Goal: Information Seeking & Learning: Learn about a topic

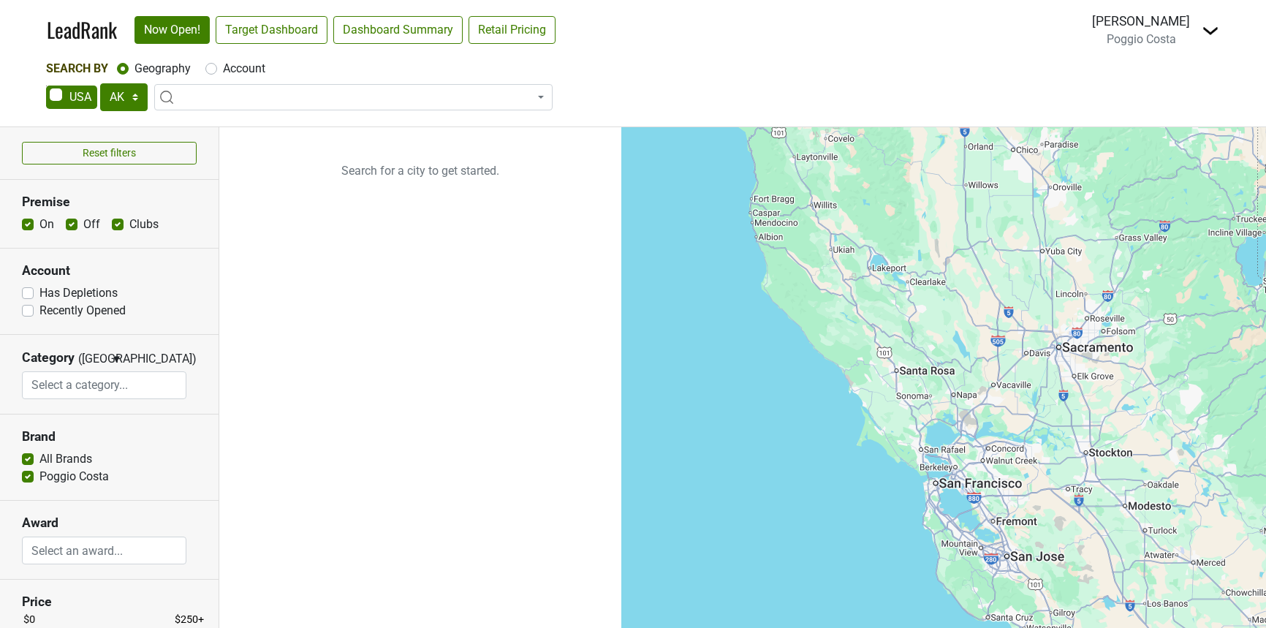
select select "[GEOGRAPHIC_DATA]"
select select
click at [219, 95] on span at bounding box center [353, 97] width 398 height 26
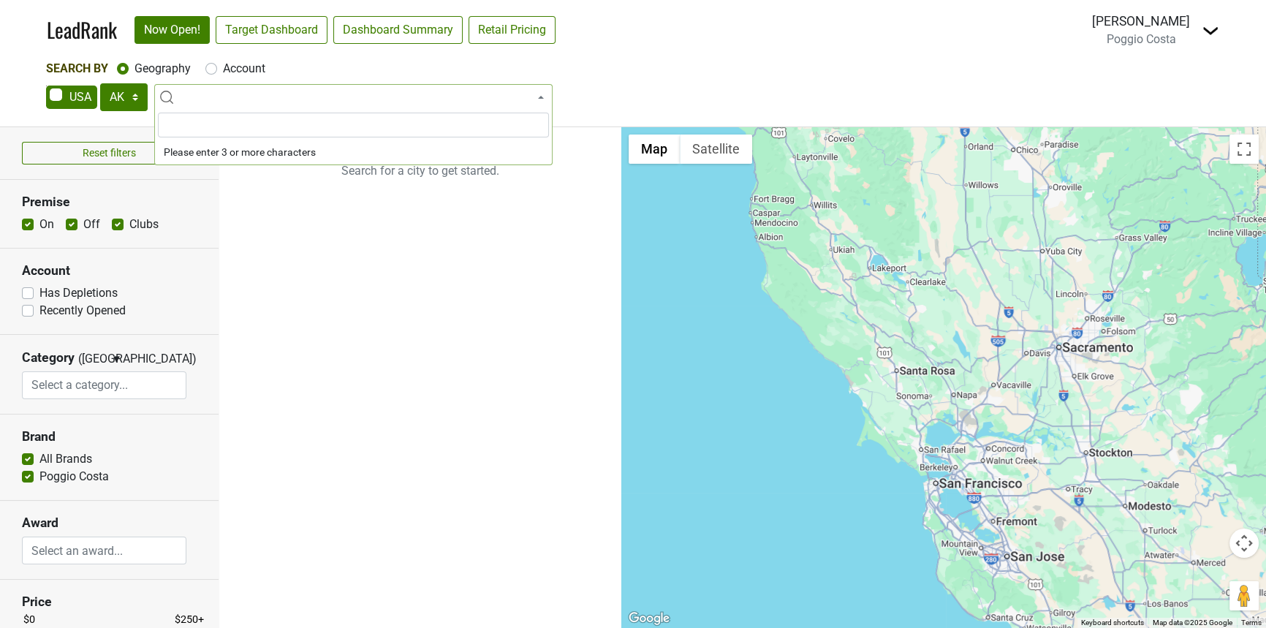
click at [183, 130] on input "search" at bounding box center [353, 125] width 391 height 25
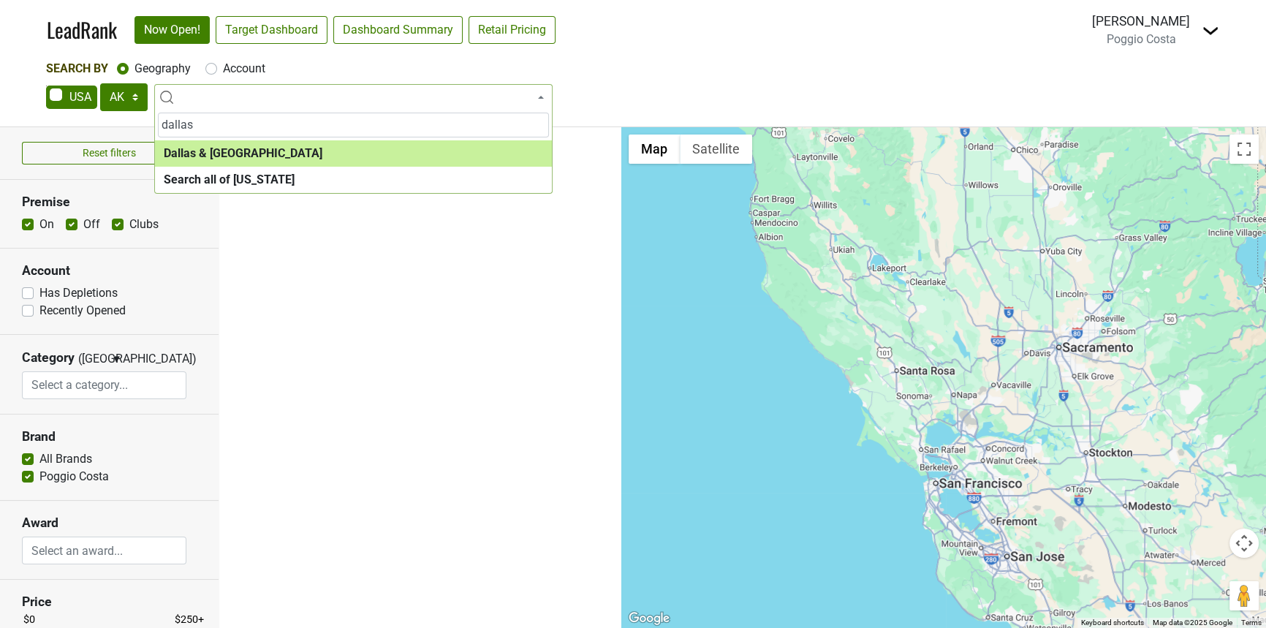
type input "dallas"
select select "1288"
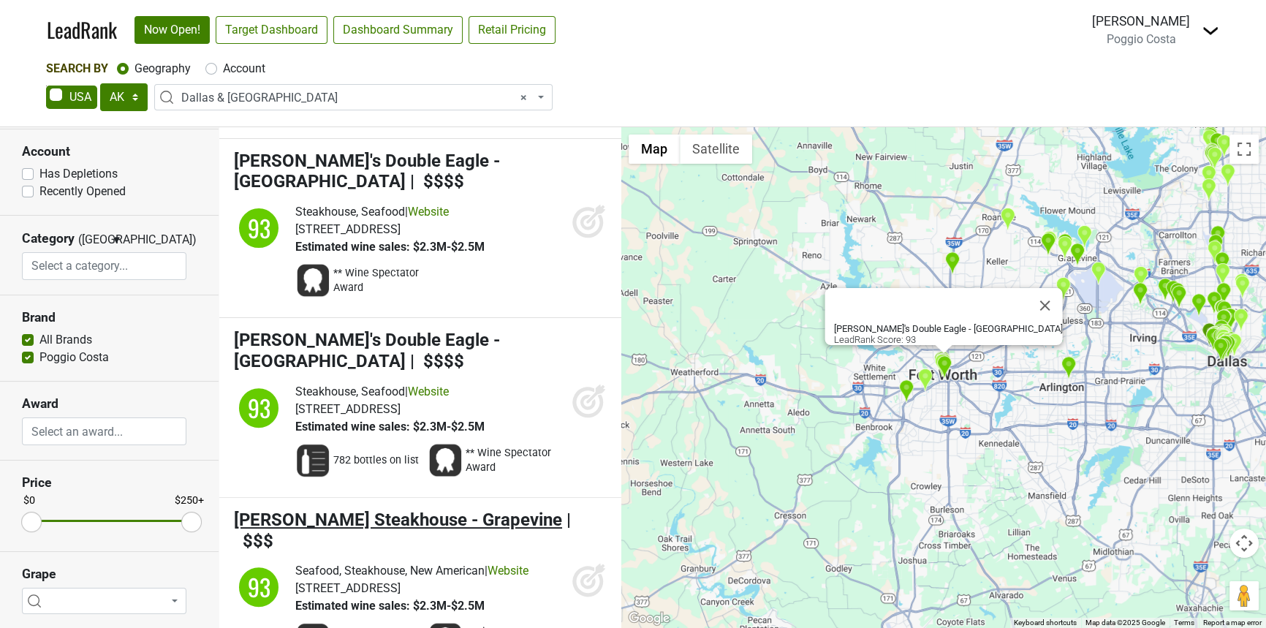
scroll to position [649, 0]
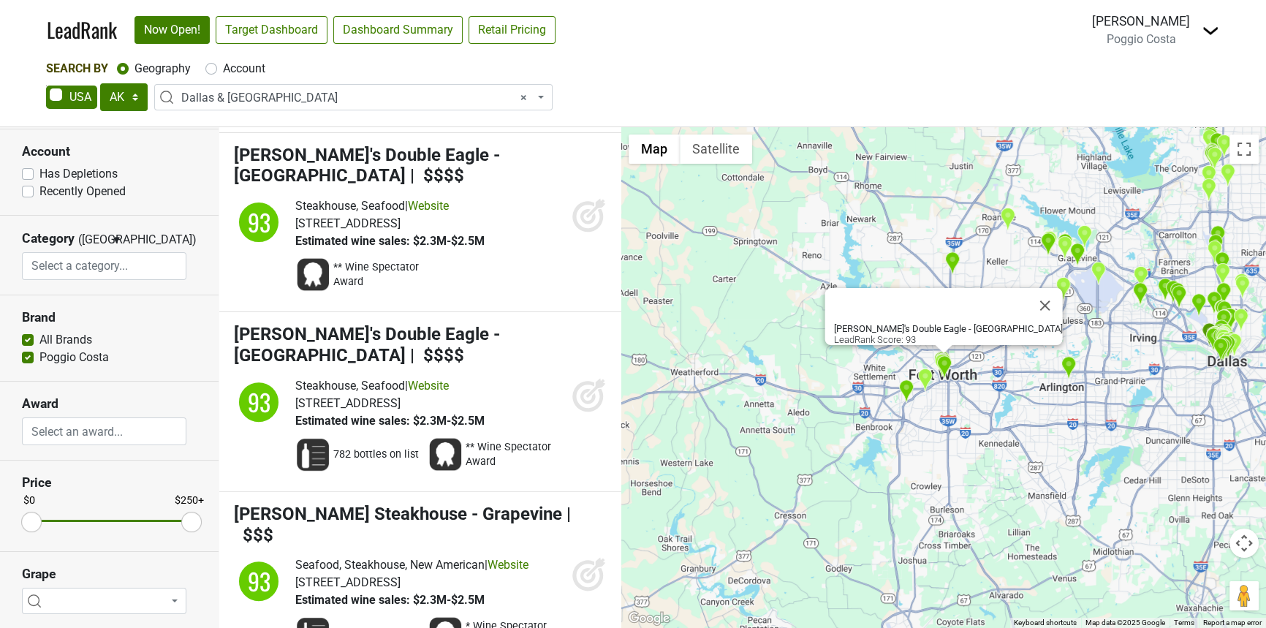
click at [1223, 35] on nav "LeadRank Now Open! Target Dashboard Dashboard Summary Retail Pricing Loading...…" at bounding box center [633, 30] width 1196 height 60
click at [1191, 28] on div "Natalie Vaclavik Poggio Costa Switch to Fred Control Center Open Breakdown" at bounding box center [1155, 30] width 127 height 37
click at [1199, 26] on div "Natalie Vaclavik Poggio Costa Switch to Fred Control Center Open Breakdown" at bounding box center [1155, 30] width 127 height 37
click at [1212, 26] on img at bounding box center [1210, 31] width 18 height 18
click at [1142, 130] on link "Logout" at bounding box center [1131, 129] width 174 height 23
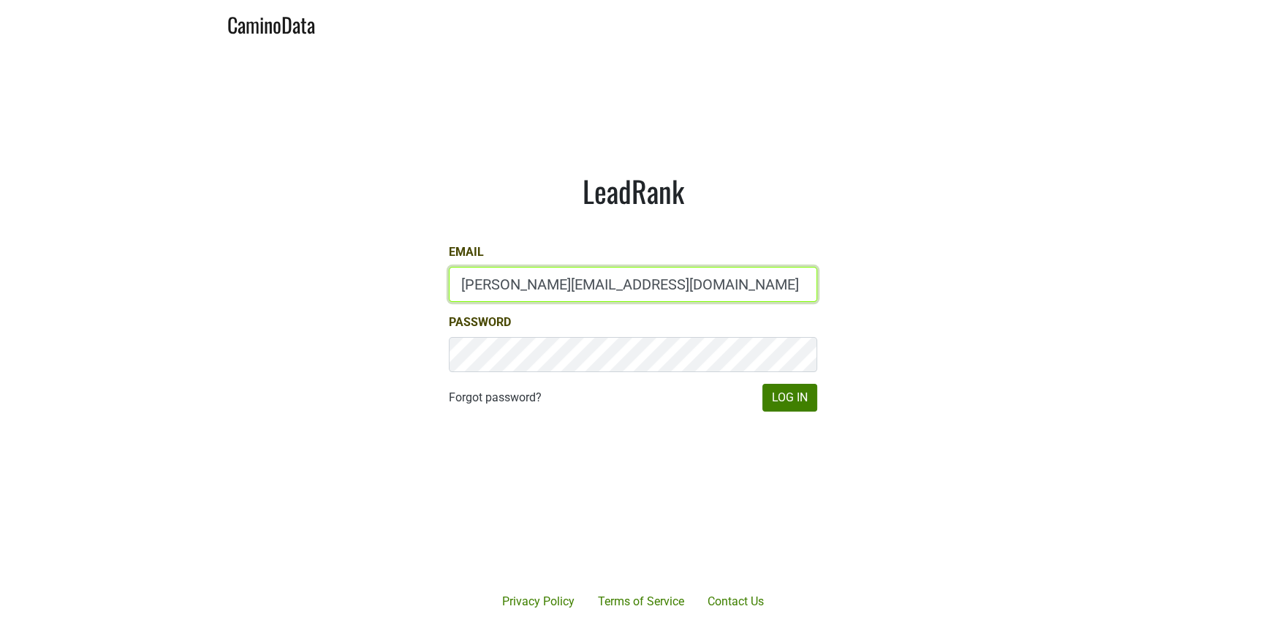
click at [576, 271] on input "natalie@poggiocosta.com" at bounding box center [633, 284] width 368 height 35
type input "natalie@jonata.com"
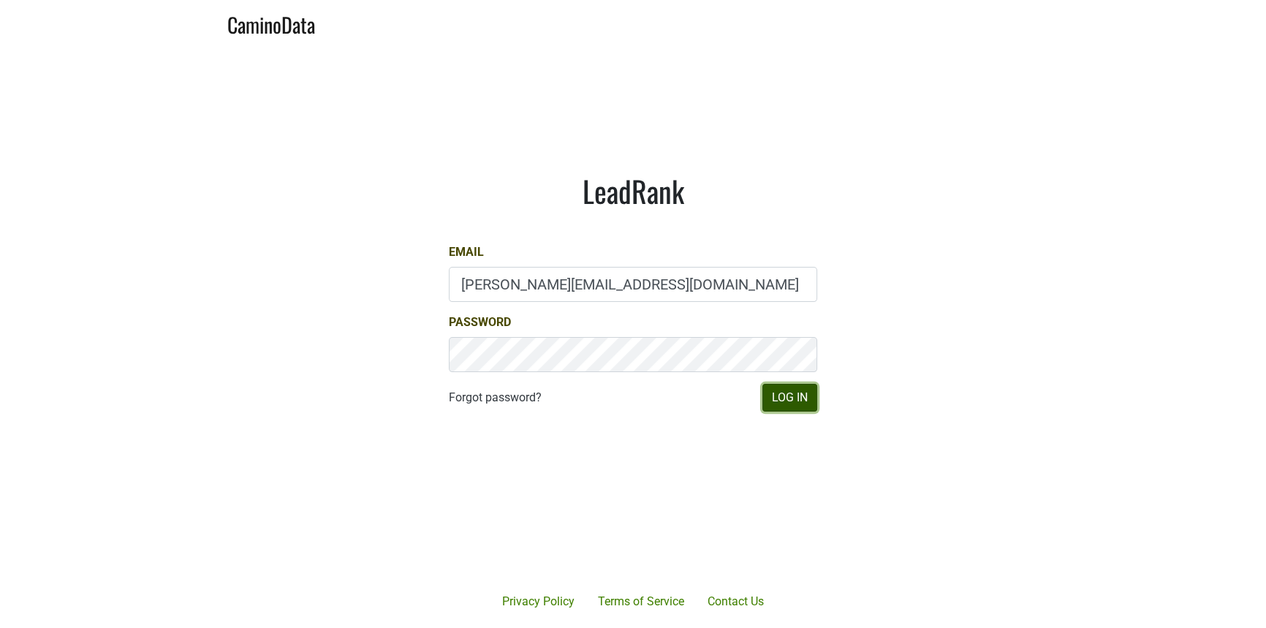
click at [791, 400] on button "Log In" at bounding box center [789, 398] width 55 height 28
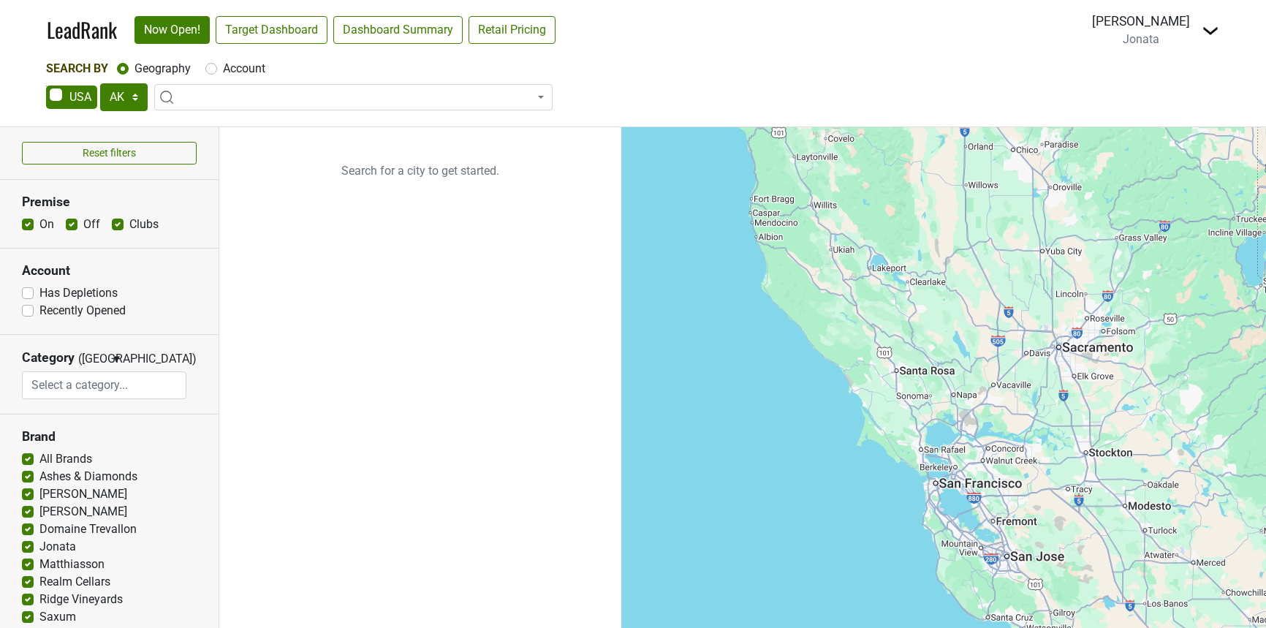
select select "[GEOGRAPHIC_DATA]"
select select
click at [194, 98] on span at bounding box center [353, 97] width 398 height 26
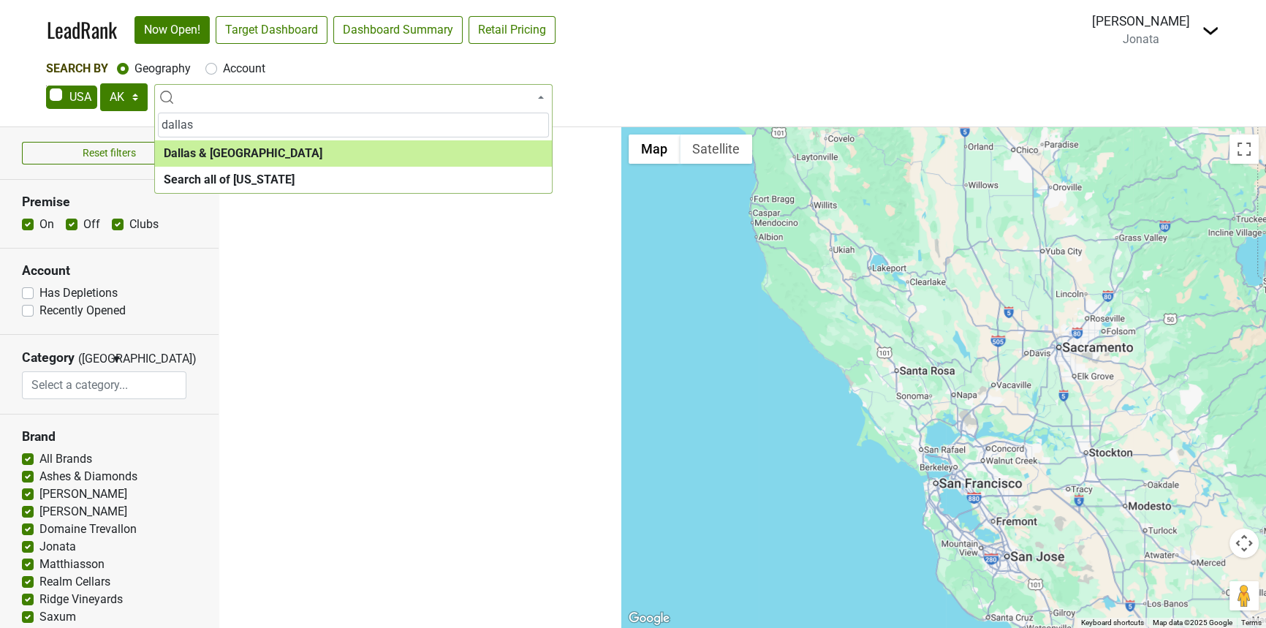
type input "dallas"
select select "1288"
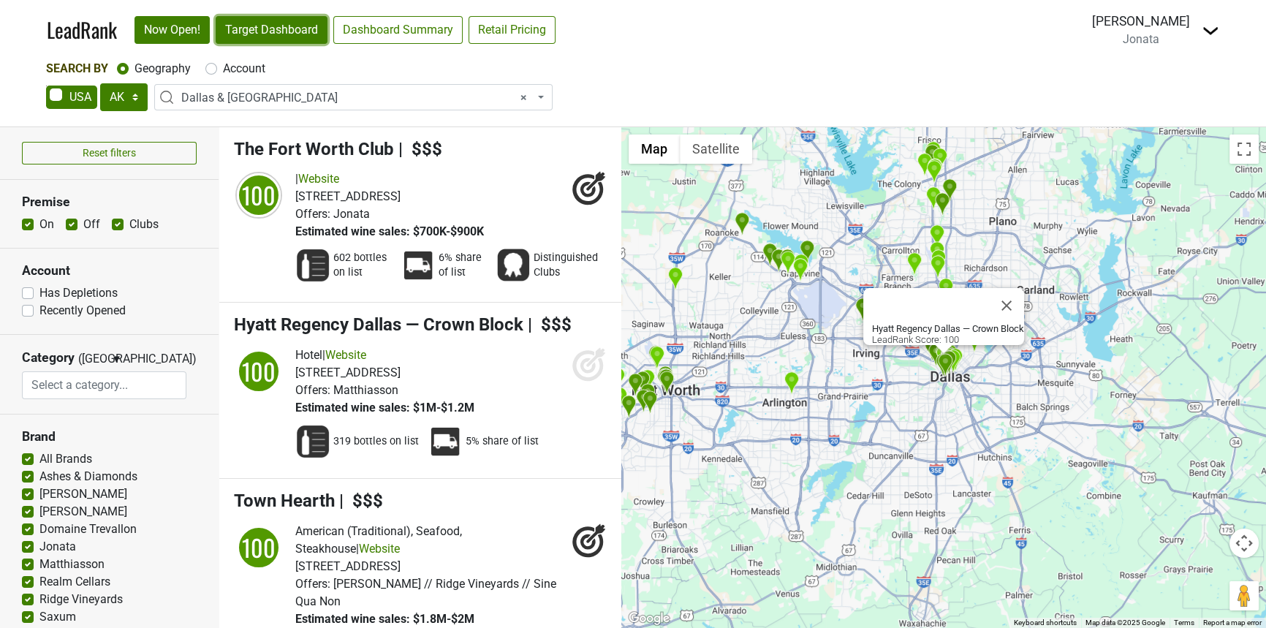
click at [286, 40] on link "Target Dashboard" at bounding box center [272, 30] width 112 height 28
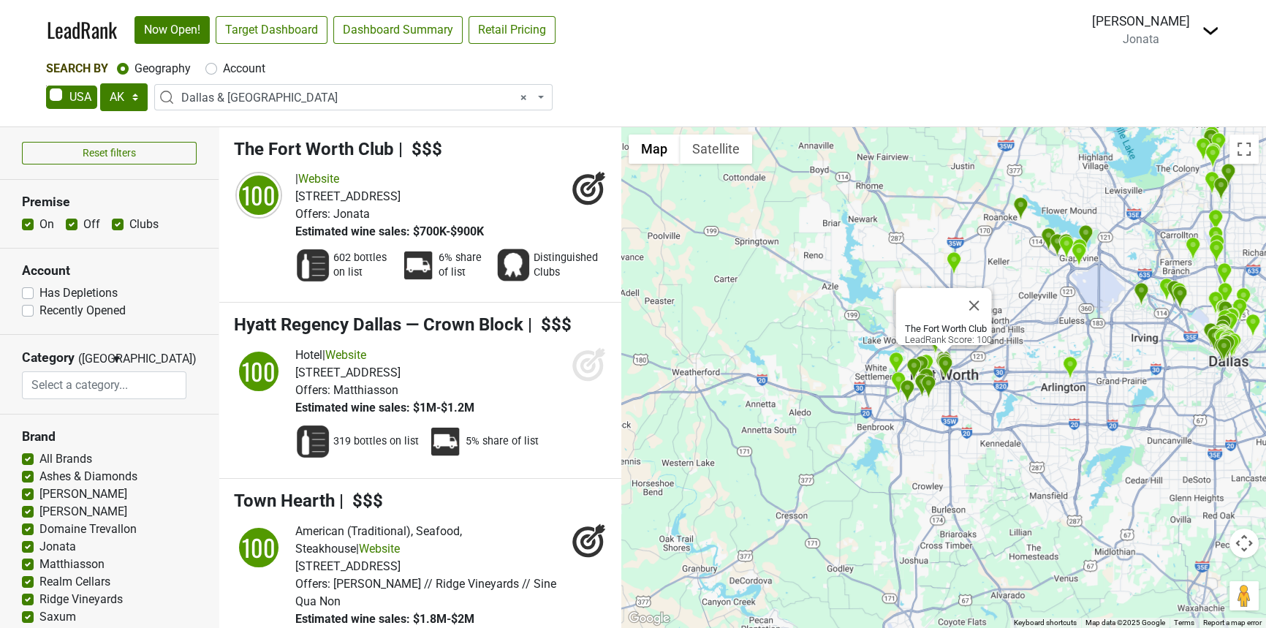
click at [238, 94] on span "× Dallas & Fort Worth" at bounding box center [357, 98] width 353 height 18
click at [302, 89] on span "× Dallas & Fort Worth" at bounding box center [357, 98] width 353 height 18
click at [303, 89] on span "× Dallas & Fort Worth" at bounding box center [357, 98] width 353 height 18
click at [302, 87] on span "× Dallas & Fort Worth" at bounding box center [353, 97] width 398 height 26
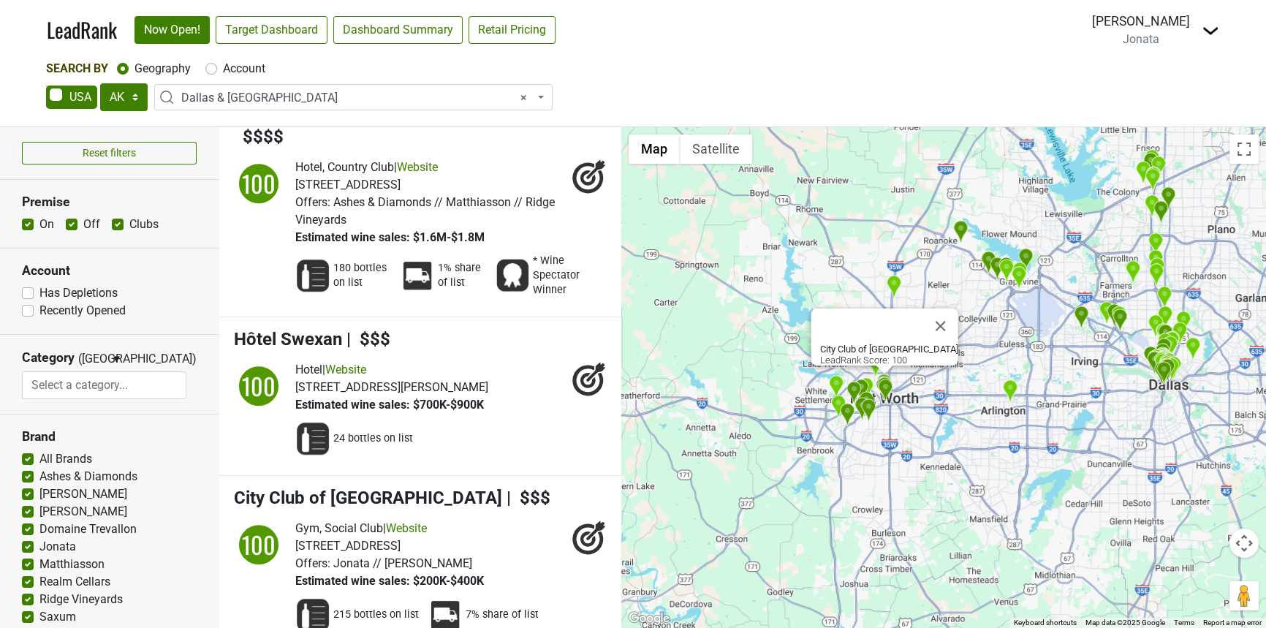
scroll to position [1329, 0]
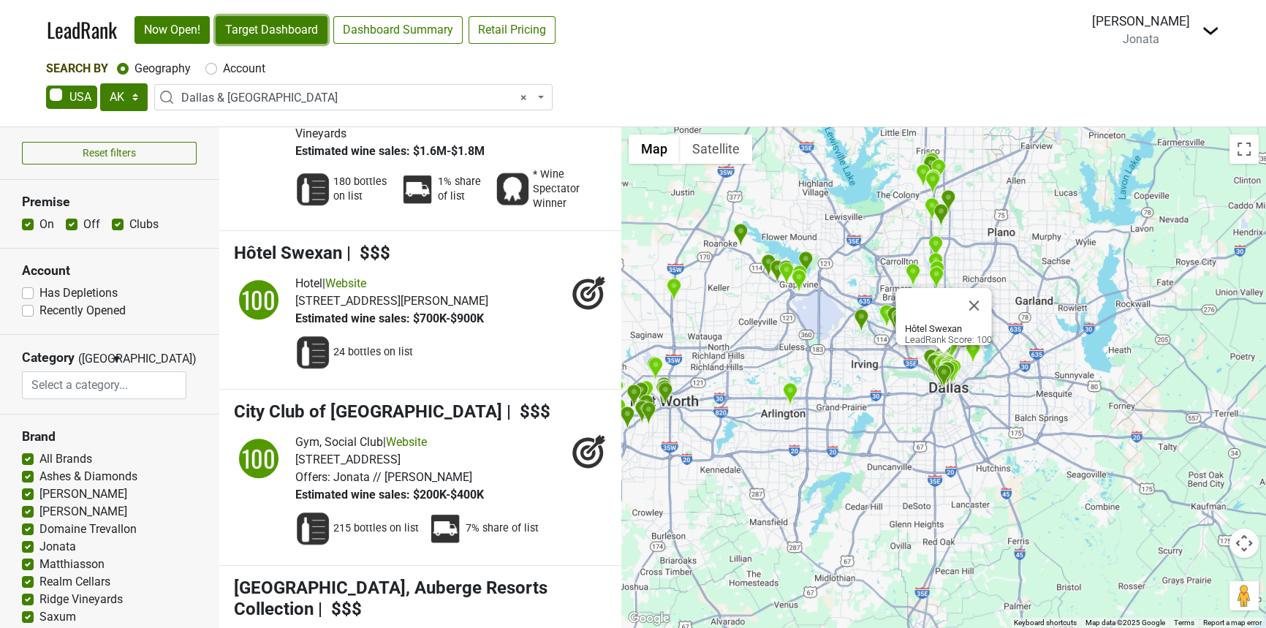
click at [290, 20] on link "Target Dashboard" at bounding box center [272, 30] width 112 height 28
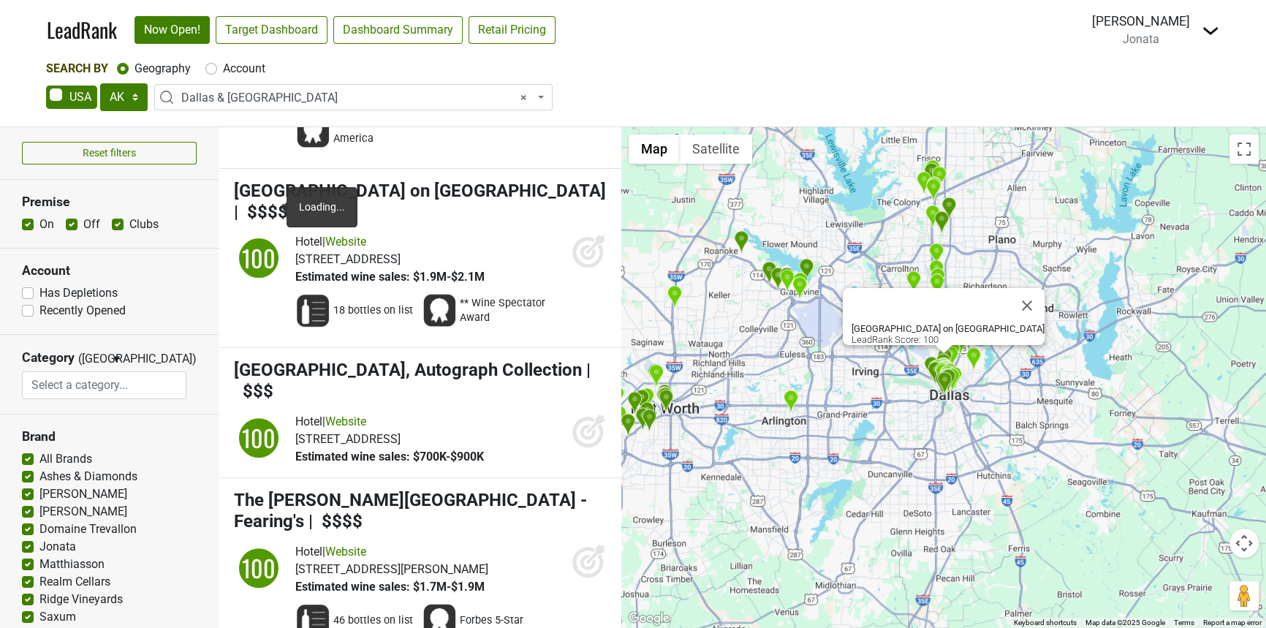
scroll to position [680, 0]
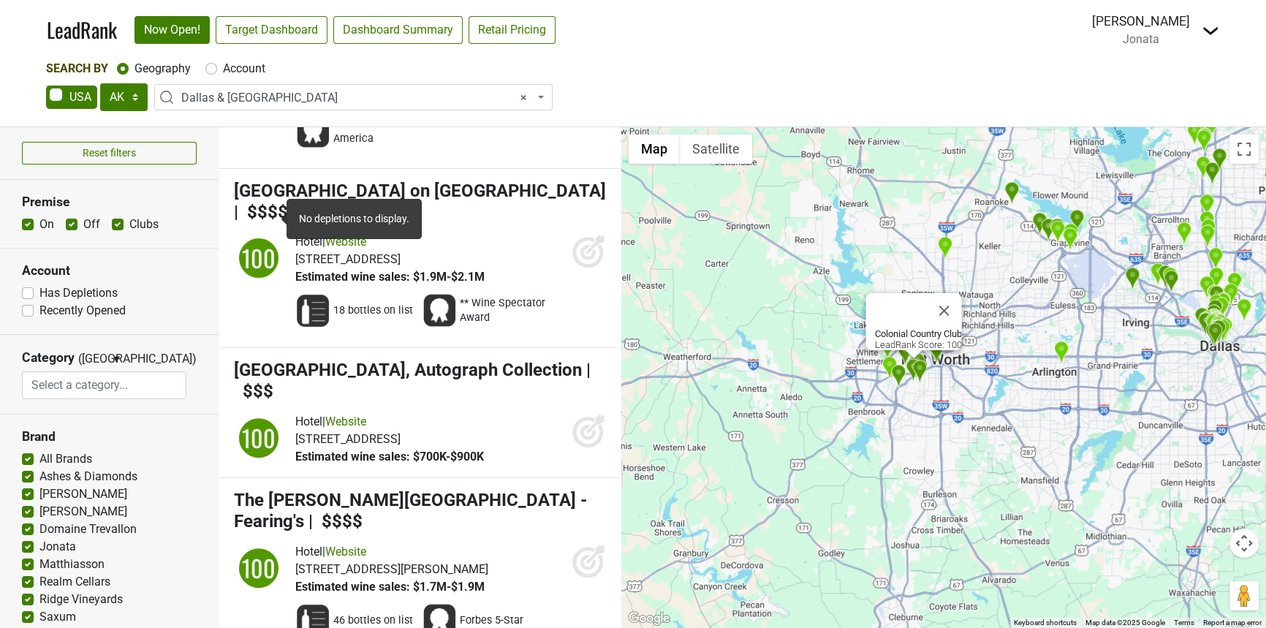
click at [225, 44] on nav "LeadRank Now Open! Target Dashboard Dashboard Summary Retail Pricing Loading...…" at bounding box center [633, 30] width 1196 height 60
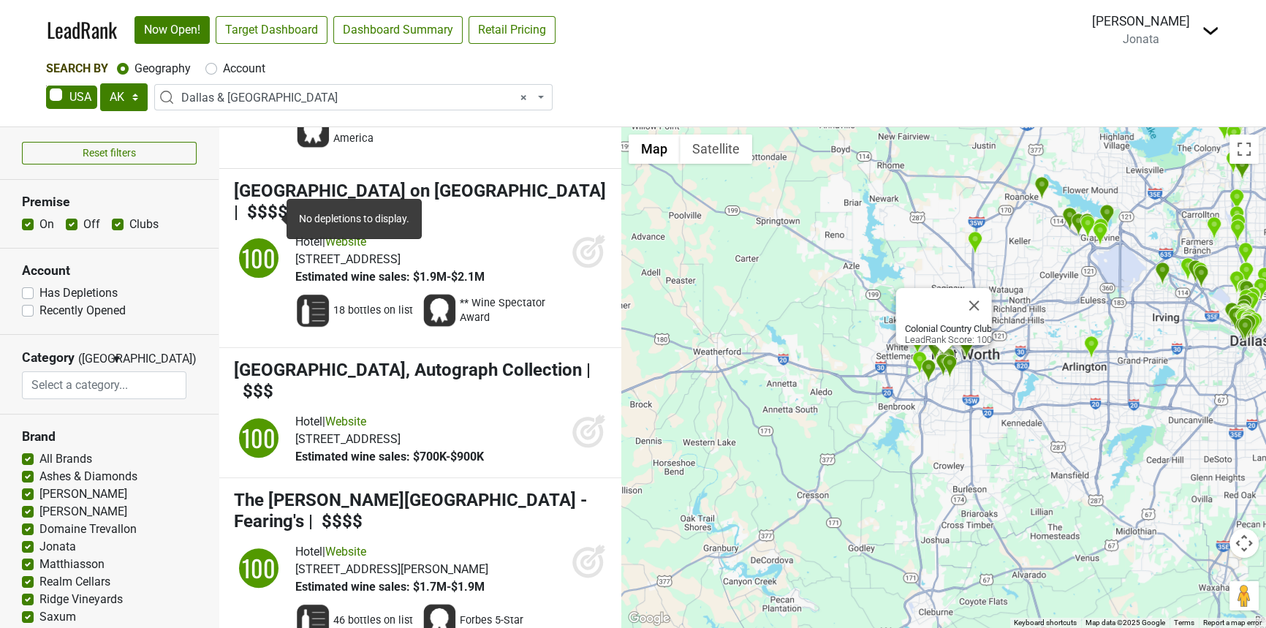
click at [219, 60] on div "Account" at bounding box center [235, 69] width 60 height 18
click at [223, 60] on label "Account" at bounding box center [244, 69] width 42 height 18
click at [213, 60] on input "Account" at bounding box center [211, 67] width 12 height 15
radio input "true"
select select
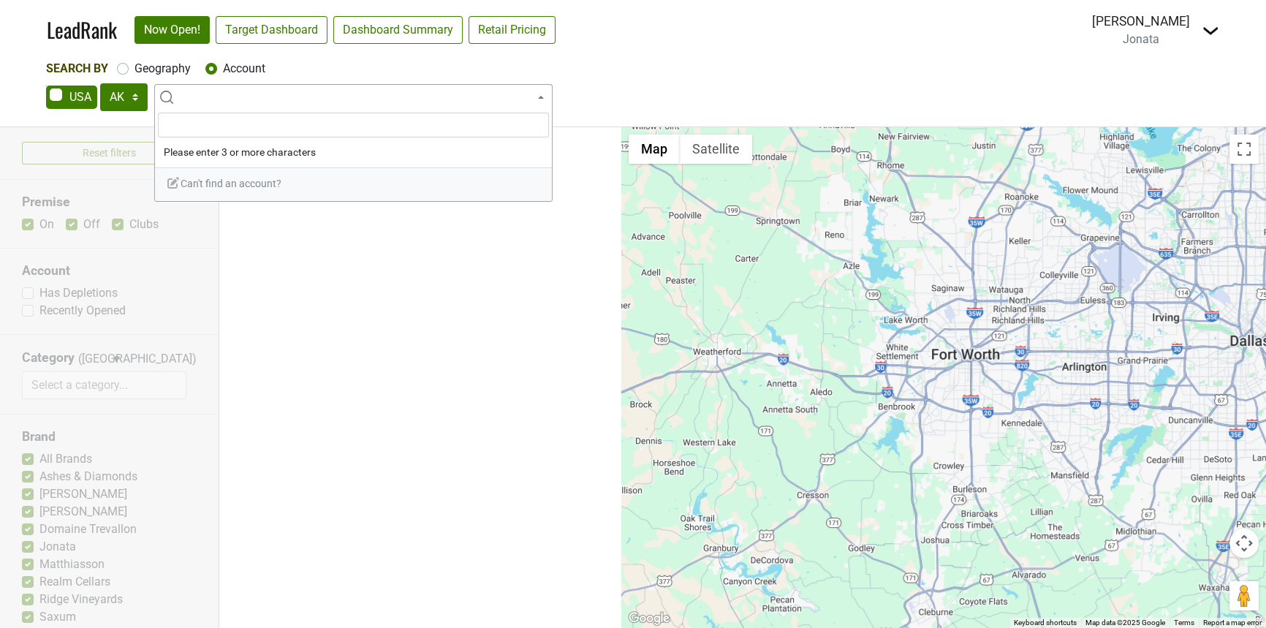
scroll to position [0, 0]
click at [149, 60] on label "Geography" at bounding box center [162, 69] width 56 height 18
click at [129, 60] on input "Geography" at bounding box center [123, 67] width 12 height 15
radio input "true"
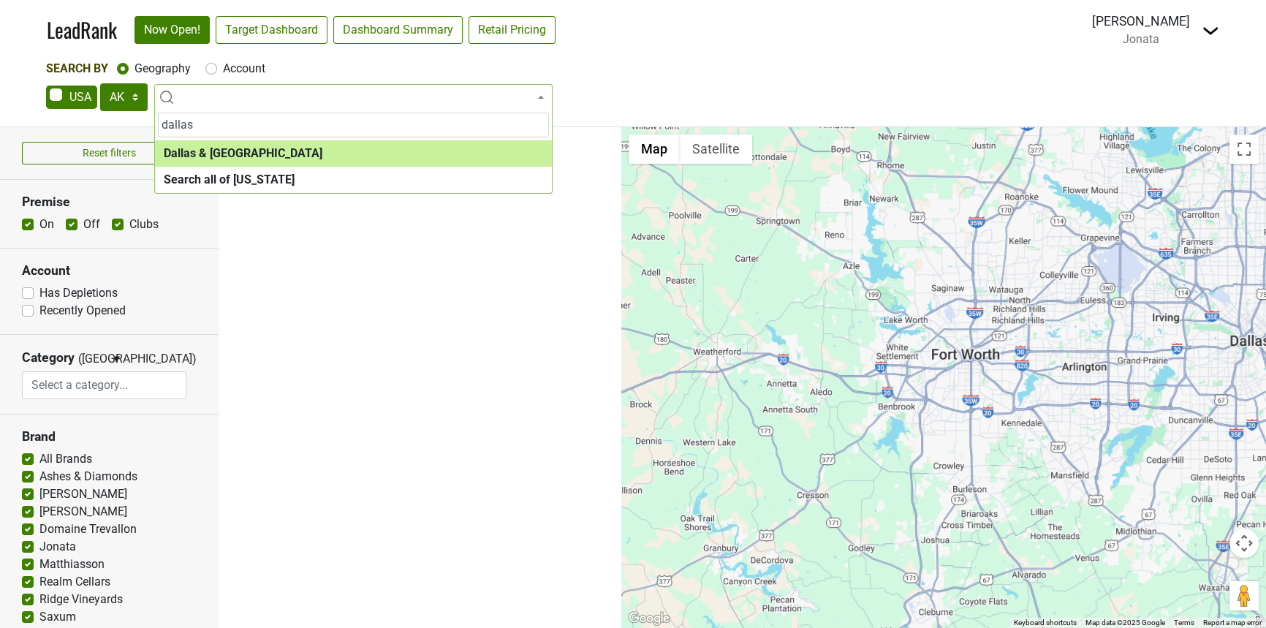
type input "dallas"
select select "1288"
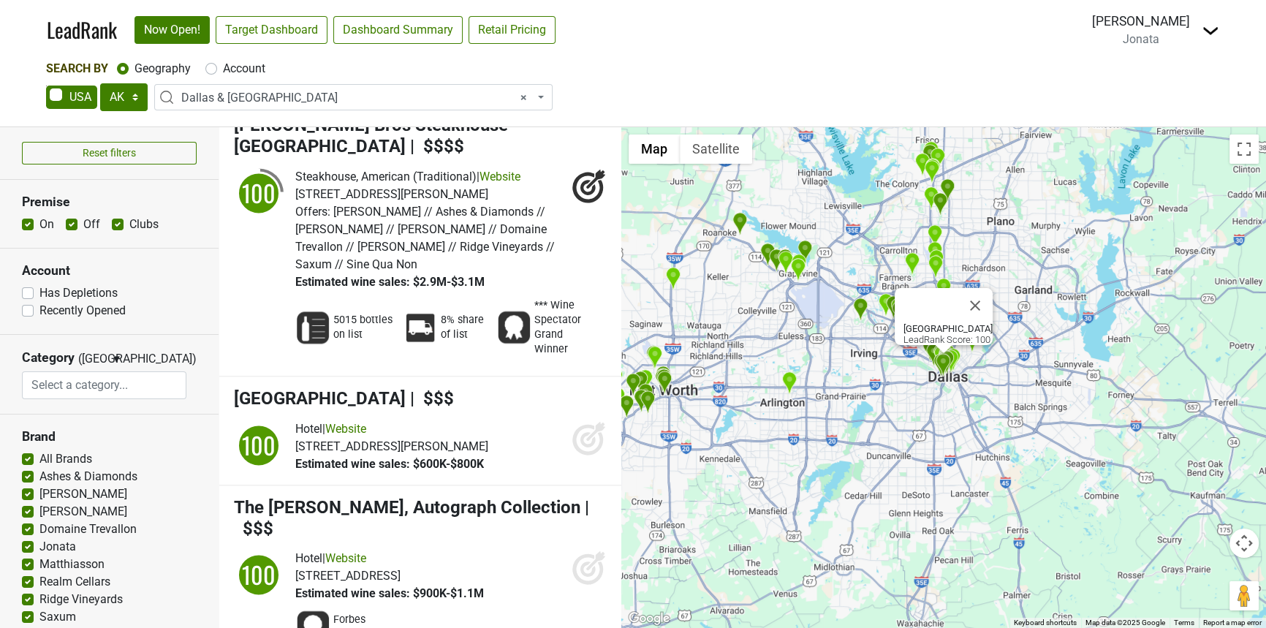
click at [83, 216] on label "Off" at bounding box center [91, 225] width 17 height 18
click at [67, 216] on input "Off" at bounding box center [72, 223] width 12 height 15
checkbox input "false"
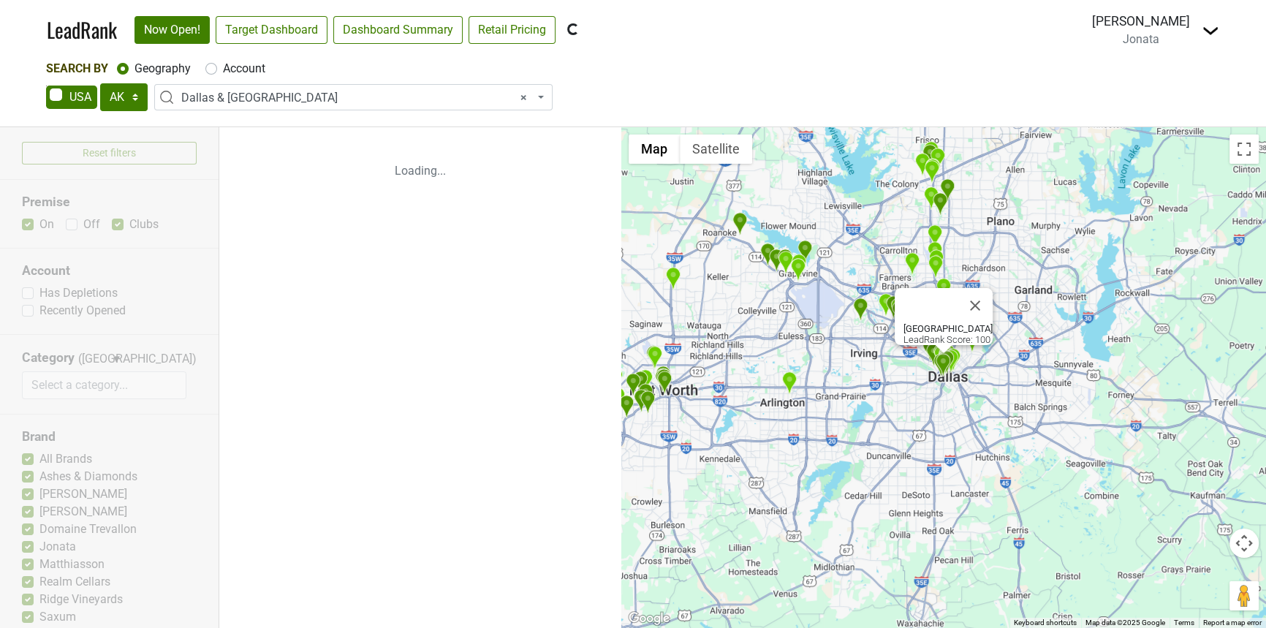
click at [27, 208] on div "Reset filters Premise On Off Clubs Account Has Depletions Recently Opened Categ…" at bounding box center [109, 377] width 219 height 501
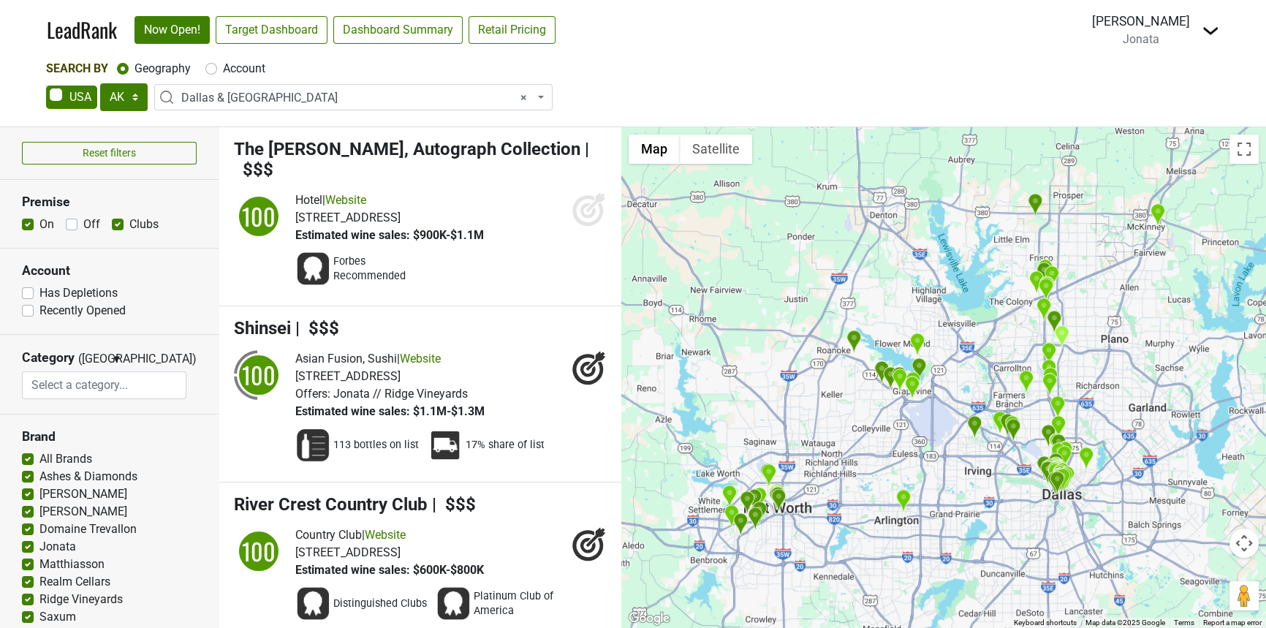
click at [39, 216] on label "On" at bounding box center [46, 225] width 15 height 18
click at [27, 216] on input "On" at bounding box center [28, 223] width 12 height 15
checkbox input "false"
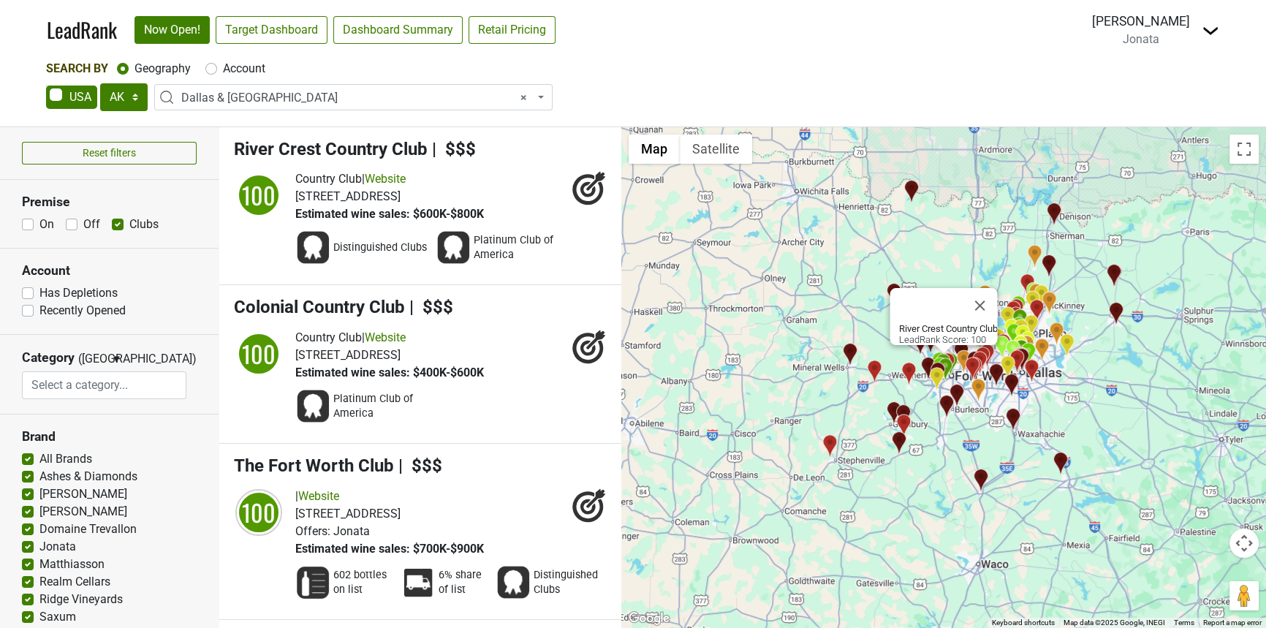
click at [1203, 22] on img at bounding box center [1210, 31] width 18 height 18
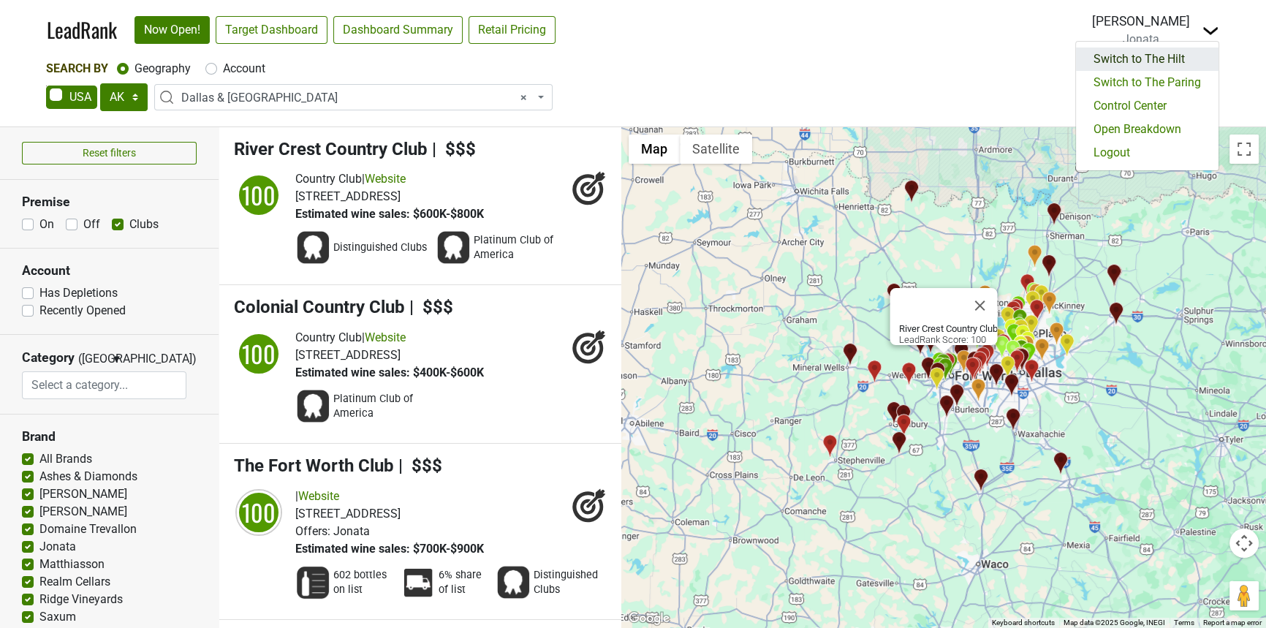
click at [1169, 52] on link "Switch to The Hilt" at bounding box center [1147, 59] width 143 height 23
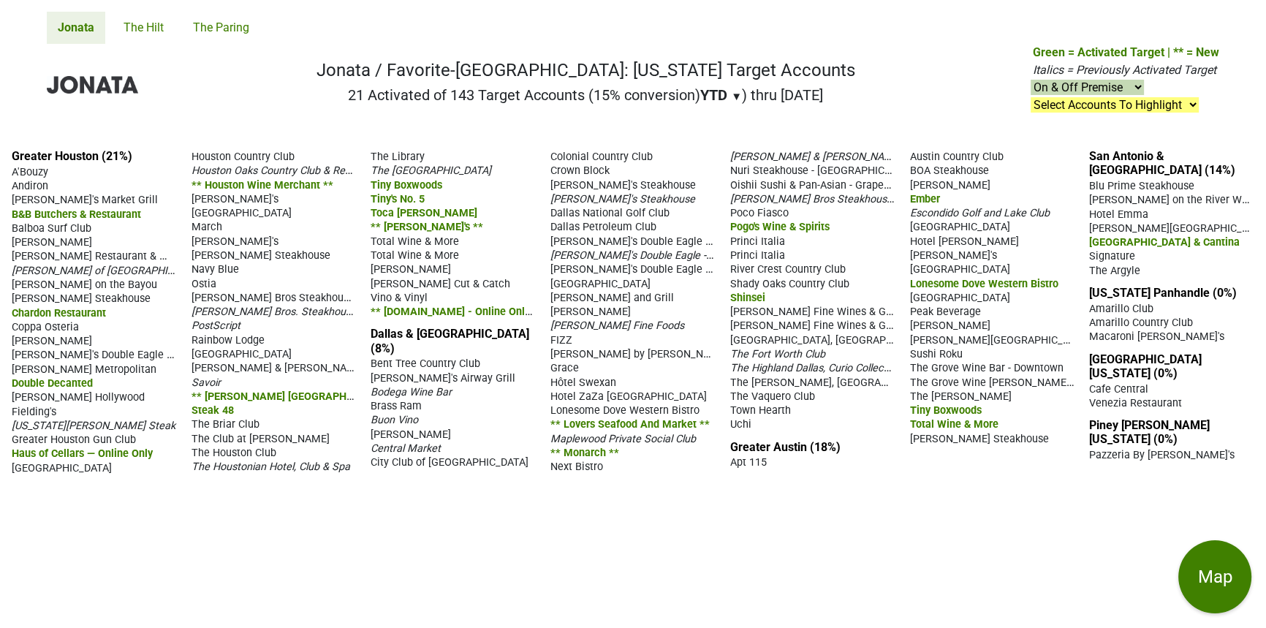
click at [607, 58] on nav "Jonata / Favorite-[GEOGRAPHIC_DATA]: [US_STATE] Target Accounts 21 Activated of…" at bounding box center [633, 91] width 1196 height 94
click at [585, 73] on h1 "Jonata / Favorite-[GEOGRAPHIC_DATA]: [US_STATE] Target Accounts" at bounding box center [585, 70] width 539 height 21
click at [145, 26] on link "The Hilt" at bounding box center [144, 28] width 62 height 32
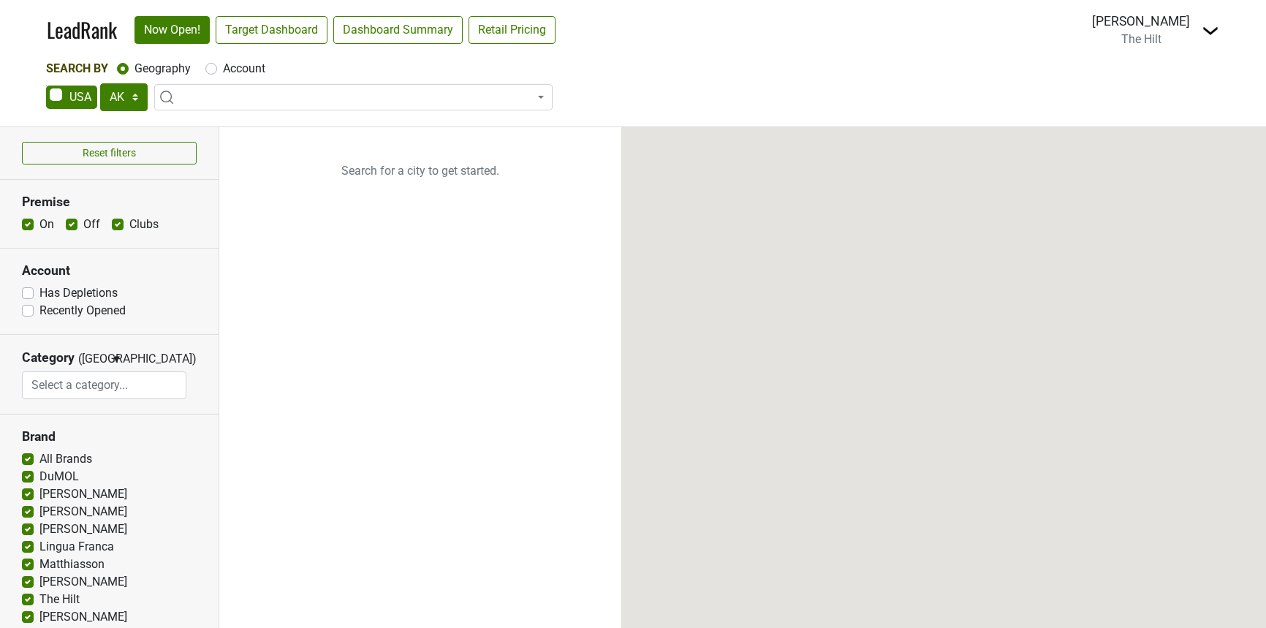
select select "[GEOGRAPHIC_DATA]"
select select
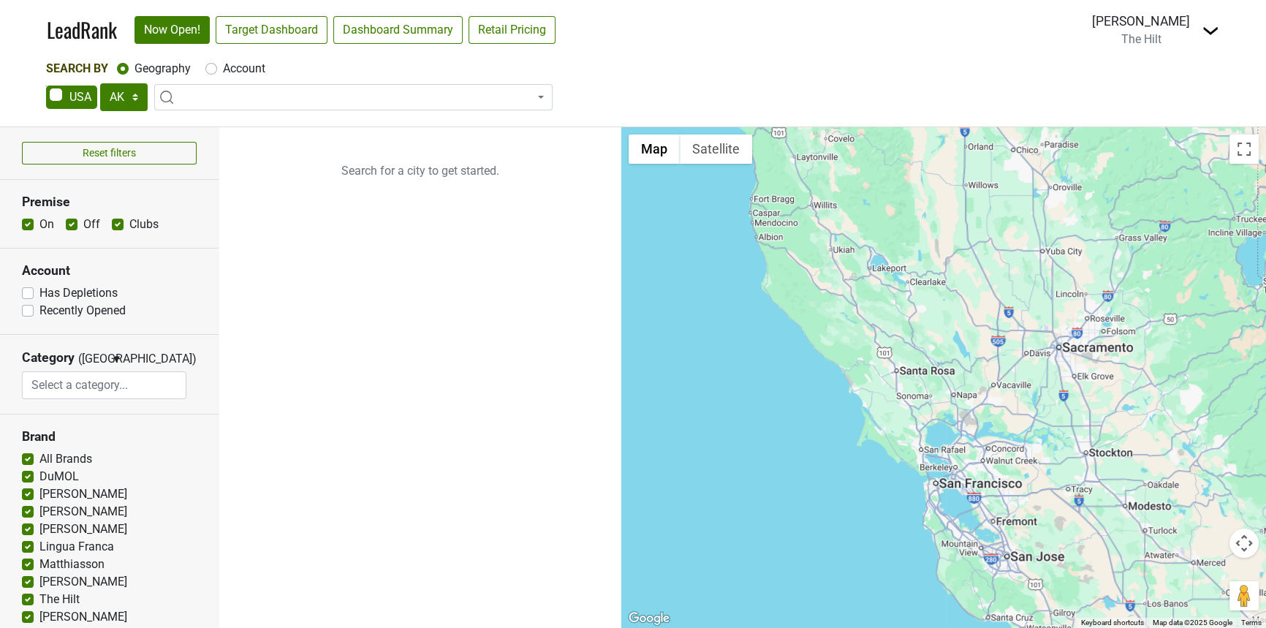
click at [203, 84] on span at bounding box center [353, 97] width 398 height 26
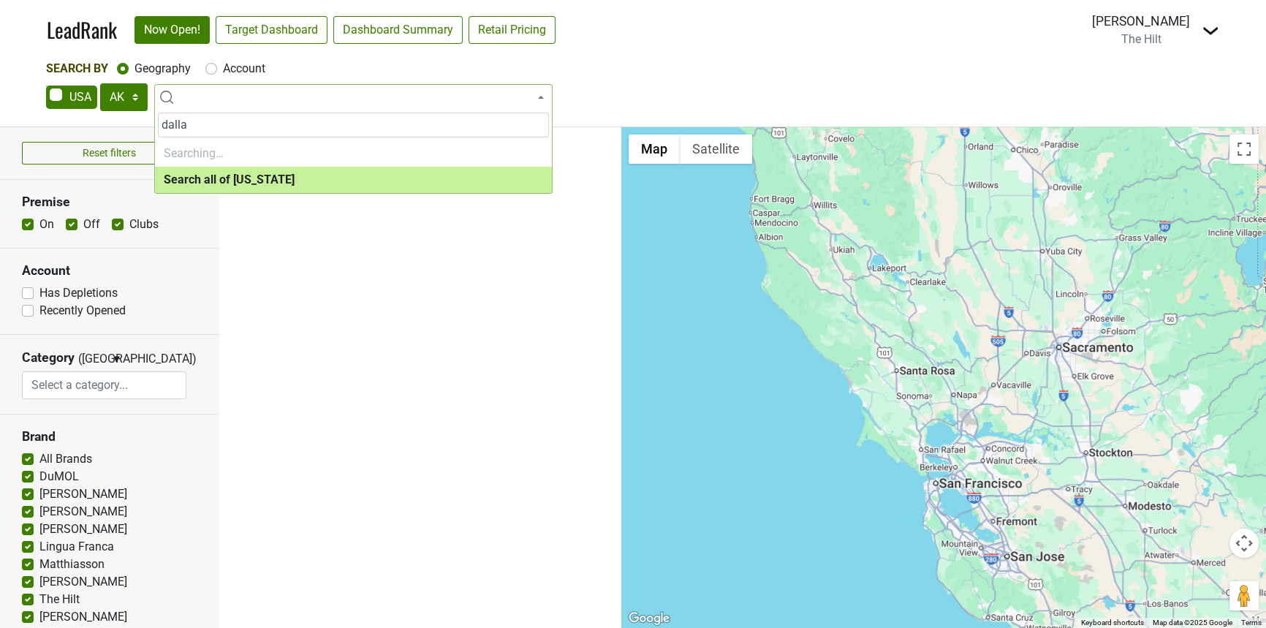
type input "dallas"
select select "ALL_TX"
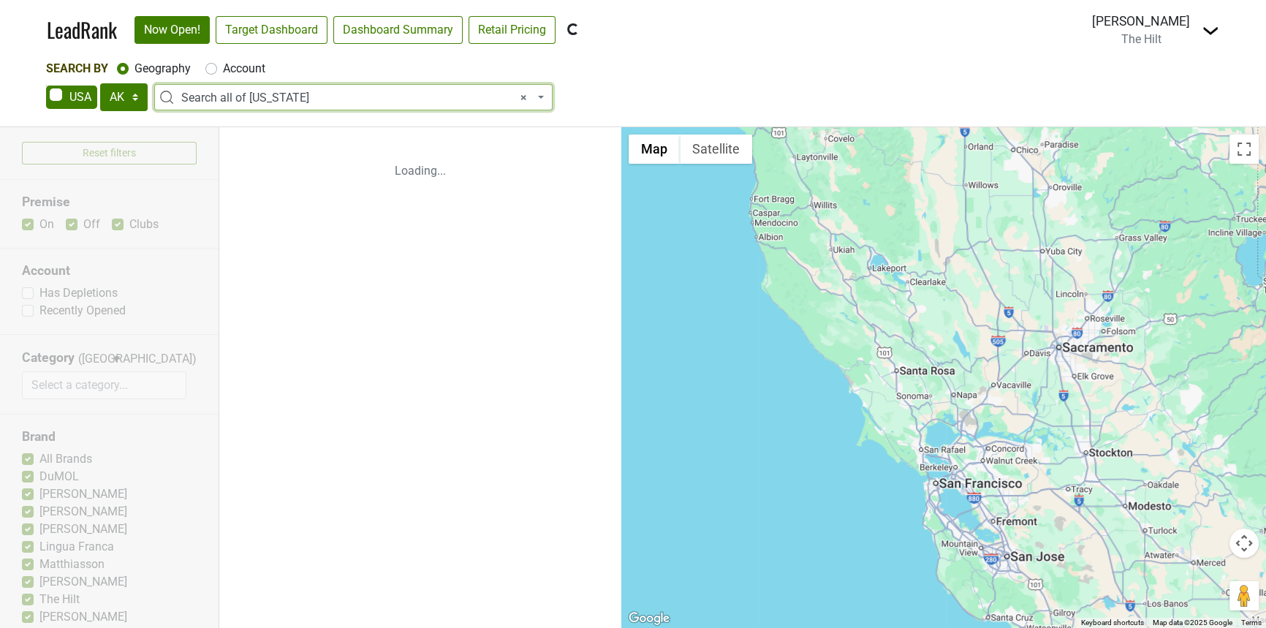
scroll to position [0, 0]
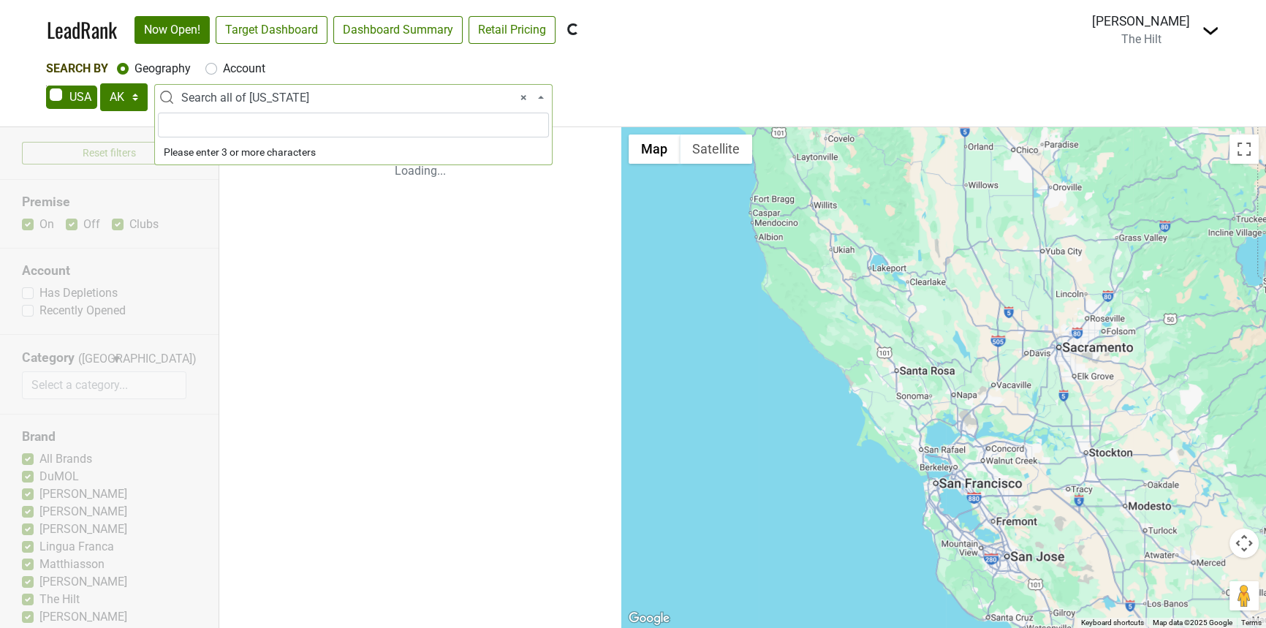
click at [224, 97] on span "× Search all of Texas" at bounding box center [357, 98] width 353 height 18
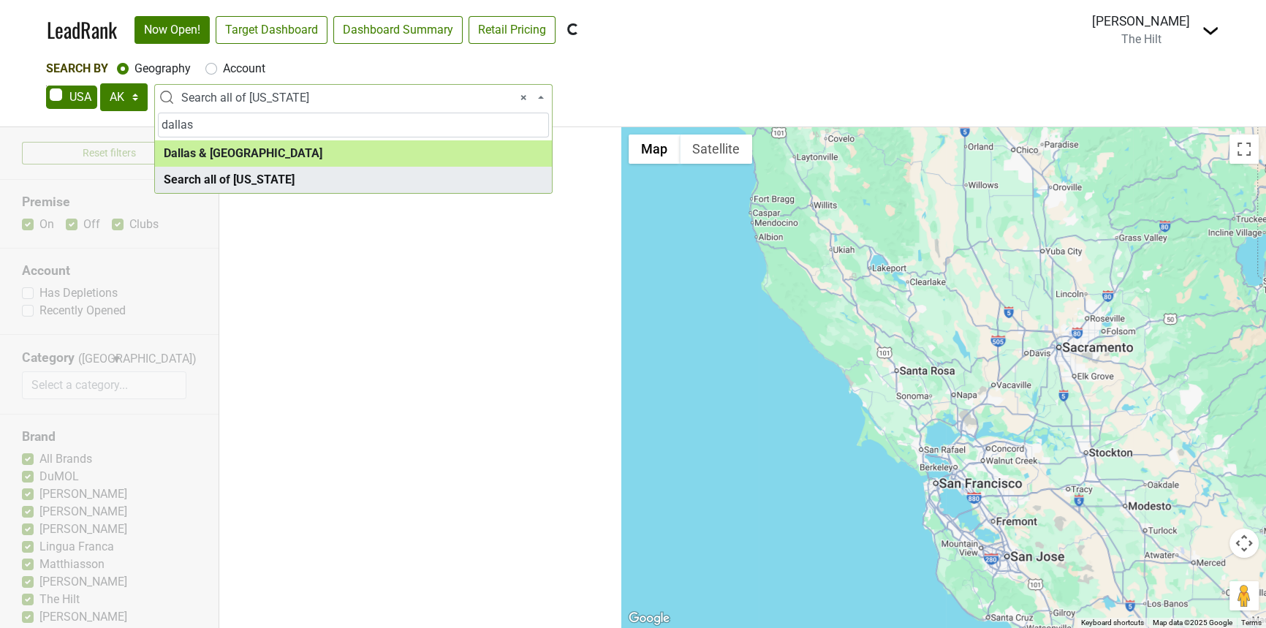
type input "dallas"
select select "1288"
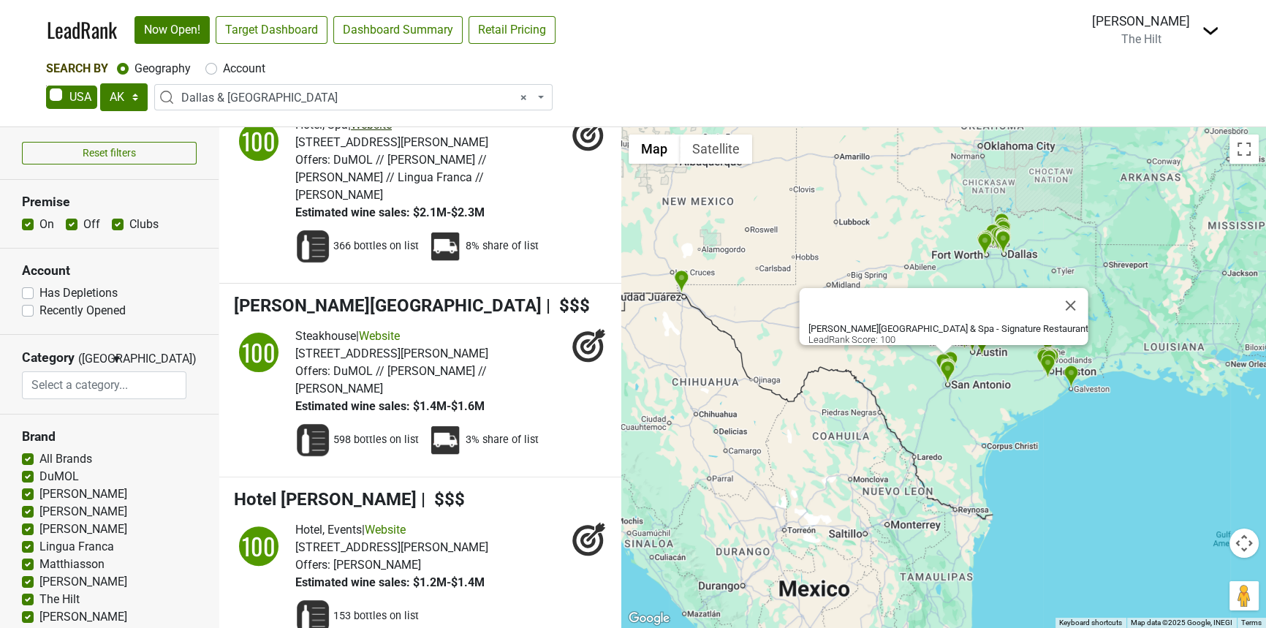
scroll to position [570, 0]
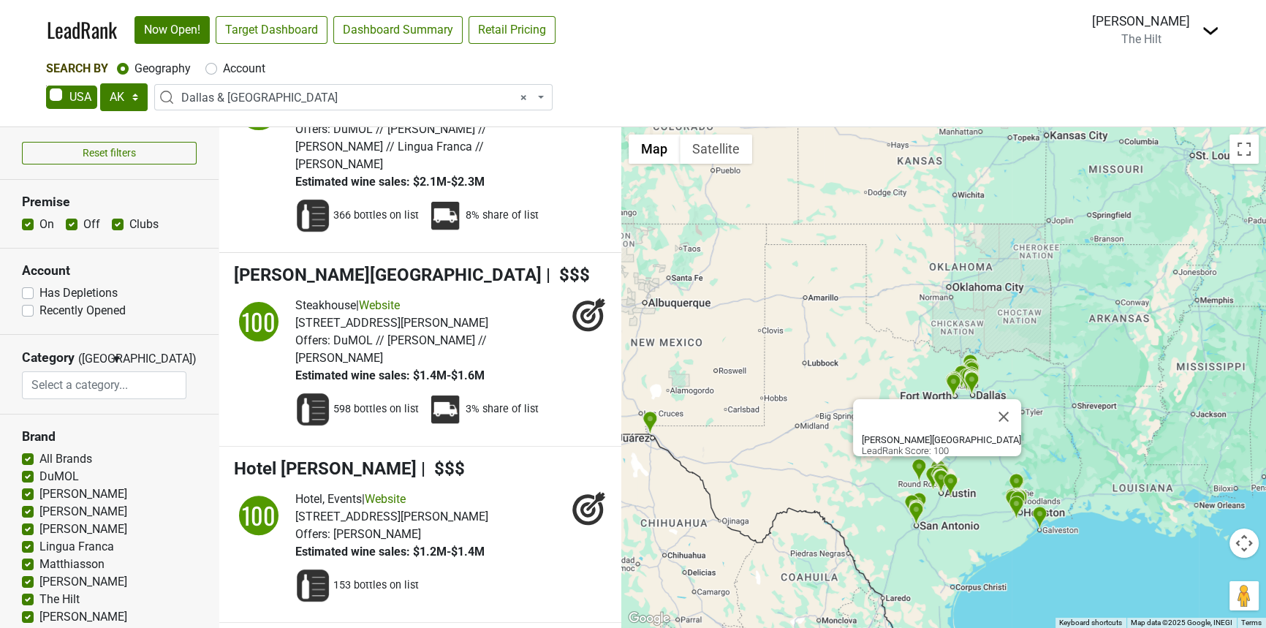
drag, startPoint x: 846, startPoint y: 308, endPoint x: 839, endPoint y: 422, distance: 113.5
click at [839, 422] on div "Steiner Ranch Steakhouse LeadRank Score: 100" at bounding box center [943, 377] width 645 height 501
click at [943, 349] on div "Steiner Ranch Steakhouse LeadRank Score: 100" at bounding box center [943, 377] width 645 height 501
click at [943, 348] on div "Steiner Ranch Steakhouse LeadRank Score: 100" at bounding box center [943, 377] width 645 height 501
click at [943, 350] on div "Steiner Ranch Steakhouse LeadRank Score: 100" at bounding box center [943, 377] width 645 height 501
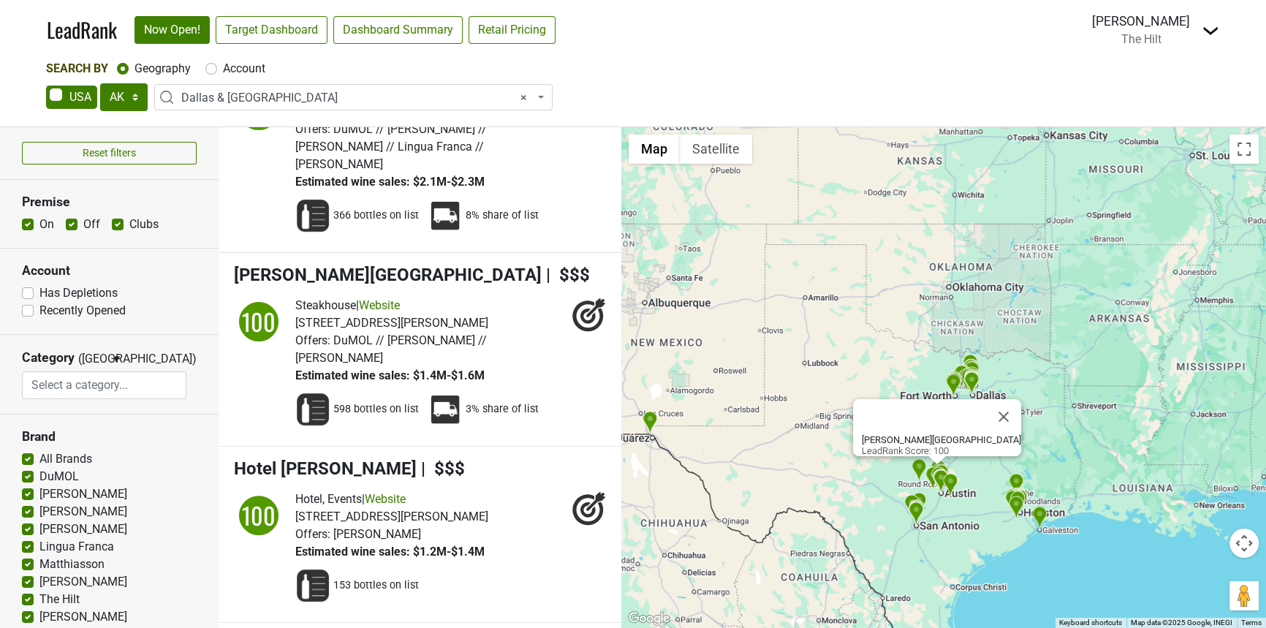
click at [943, 350] on div "Steiner Ranch Steakhouse LeadRank Score: 100" at bounding box center [943, 377] width 645 height 501
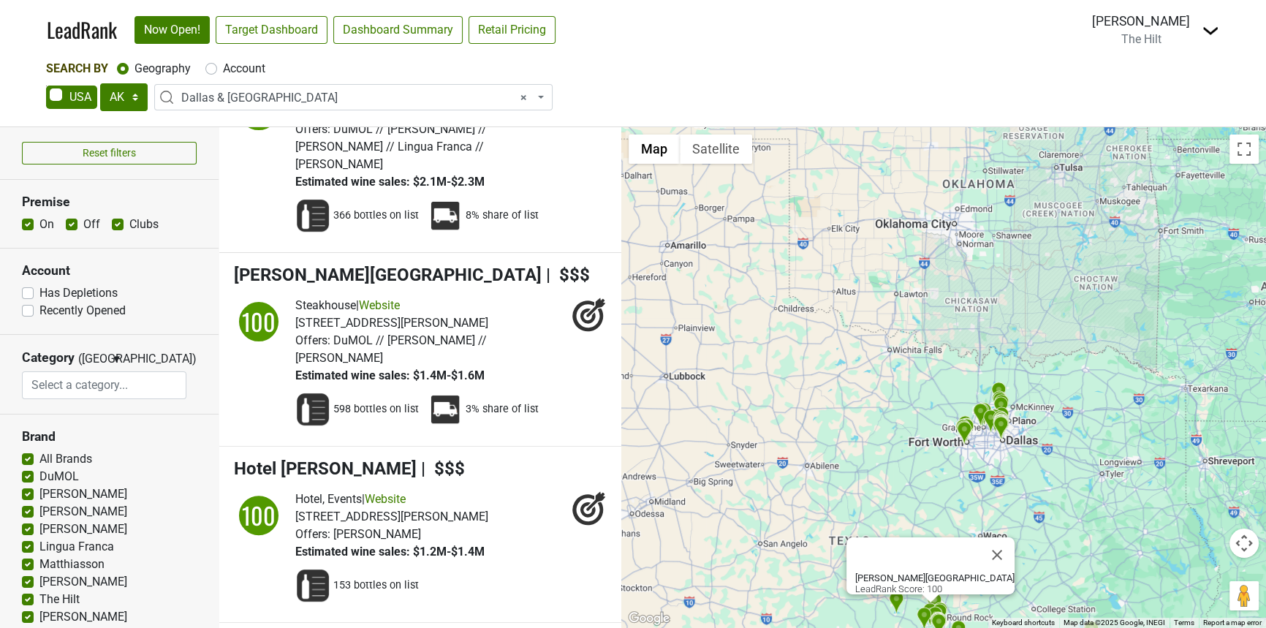
click at [921, 398] on div "Steiner Ranch Steakhouse LeadRank Score: 100" at bounding box center [943, 377] width 645 height 501
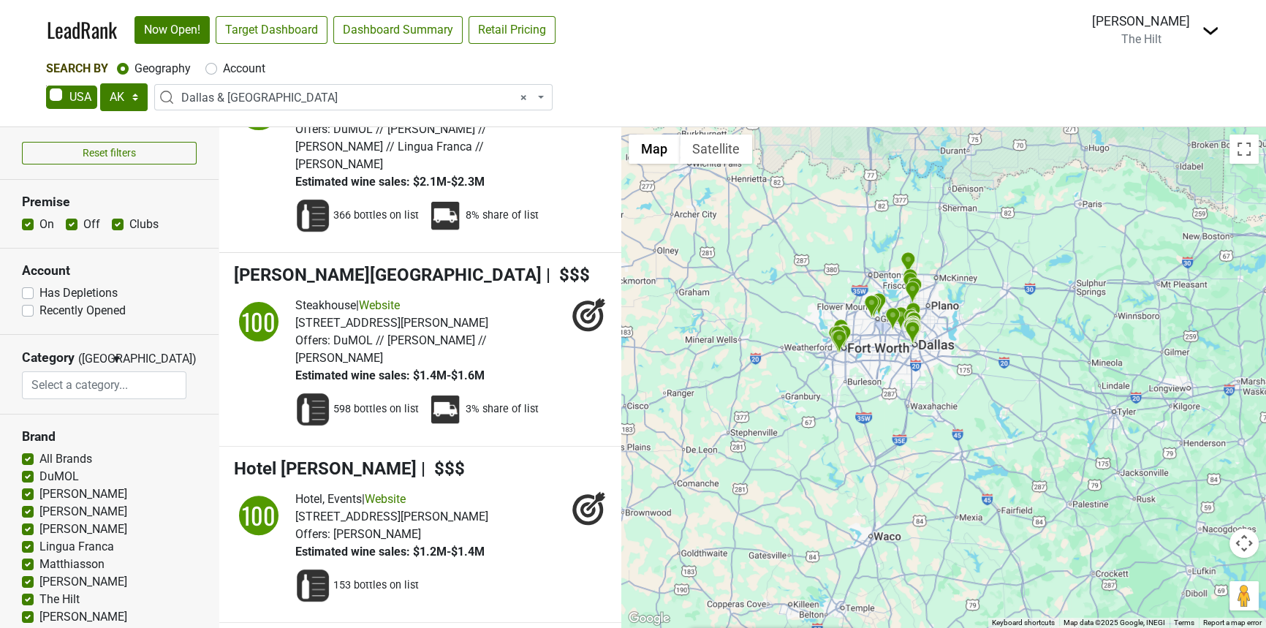
drag, startPoint x: 926, startPoint y: 419, endPoint x: 753, endPoint y: 279, distance: 222.3
click at [753, 279] on div "Steiner Ranch Steakhouse LeadRank Score: 100" at bounding box center [943, 377] width 645 height 501
click at [748, 257] on div "Steiner Ranch Steakhouse LeadRank Score: 100" at bounding box center [943, 377] width 645 height 501
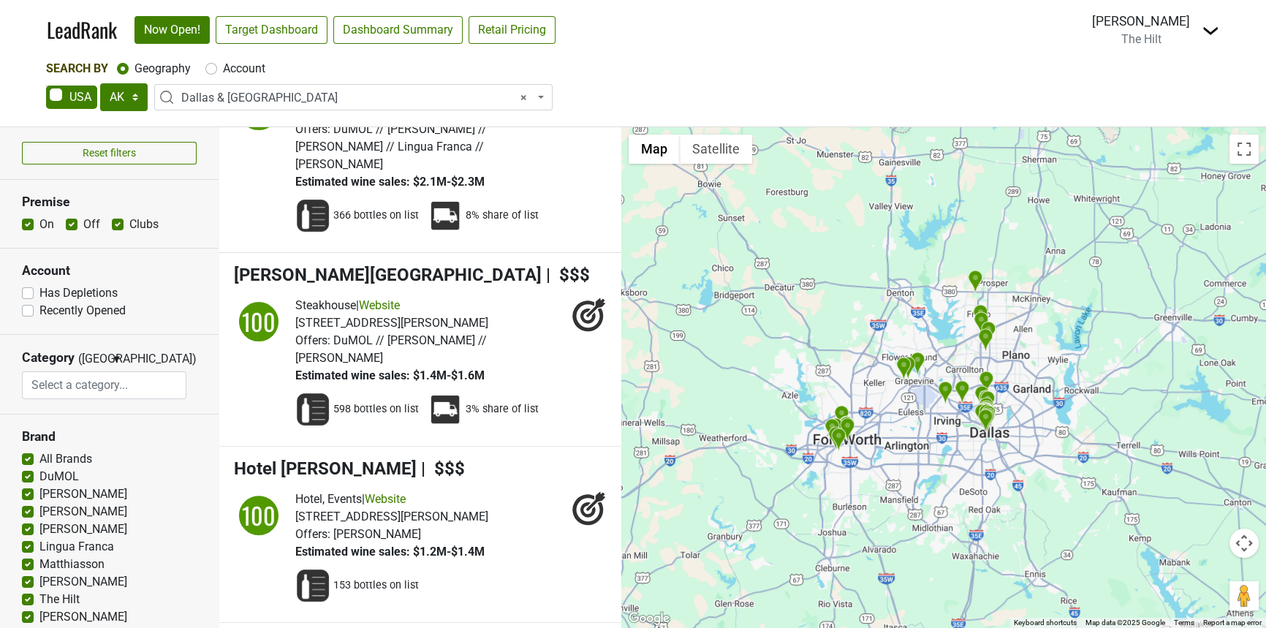
drag, startPoint x: 827, startPoint y: 265, endPoint x: 718, endPoint y: 261, distance: 108.2
click at [718, 261] on div "Steiner Ranch Steakhouse LeadRank Score: 100" at bounding box center [943, 377] width 645 height 501
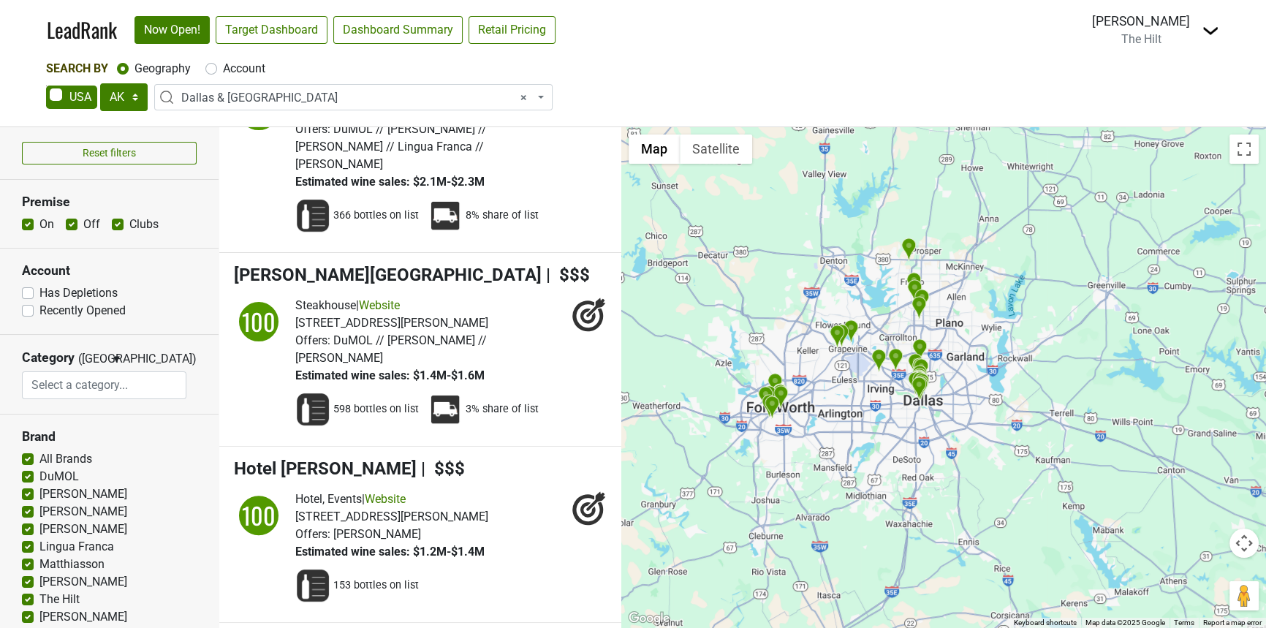
drag, startPoint x: 870, startPoint y: 287, endPoint x: 838, endPoint y: 266, distance: 37.9
click at [838, 266] on div "Steiner Ranch Steakhouse LeadRank Score: 100" at bounding box center [943, 377] width 645 height 501
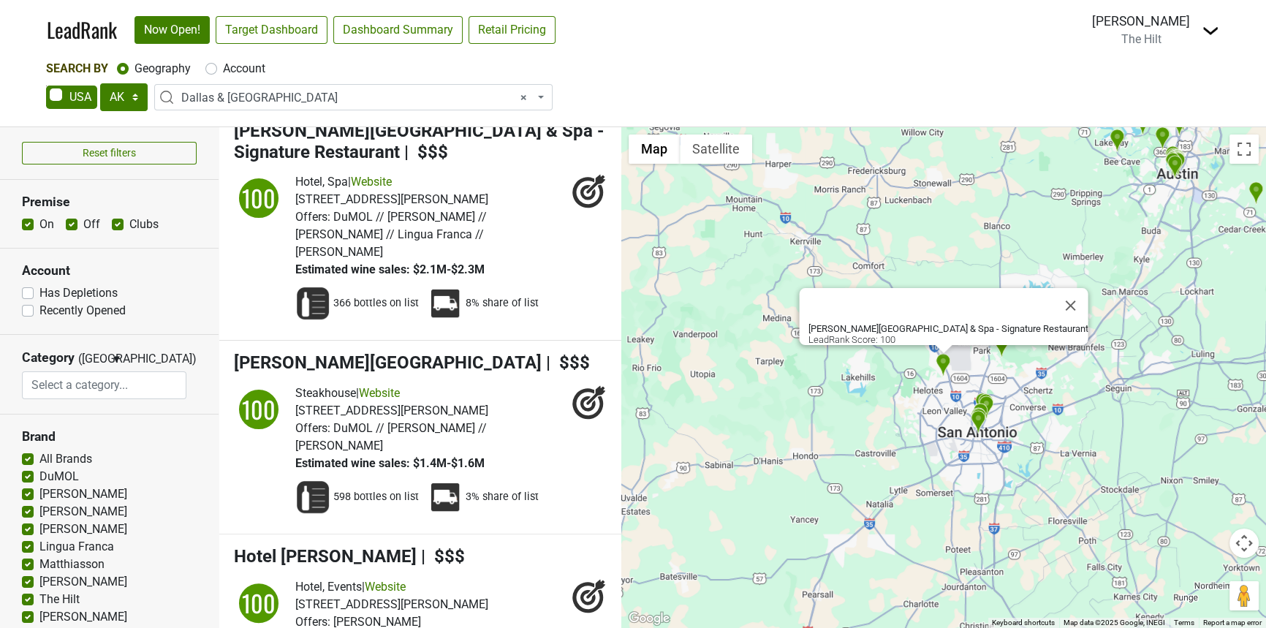
scroll to position [0, 0]
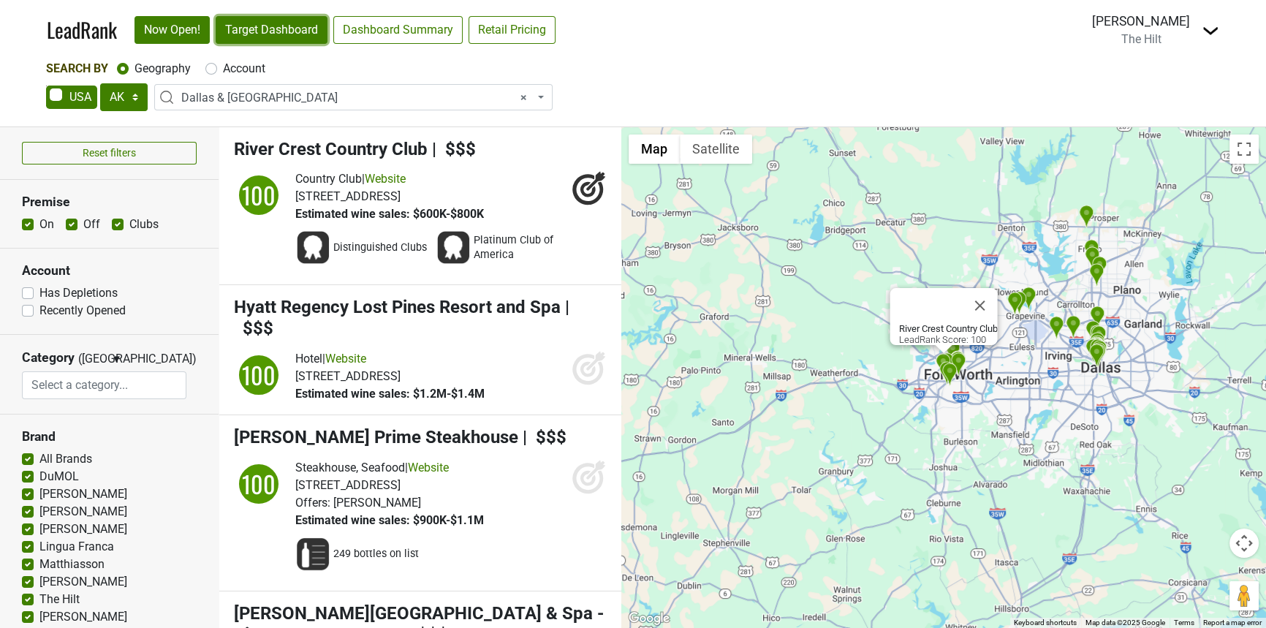
click at [229, 30] on link "Target Dashboard" at bounding box center [272, 30] width 112 height 28
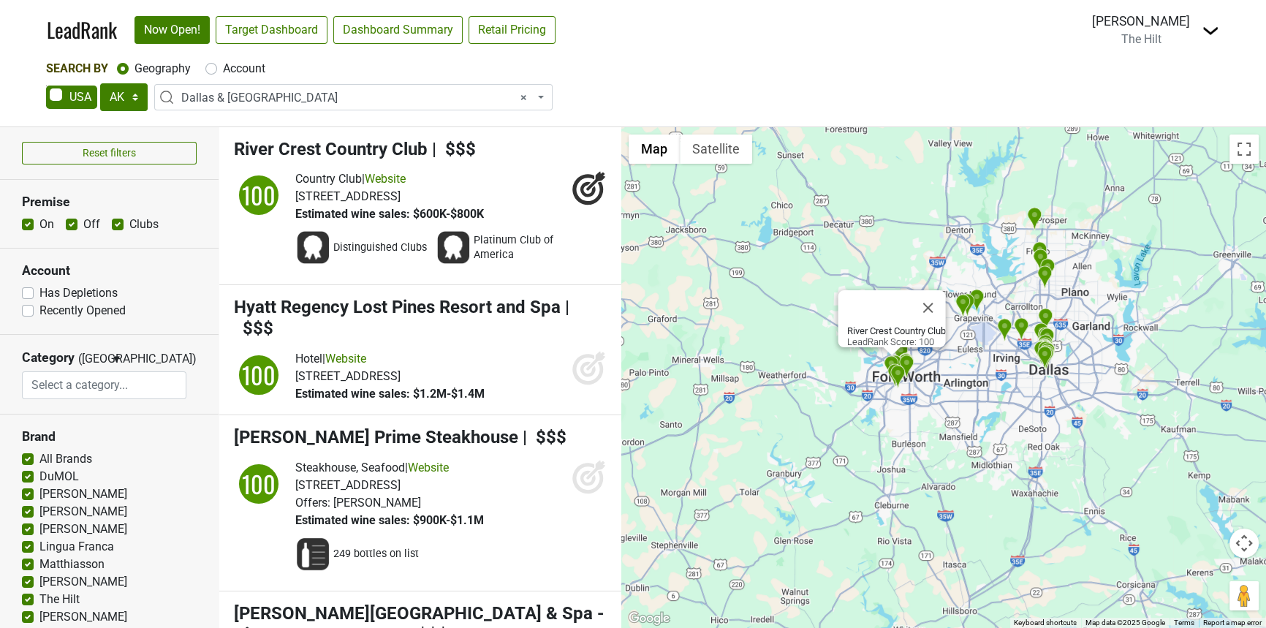
drag, startPoint x: 822, startPoint y: 346, endPoint x: 769, endPoint y: 349, distance: 53.4
click at [769, 349] on div "River Crest Country Club LeadRank Score: 100" at bounding box center [943, 377] width 645 height 501
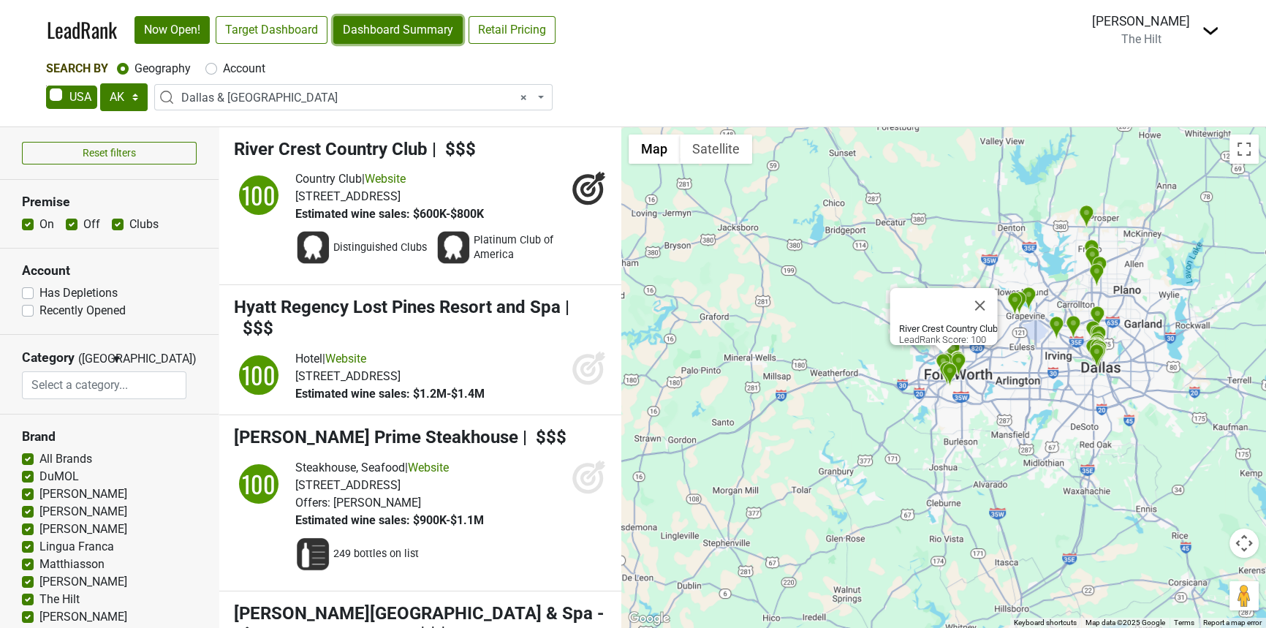
click at [354, 29] on link "Dashboard Summary" at bounding box center [397, 30] width 129 height 28
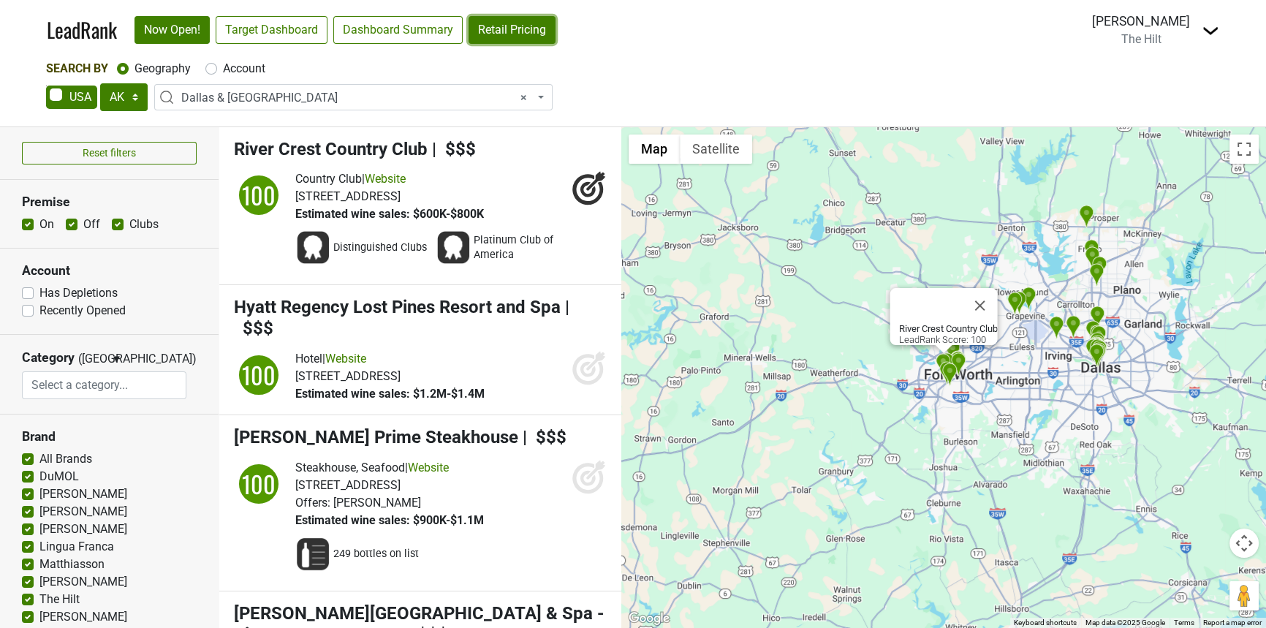
click at [506, 43] on link "Retail Pricing" at bounding box center [511, 30] width 87 height 28
click at [169, 29] on link "Now Open!" at bounding box center [171, 30] width 75 height 28
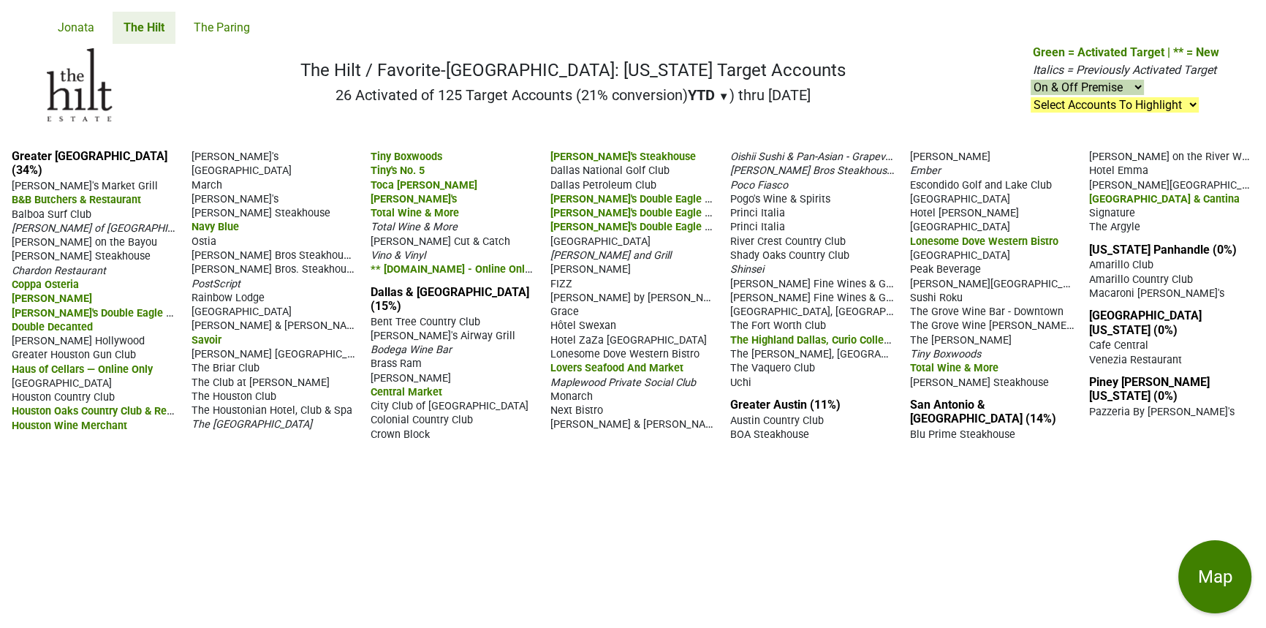
click at [1193, 102] on select "Select Accounts To Highlight **Activated After [DATE]** Prev. Active, YTD Non-B…" at bounding box center [1114, 104] width 168 height 15
click at [1031, 97] on select "Select Accounts To Highlight **Activated After [DATE]** Prev. Active, YTD Non-B…" at bounding box center [1114, 104] width 168 height 15
click at [1196, 97] on select "Select Accounts To Highlight **Activated After [DATE]** Prev. Active, YTD Non-B…" at bounding box center [1114, 104] width 168 height 15
select select ".eater-38"
click at [1031, 97] on select "Select Accounts To Highlight **Activated After [DATE]** Prev. Active, YTD Non-B…" at bounding box center [1114, 104] width 168 height 15
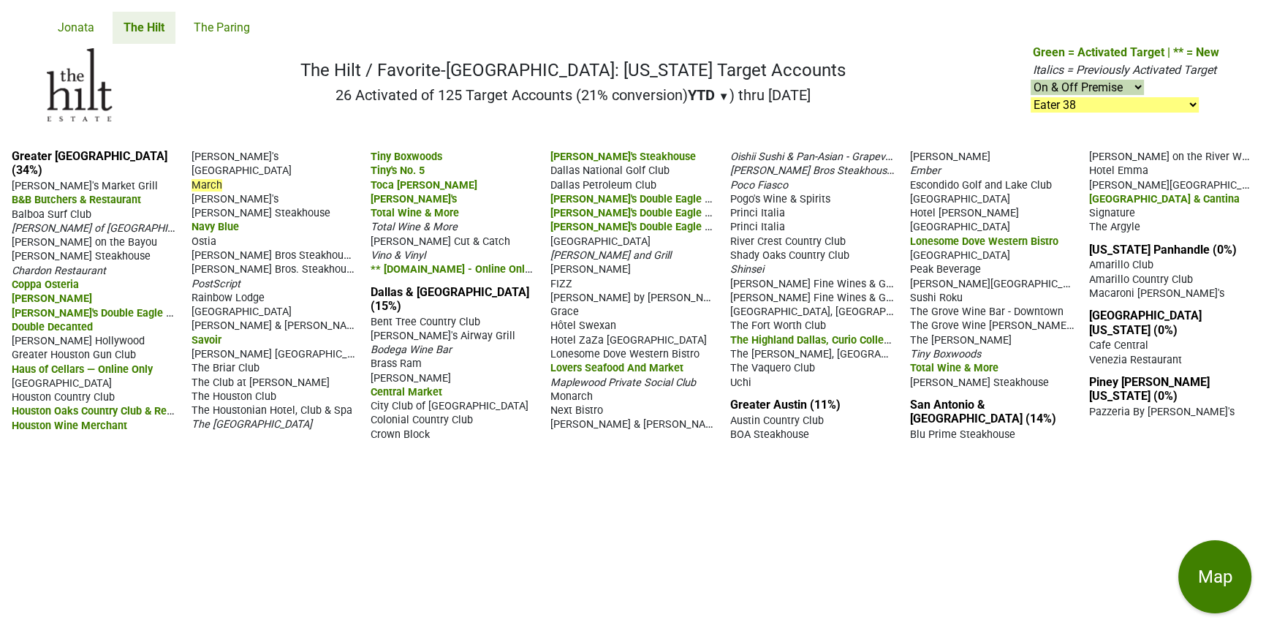
click at [1191, 113] on p "Green = Activated Target | ** = New [DEMOGRAPHIC_DATA] = Previously Activated T…" at bounding box center [1126, 79] width 186 height 70
click at [1191, 110] on select "Select Accounts To Highlight **Activated After [DATE]** Prev. Active, YTD Non-B…" at bounding box center [1114, 104] width 168 height 15
click at [163, 79] on nav "The Hilt / Favorite-[GEOGRAPHIC_DATA]: [US_STATE] Target Accounts 26 Activated …" at bounding box center [633, 91] width 1196 height 94
click at [213, 23] on link "The Paring" at bounding box center [222, 28] width 78 height 32
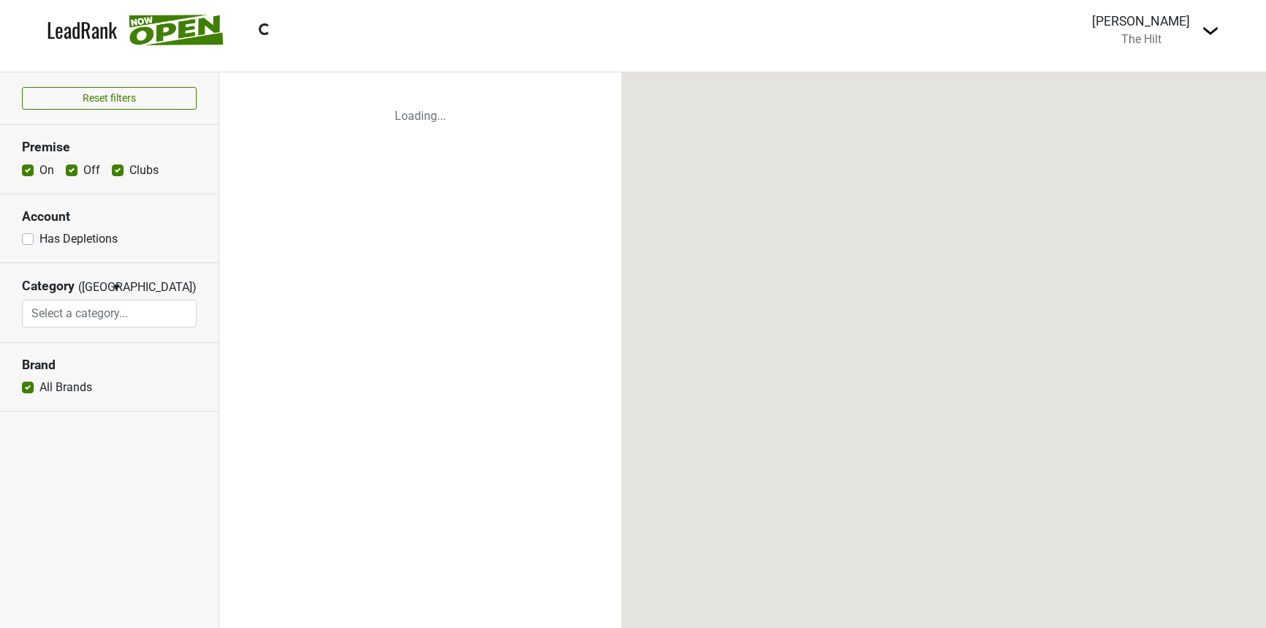
select select
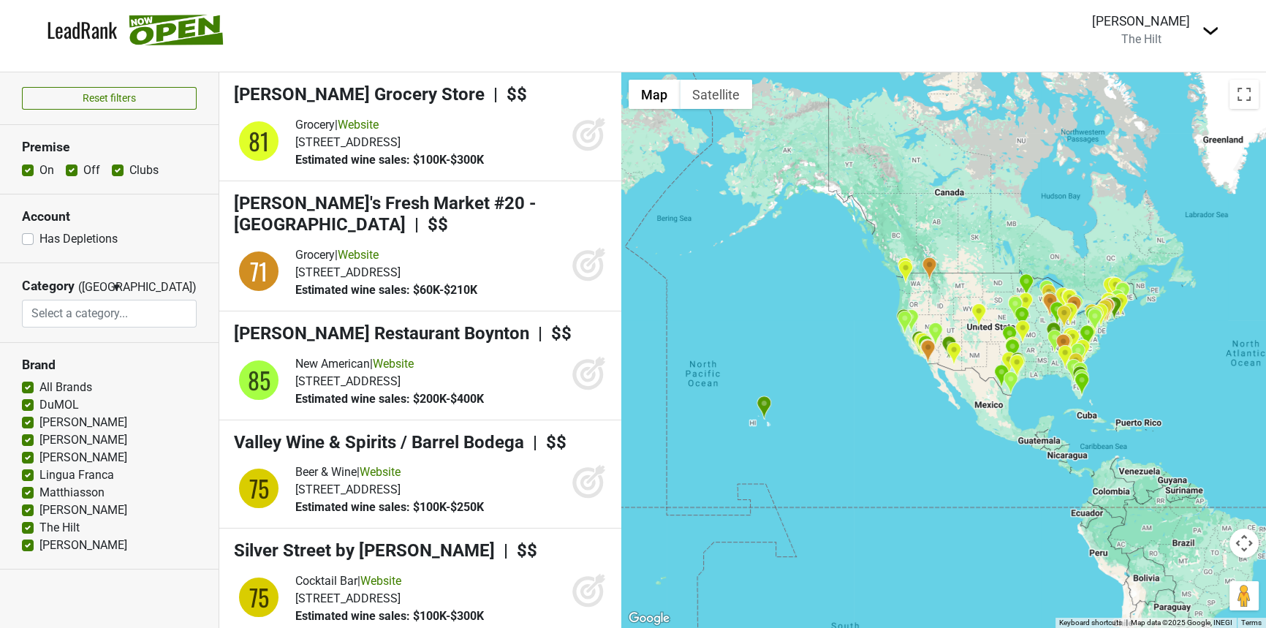
click at [985, 408] on div at bounding box center [943, 349] width 645 height 555
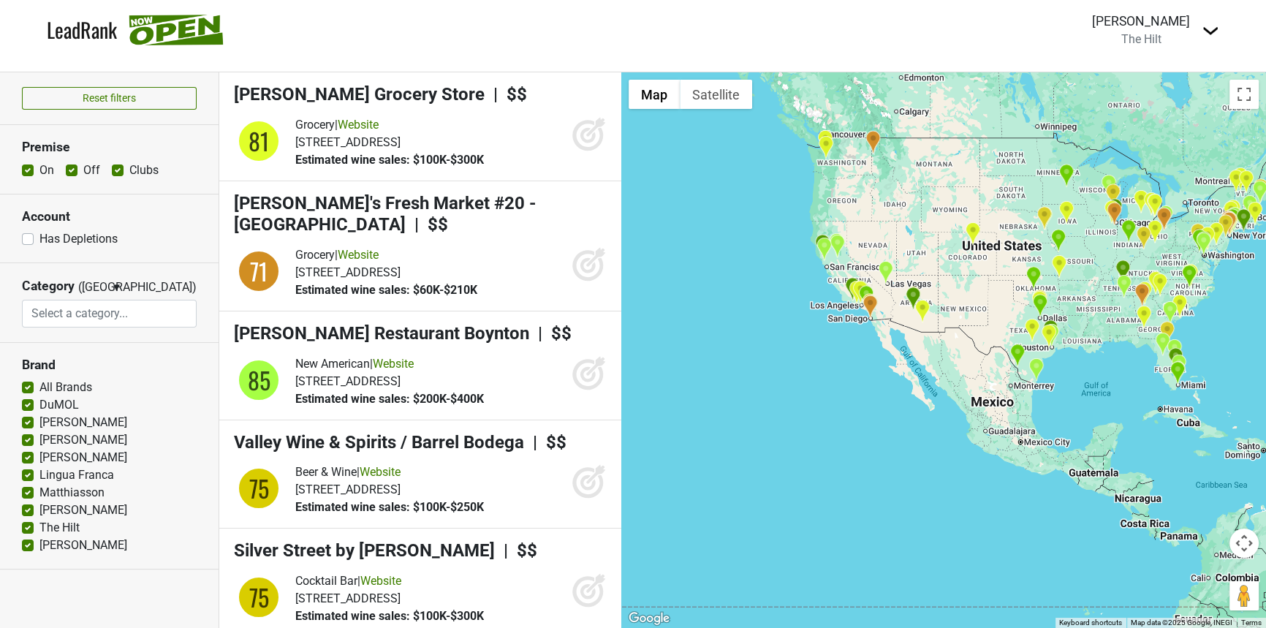
click at [991, 382] on div at bounding box center [943, 349] width 645 height 555
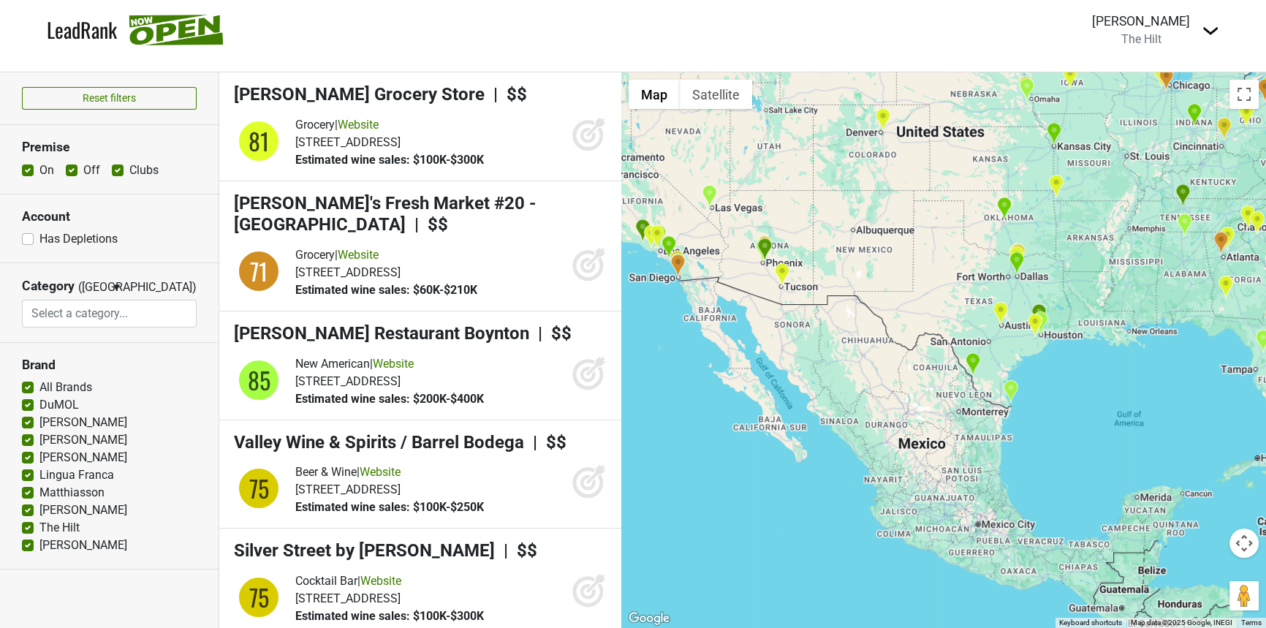
drag, startPoint x: 993, startPoint y: 375, endPoint x: 888, endPoint y: 401, distance: 108.5
click at [888, 401] on div at bounding box center [943, 349] width 645 height 555
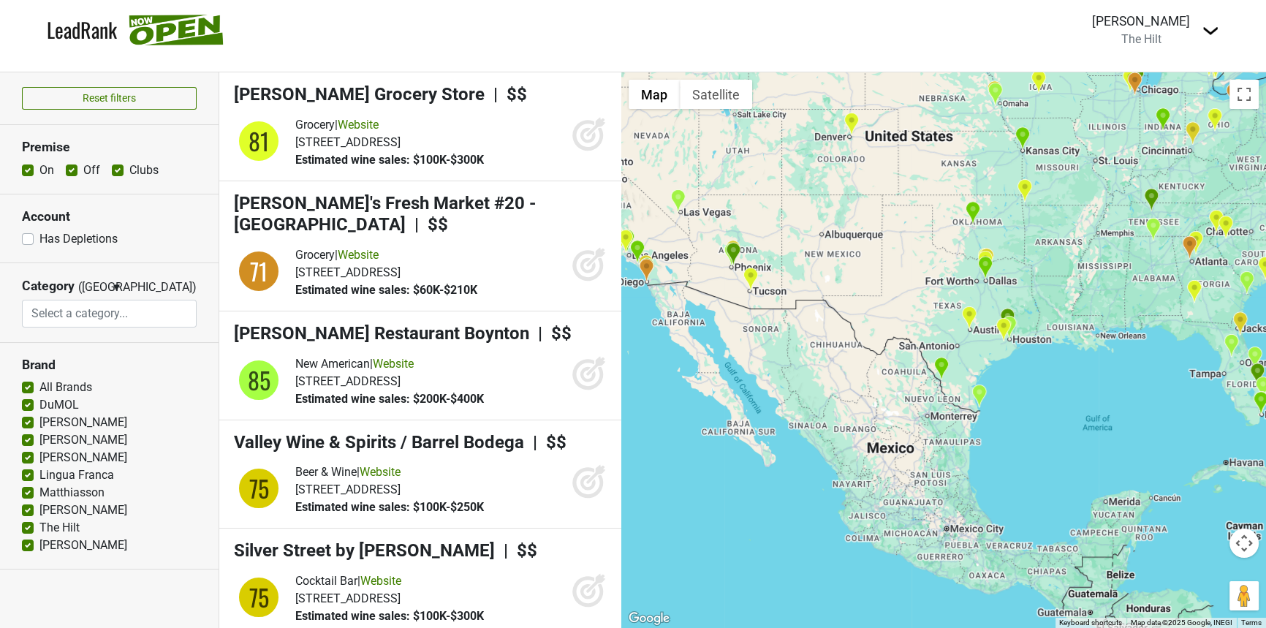
click at [903, 328] on div at bounding box center [943, 349] width 645 height 555
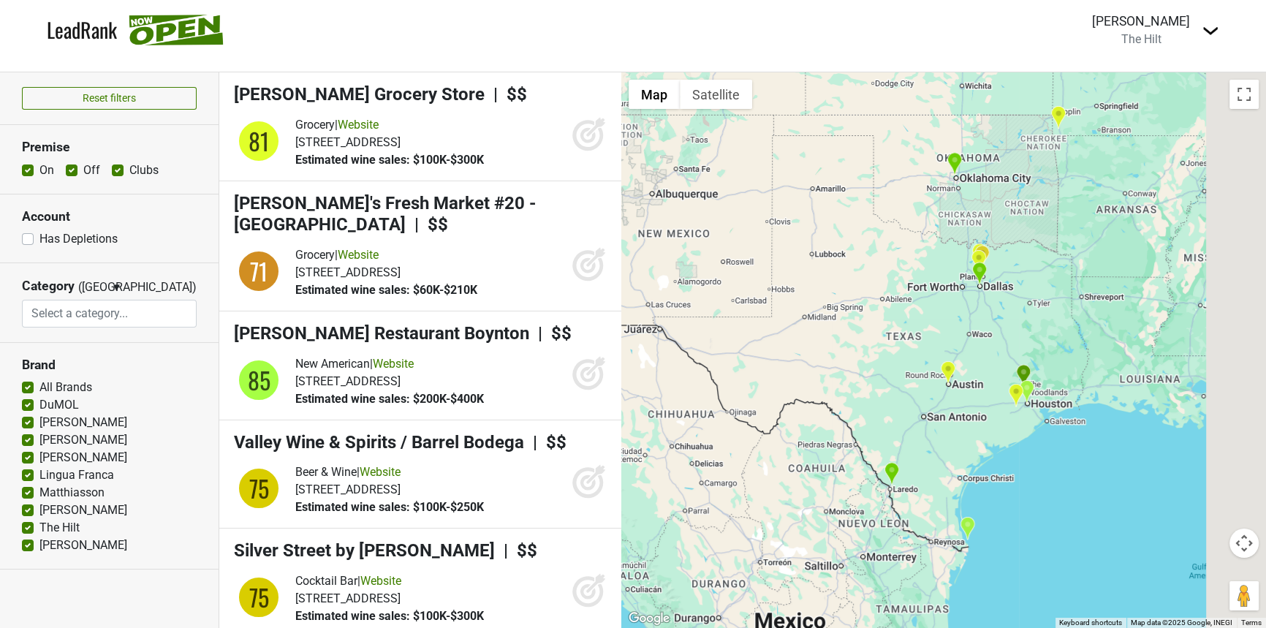
drag, startPoint x: 1030, startPoint y: 254, endPoint x: 892, endPoint y: 333, distance: 160.1
click at [892, 333] on div at bounding box center [943, 349] width 645 height 555
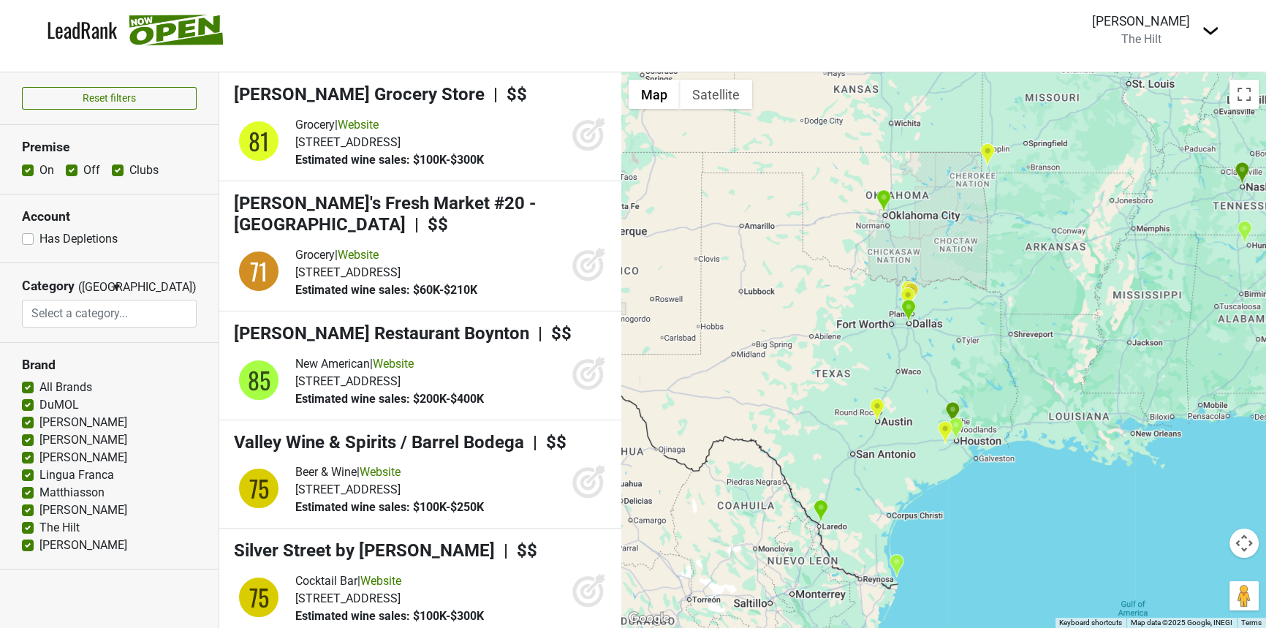
click at [878, 304] on div at bounding box center [943, 349] width 645 height 555
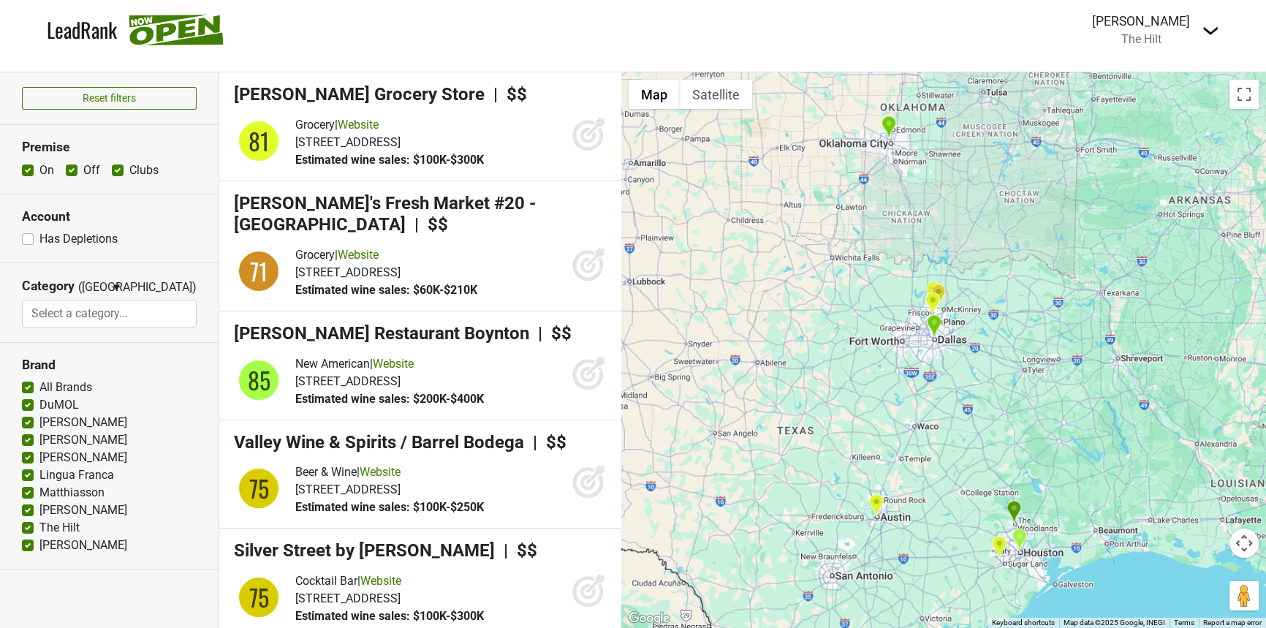
click at [878, 304] on div at bounding box center [943, 349] width 645 height 555
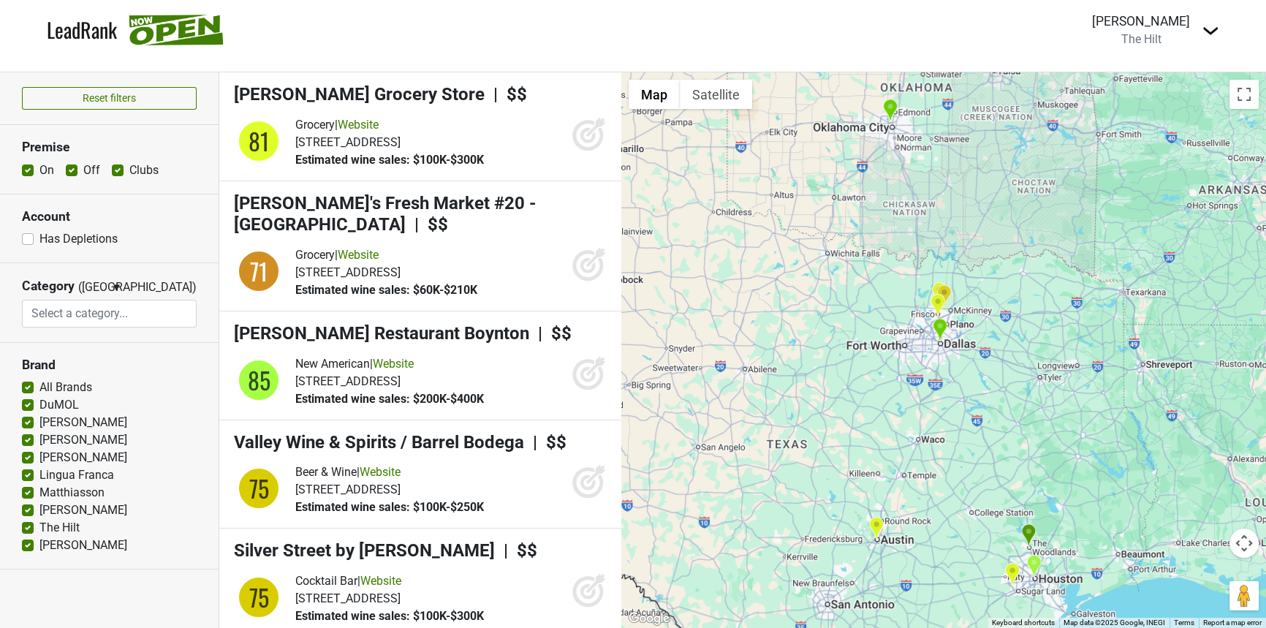
click at [878, 304] on div at bounding box center [943, 349] width 645 height 555
click at [876, 312] on div at bounding box center [943, 349] width 645 height 555
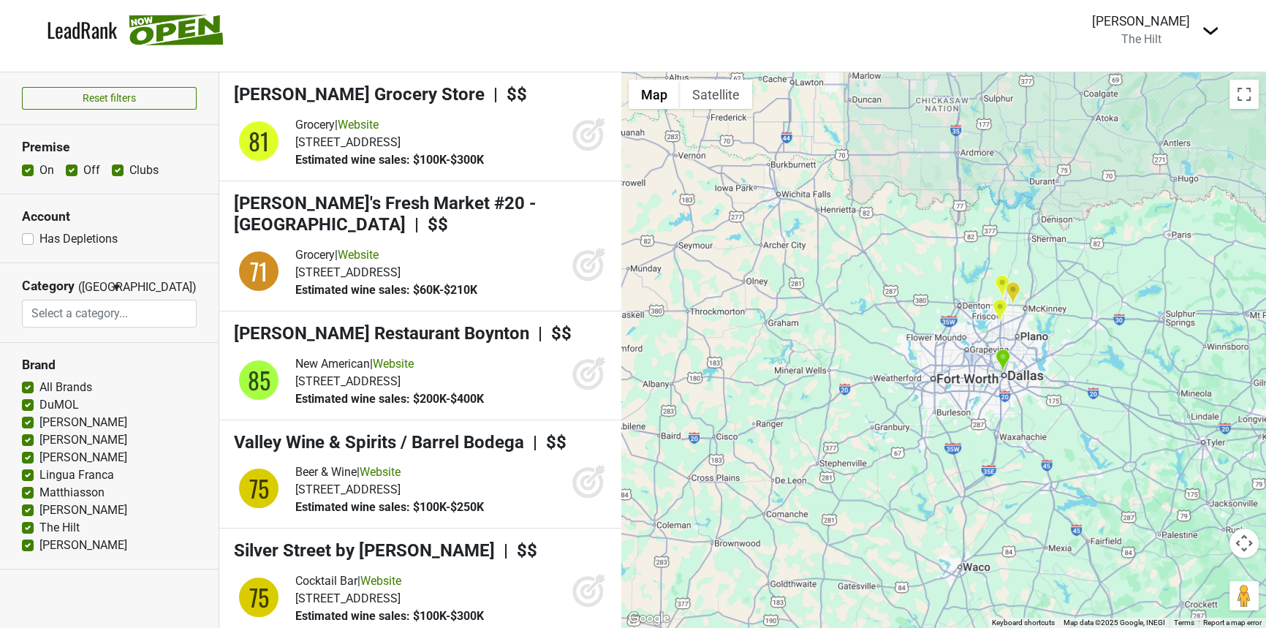
click at [908, 317] on div at bounding box center [943, 349] width 645 height 555
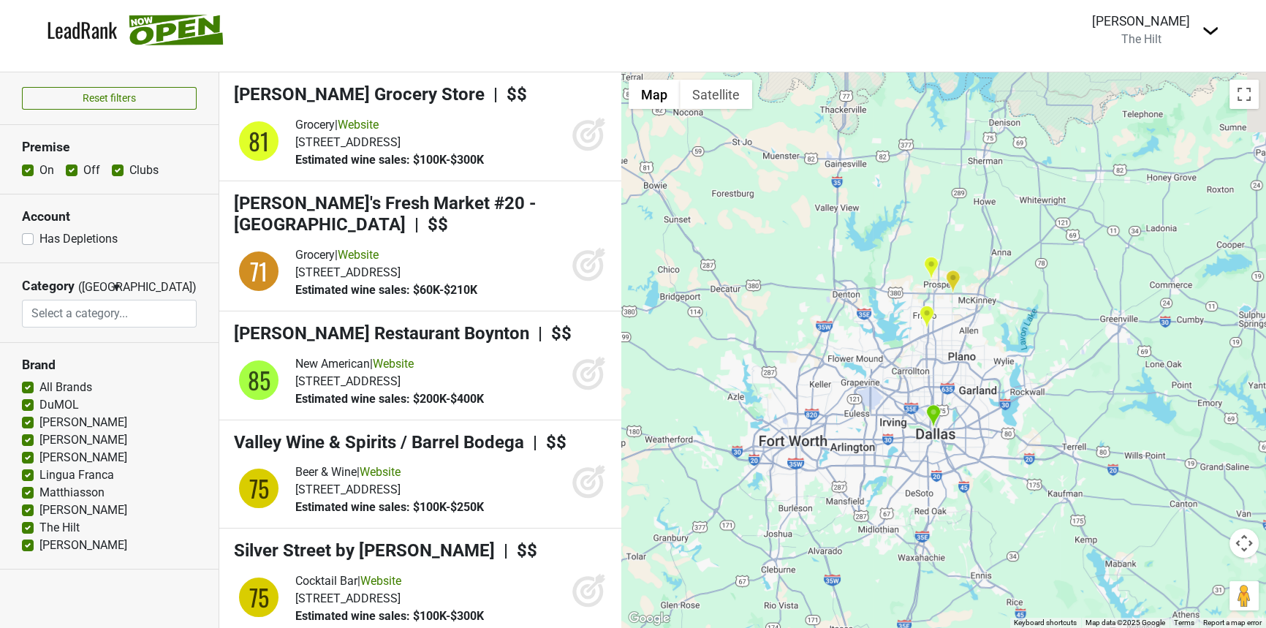
drag, startPoint x: 1004, startPoint y: 303, endPoint x: 835, endPoint y: 305, distance: 168.8
click at [835, 305] on div at bounding box center [943, 349] width 645 height 555
click at [834, 378] on div at bounding box center [943, 349] width 645 height 555
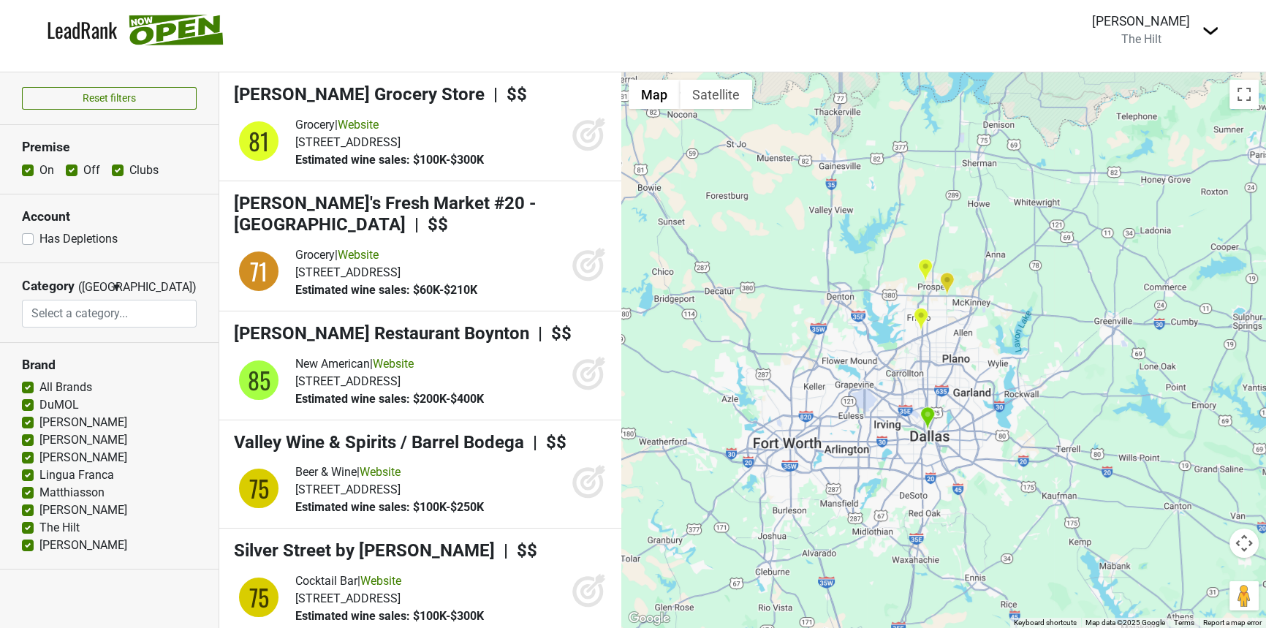
click at [838, 378] on div at bounding box center [943, 349] width 645 height 555
click at [930, 419] on img "Avra" at bounding box center [926, 418] width 15 height 24
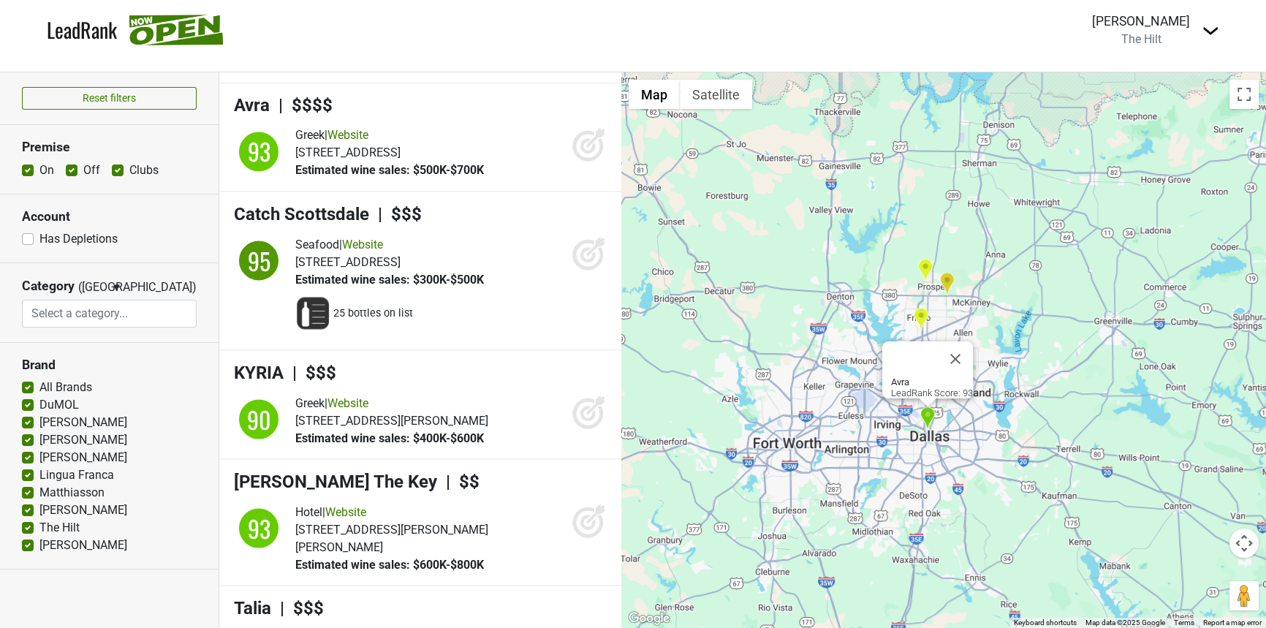
scroll to position [3352, 0]
click at [922, 309] on img "Musume at The Star" at bounding box center [920, 319] width 15 height 24
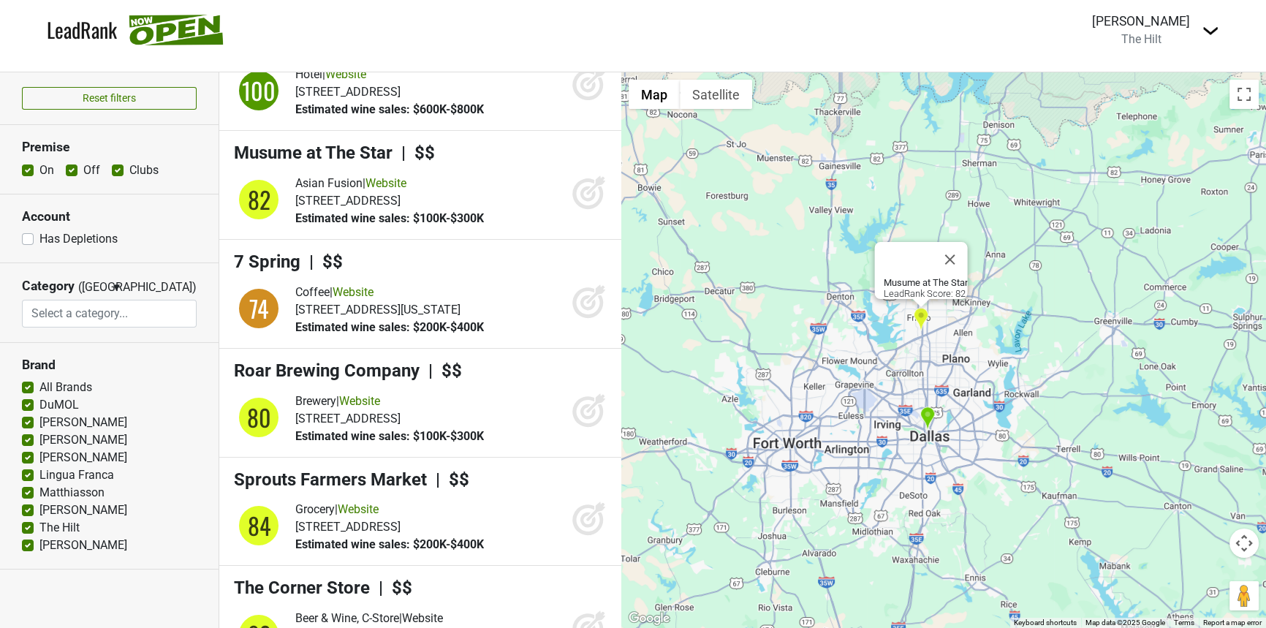
scroll to position [6331, 0]
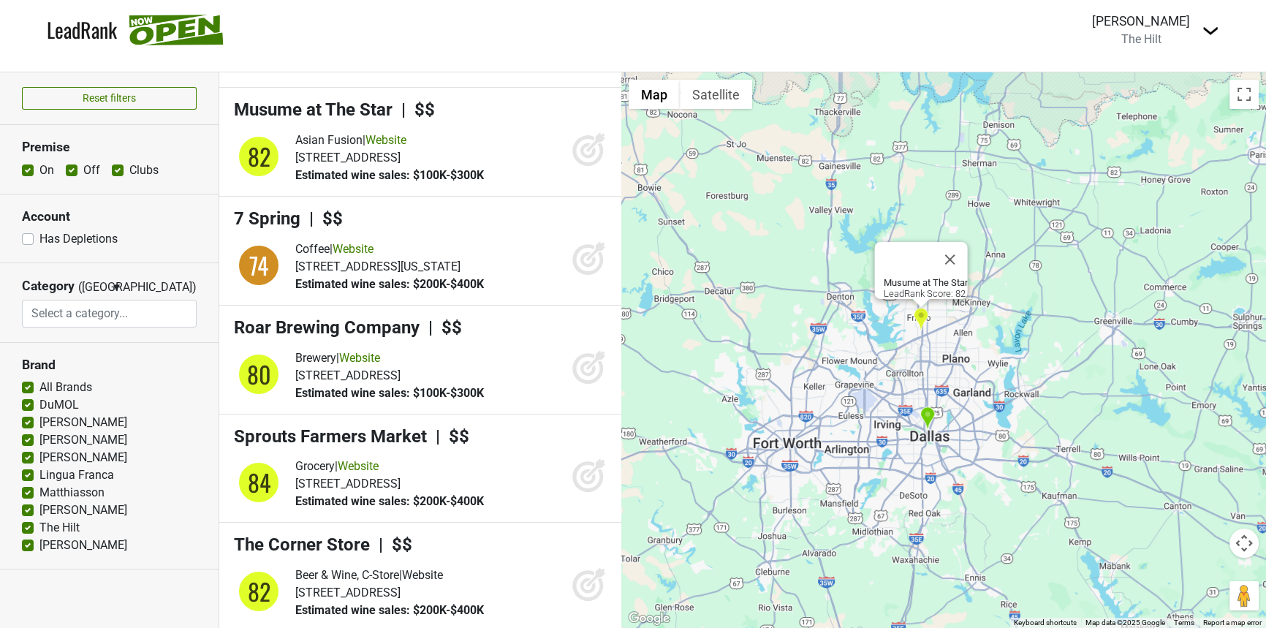
click at [941, 352] on div "Musume at The Star LeadRank Score: 82" at bounding box center [943, 349] width 645 height 555
click at [937, 315] on div "Musume at The Star LeadRank Score: 82" at bounding box center [943, 349] width 645 height 555
click at [962, 242] on button "Close" at bounding box center [950, 259] width 35 height 35
click at [175, 16] on img at bounding box center [176, 30] width 95 height 31
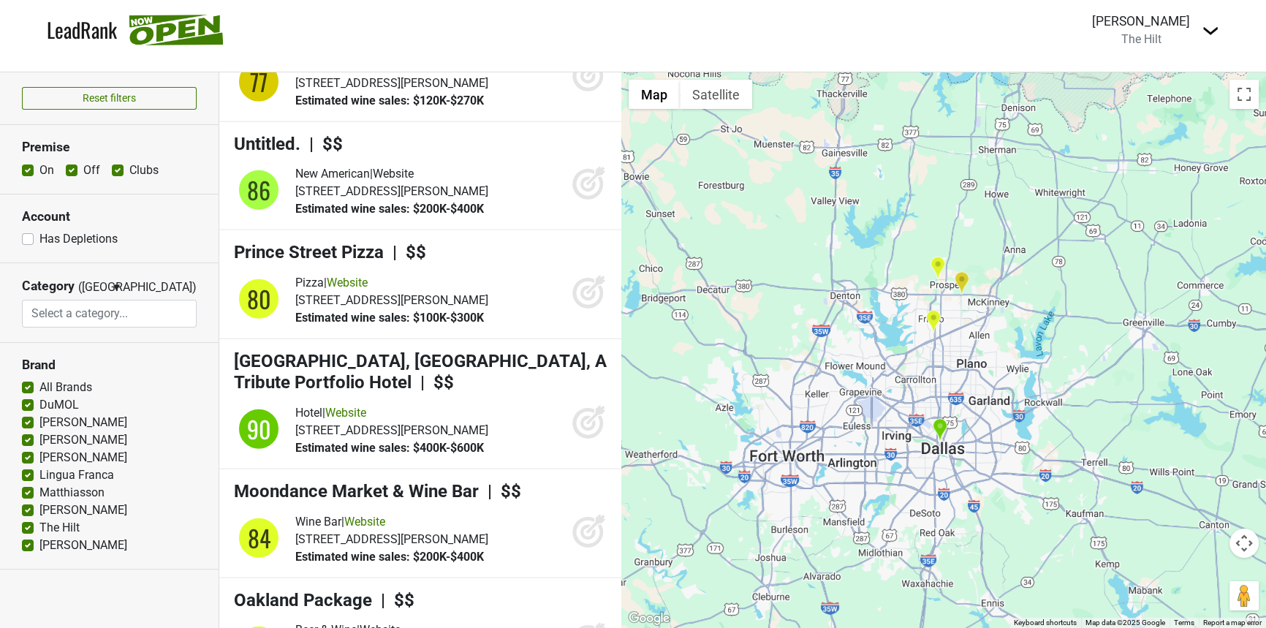
scroll to position [4397, 0]
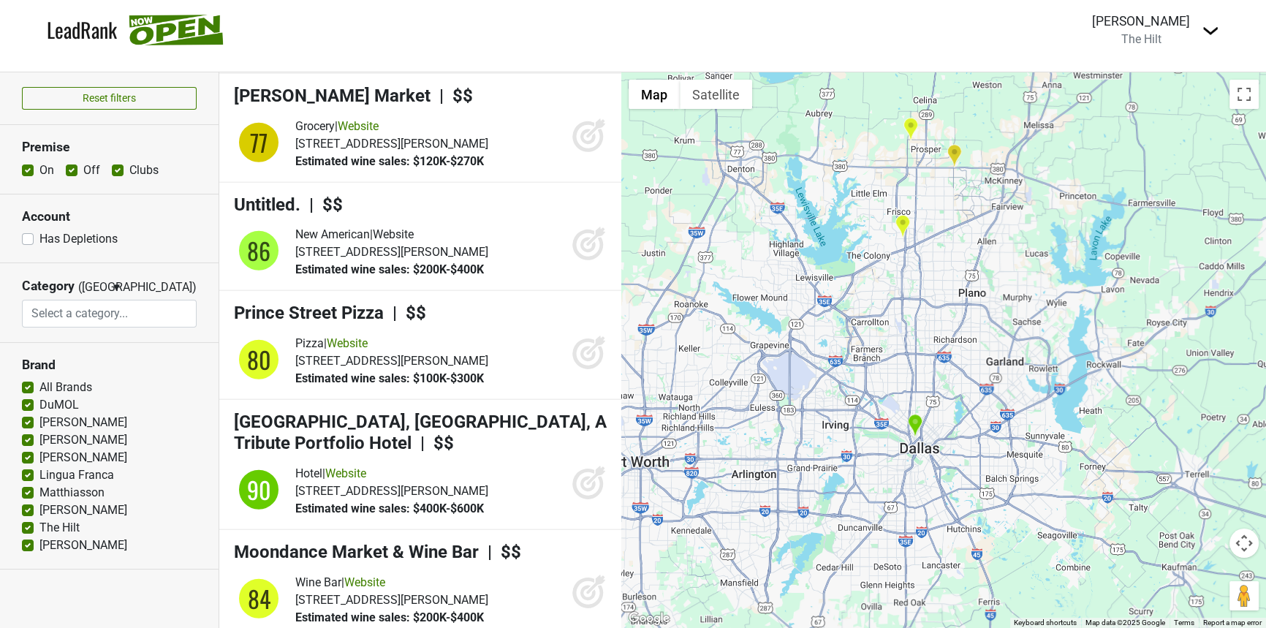
drag, startPoint x: 1056, startPoint y: 390, endPoint x: 887, endPoint y: 205, distance: 250.4
click at [895, 270] on div at bounding box center [943, 349] width 645 height 555
click at [904, 214] on img "Musume at The Star" at bounding box center [900, 226] width 15 height 24
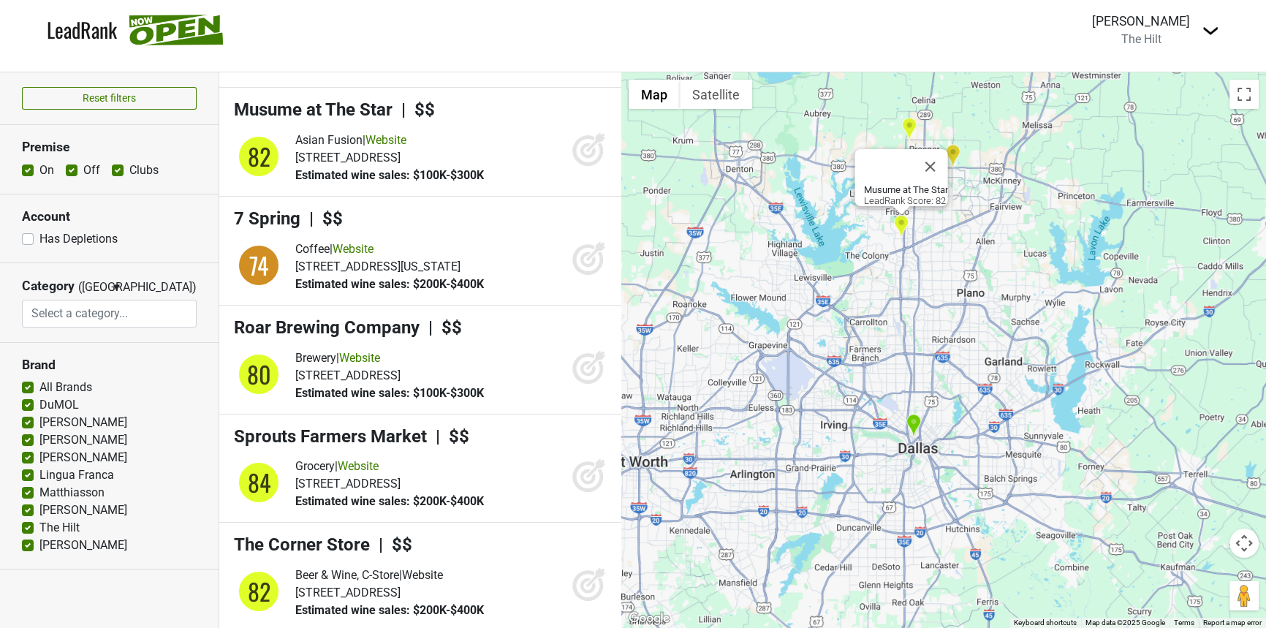
click at [959, 144] on img "Whole Foods Market" at bounding box center [952, 156] width 15 height 24
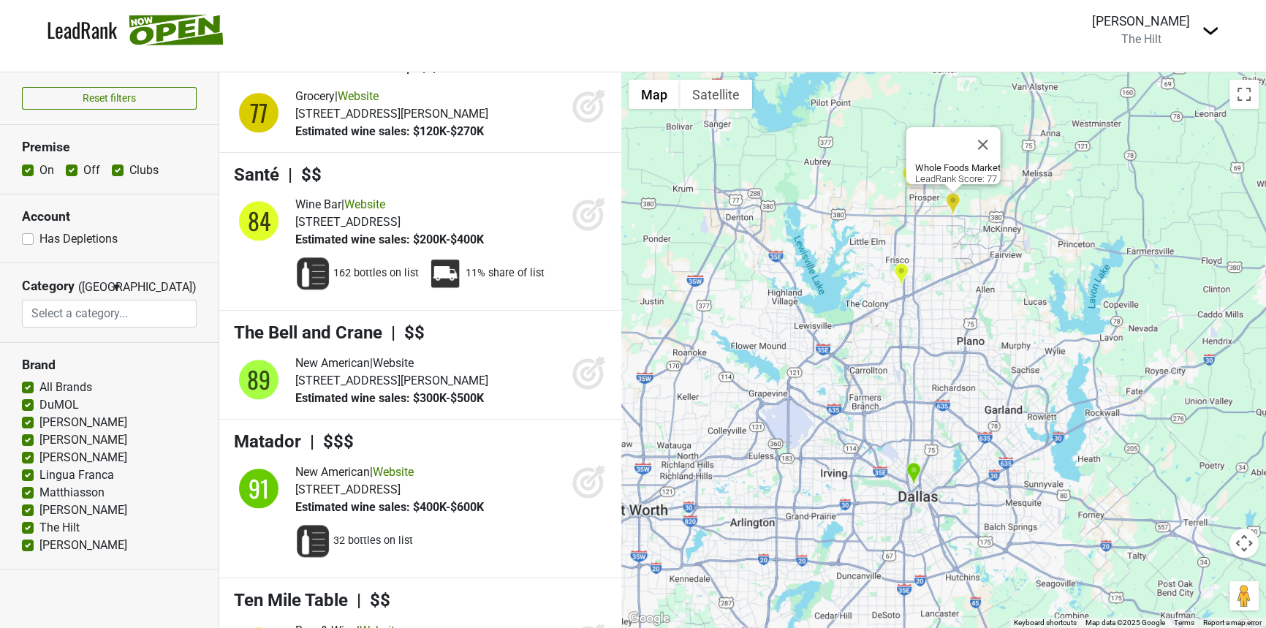
scroll to position [1958, 0]
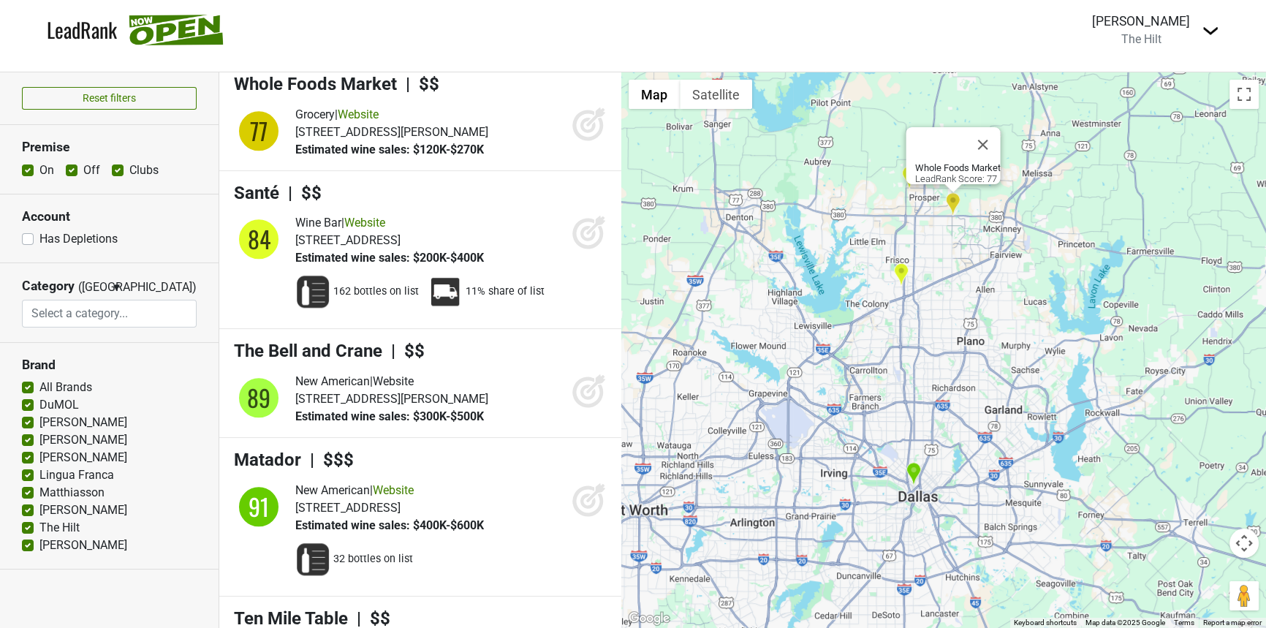
click at [909, 181] on div "Whole Foods Market LeadRank Score: 77" at bounding box center [943, 349] width 645 height 555
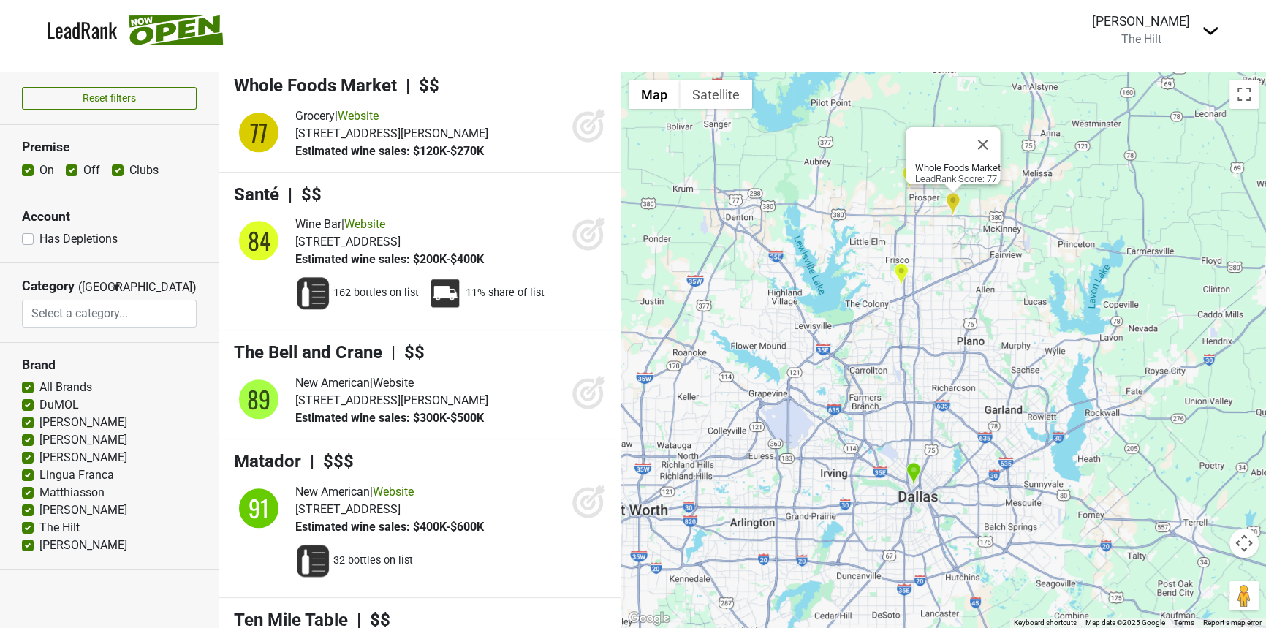
click at [868, 184] on div "Whole Foods Market LeadRank Score: 77" at bounding box center [943, 349] width 645 height 555
click at [985, 127] on button "Close" at bounding box center [982, 144] width 35 height 35
click at [909, 165] on img "H-E-B Prosper" at bounding box center [908, 177] width 15 height 24
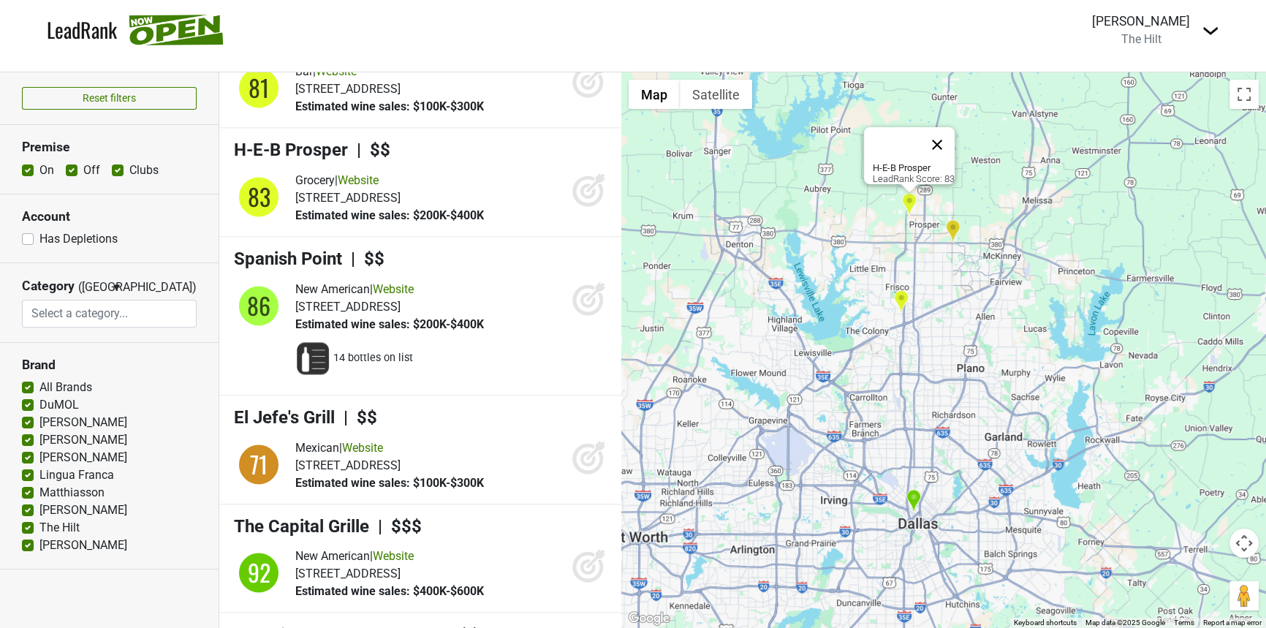
scroll to position [9962, 0]
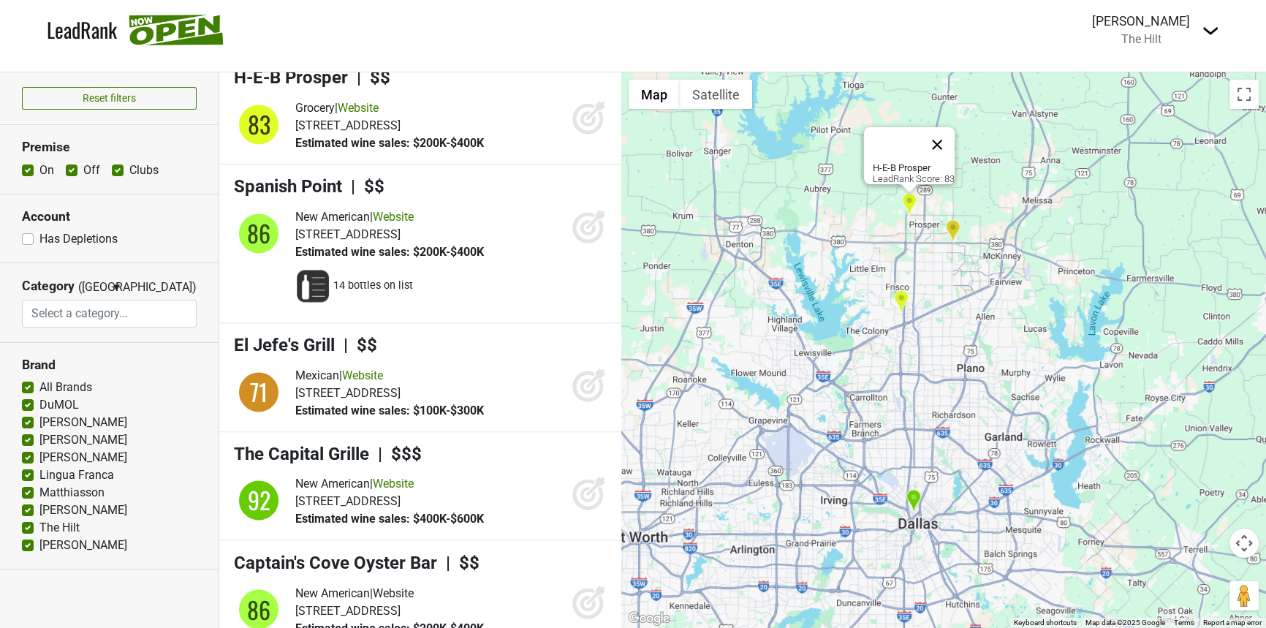
click at [941, 127] on button "Close" at bounding box center [936, 144] width 35 height 35
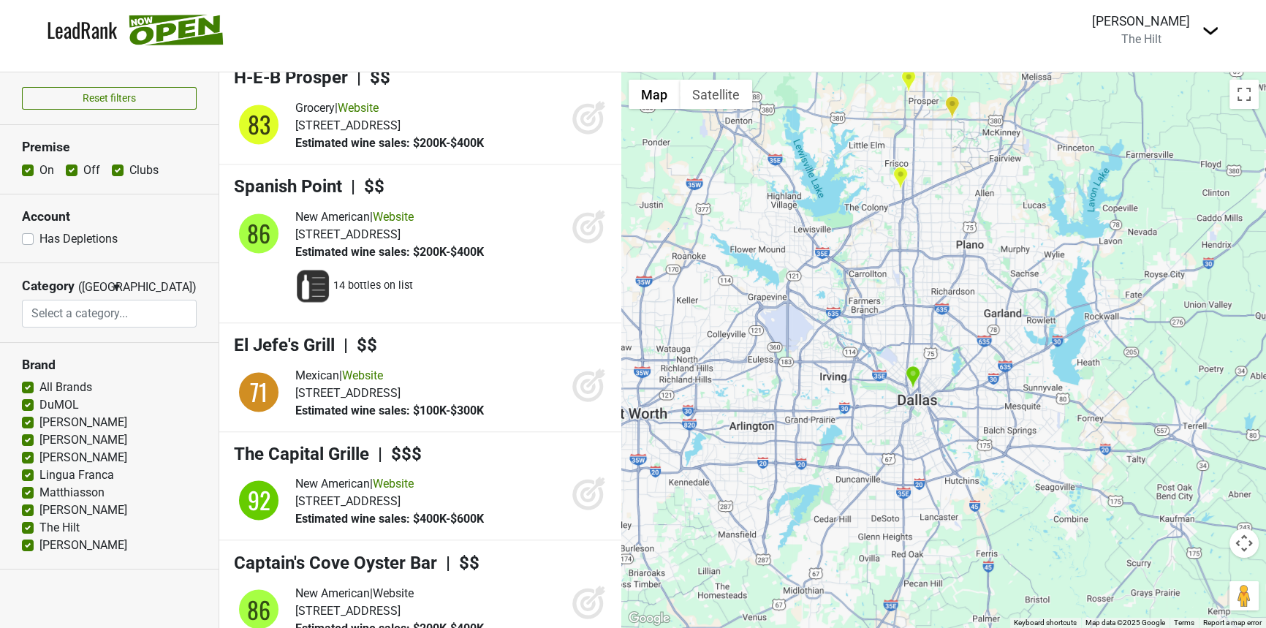
drag, startPoint x: 794, startPoint y: 401, endPoint x: 791, endPoint y: 205, distance: 195.9
click at [791, 205] on div at bounding box center [943, 349] width 645 height 555
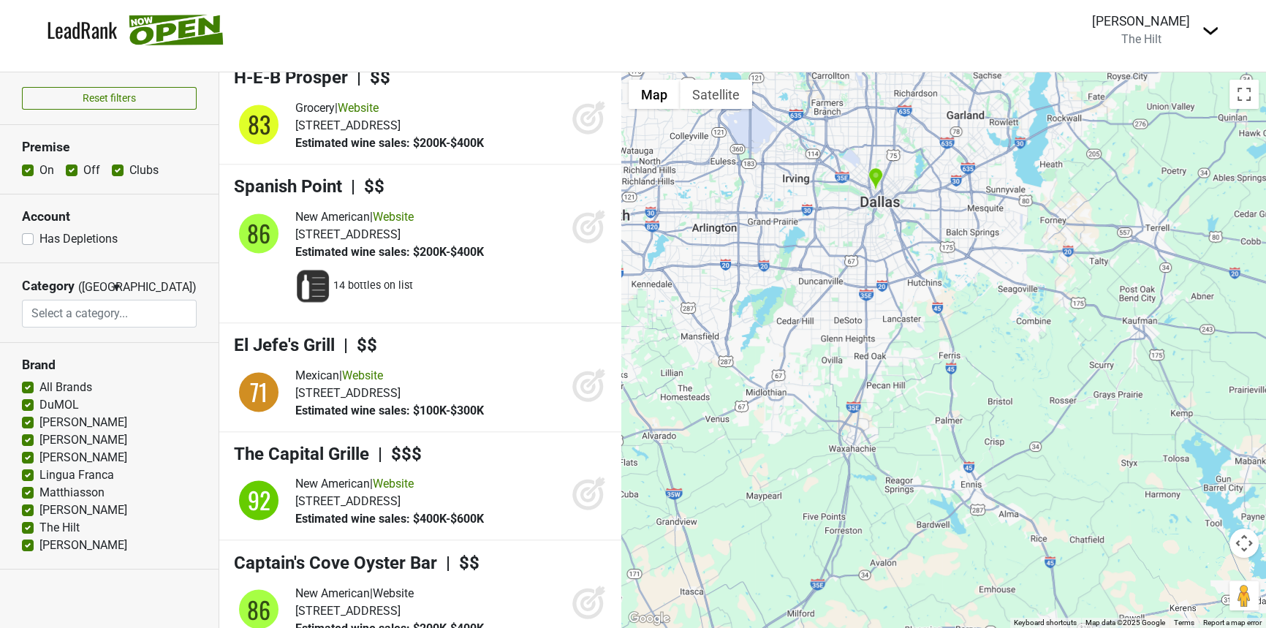
drag, startPoint x: 846, startPoint y: 475, endPoint x: 804, endPoint y: 350, distance: 132.0
click at [804, 350] on div at bounding box center [943, 349] width 645 height 555
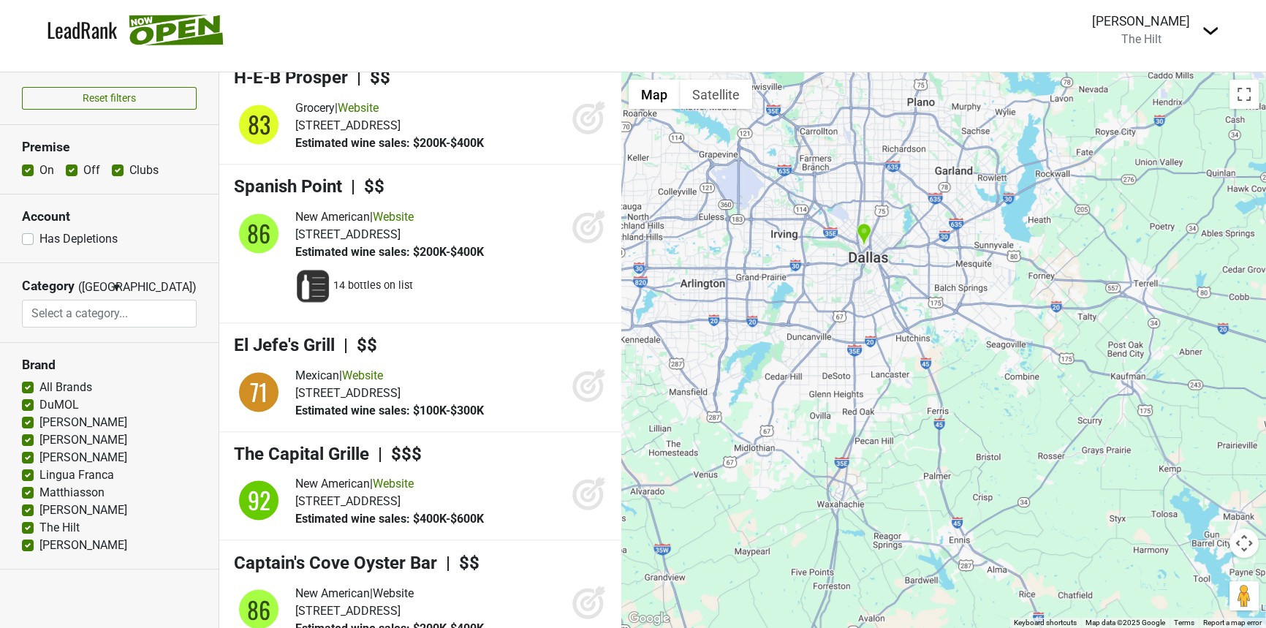
drag, startPoint x: 873, startPoint y: 304, endPoint x: 862, endPoint y: 401, distance: 97.8
click at [862, 401] on div at bounding box center [943, 349] width 645 height 555
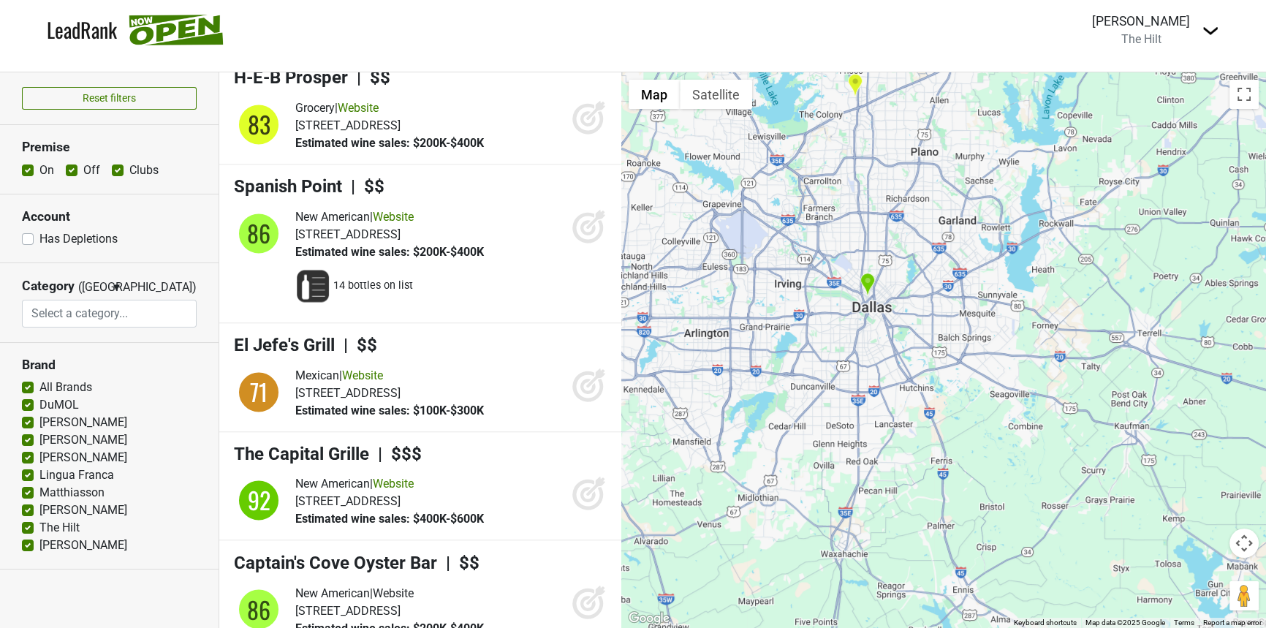
click at [181, 17] on img at bounding box center [176, 30] width 95 height 31
click at [1207, 22] on img at bounding box center [1210, 31] width 18 height 18
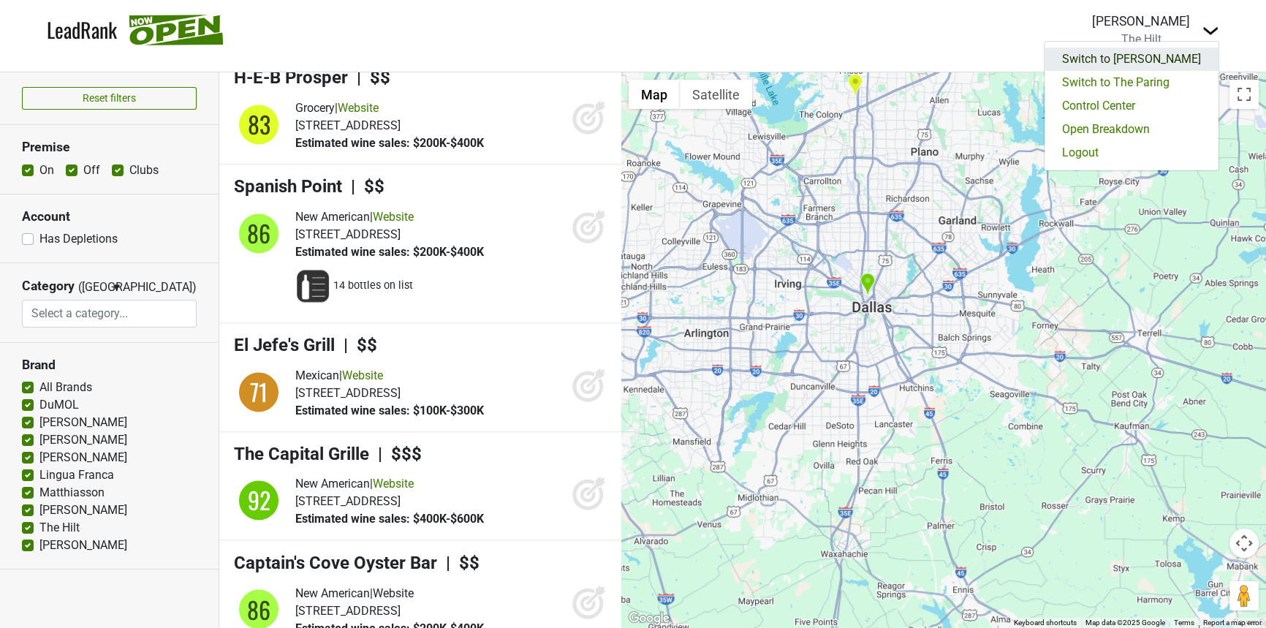
click at [1172, 48] on link "Switch to Jonata" at bounding box center [1131, 59] width 174 height 23
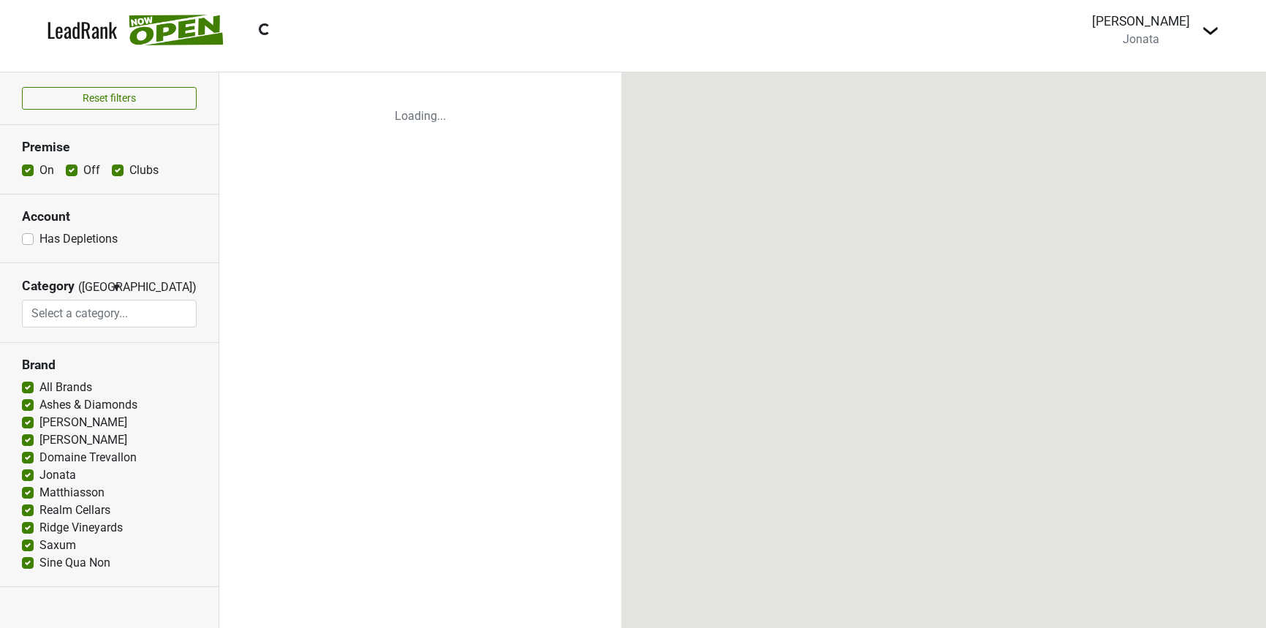
select select
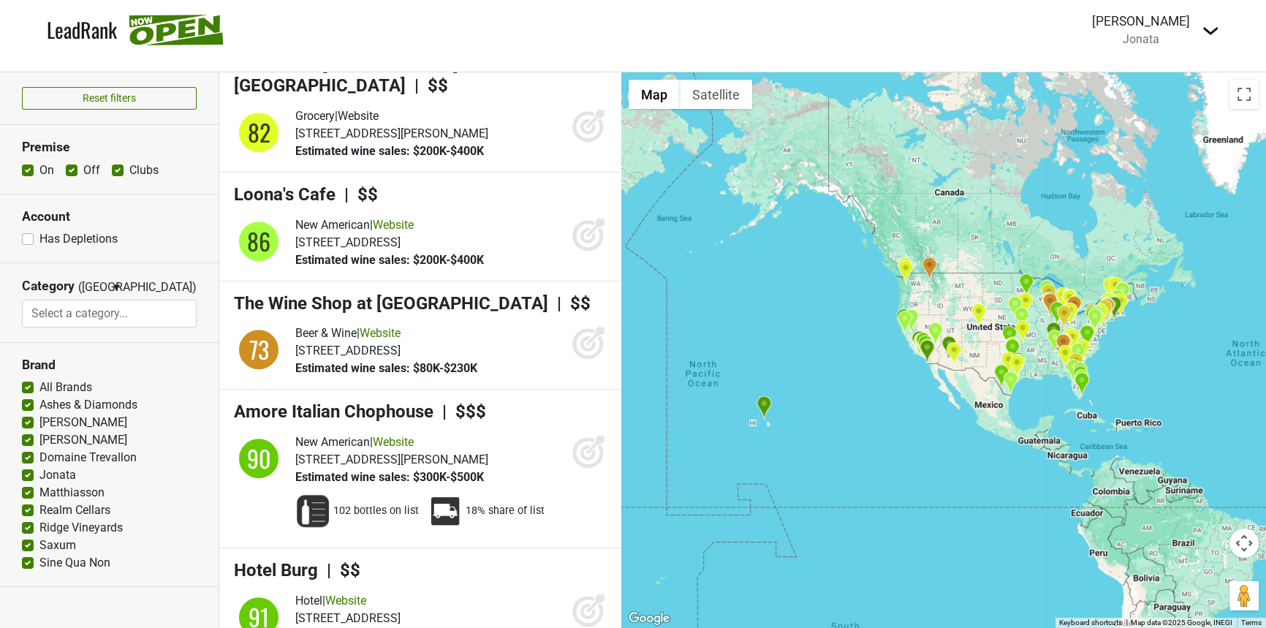
scroll to position [1257, 0]
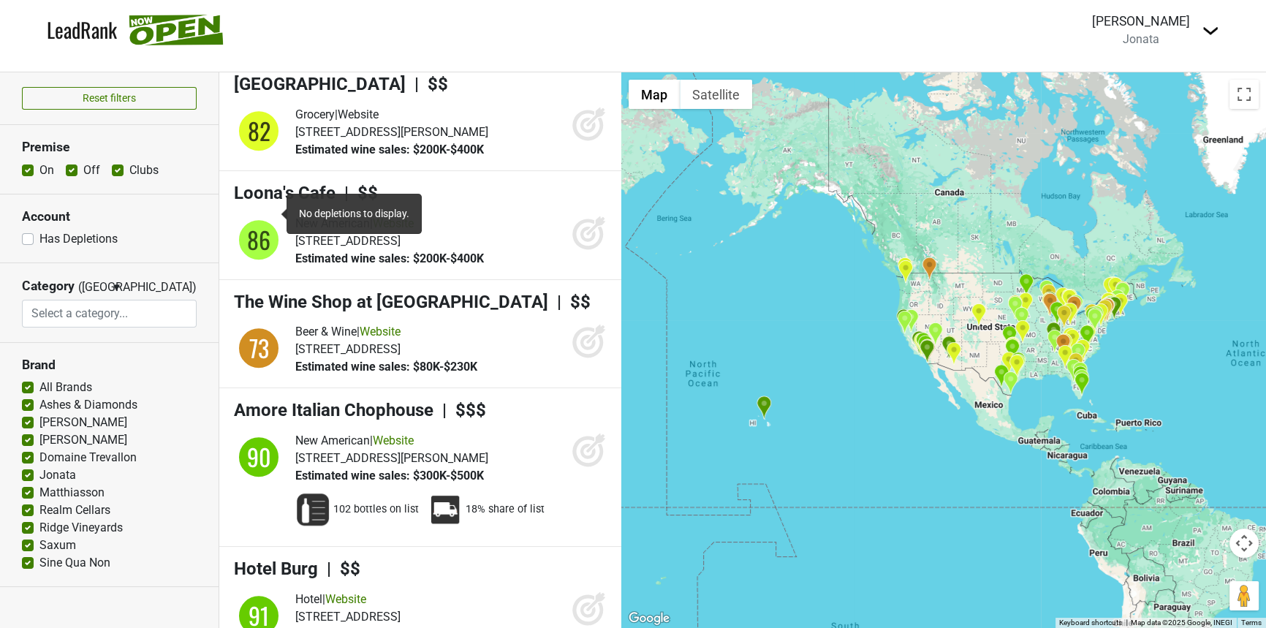
click at [257, 218] on div "86" at bounding box center [259, 240] width 44 height 44
click at [983, 385] on div at bounding box center [943, 349] width 645 height 555
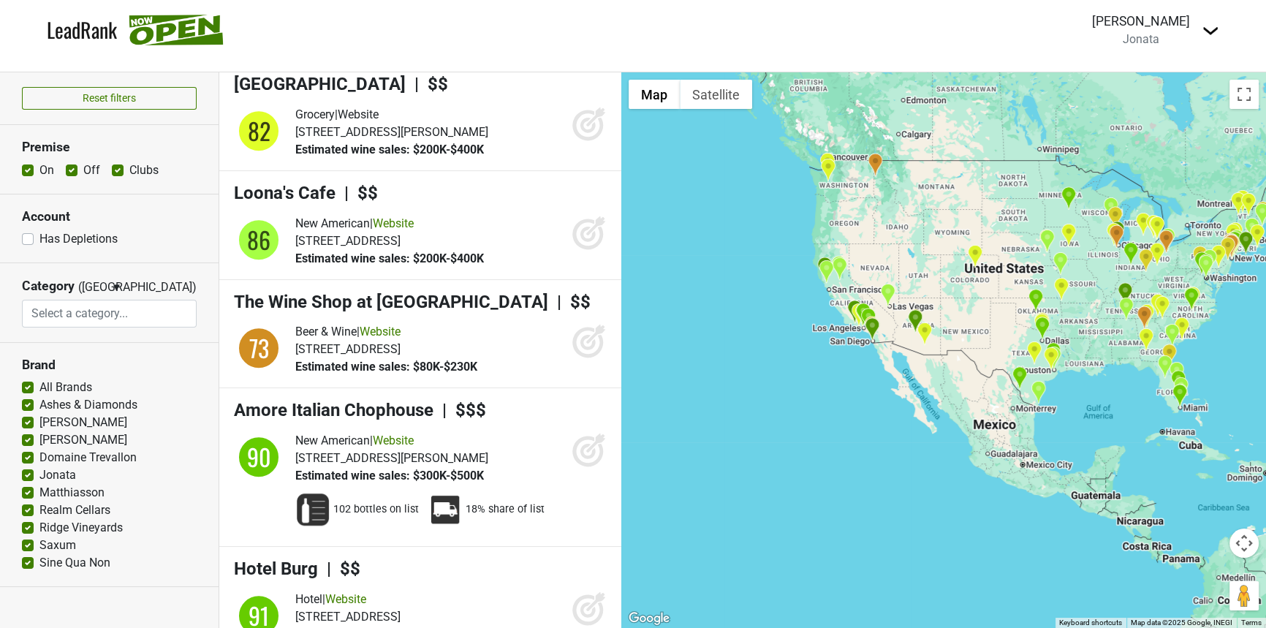
click at [986, 384] on div at bounding box center [943, 349] width 645 height 555
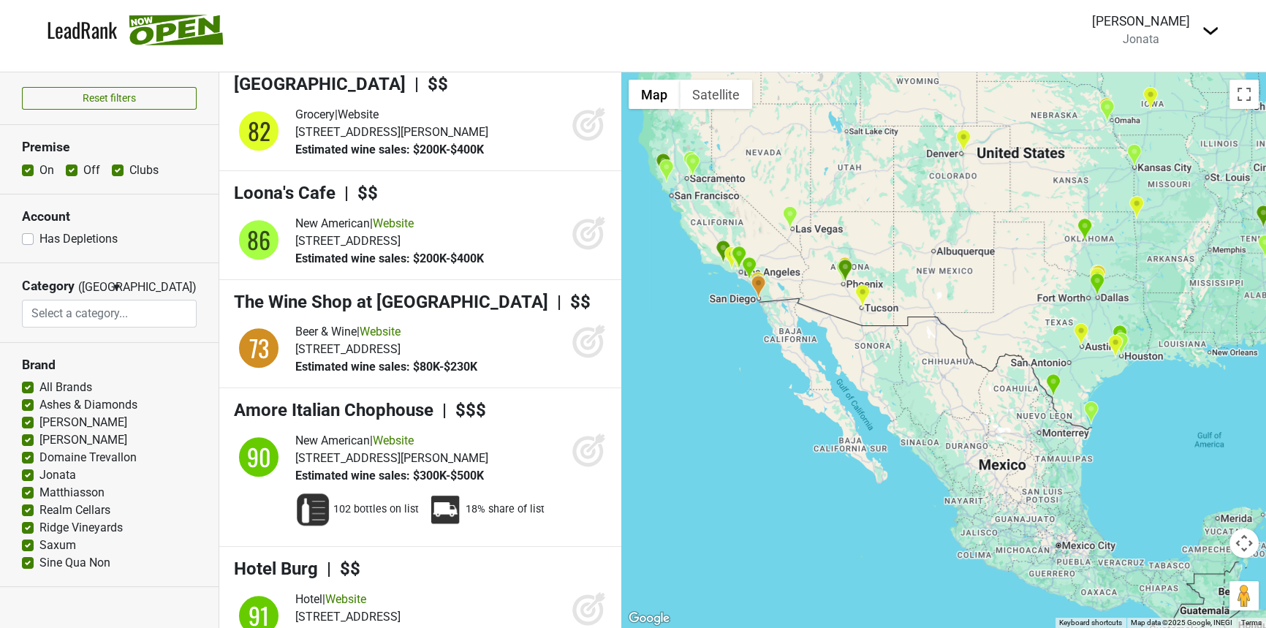
click at [979, 384] on div at bounding box center [943, 349] width 645 height 555
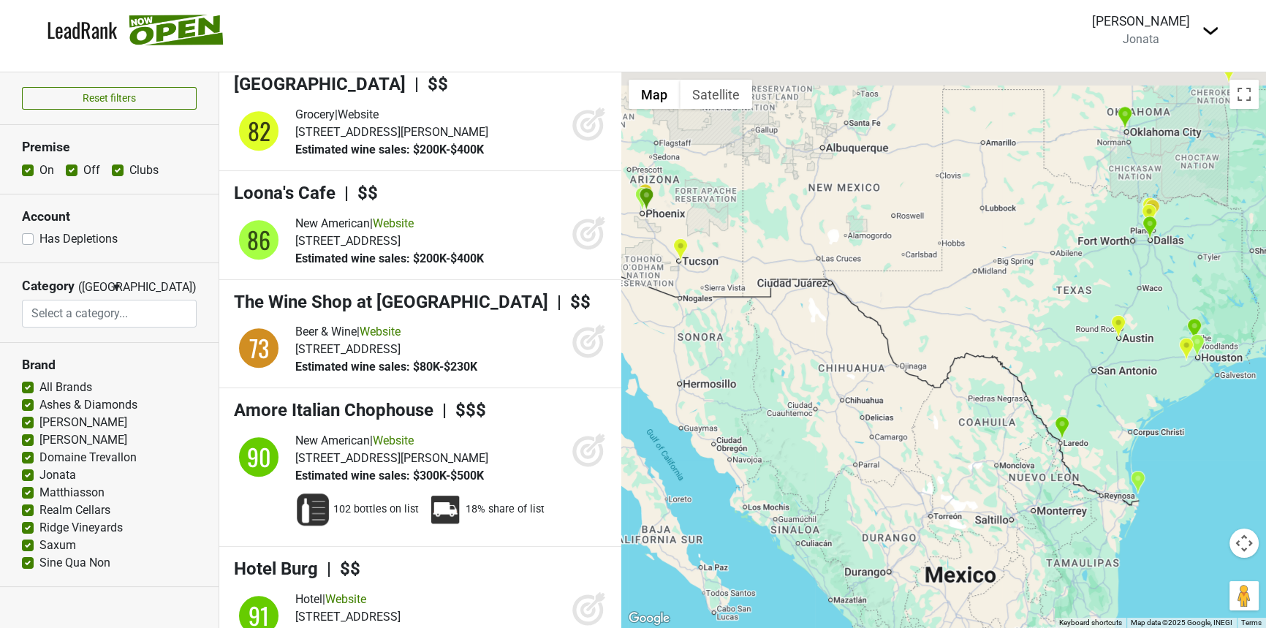
drag, startPoint x: 1082, startPoint y: 296, endPoint x: 918, endPoint y: 356, distance: 174.3
click at [902, 364] on div at bounding box center [943, 349] width 645 height 555
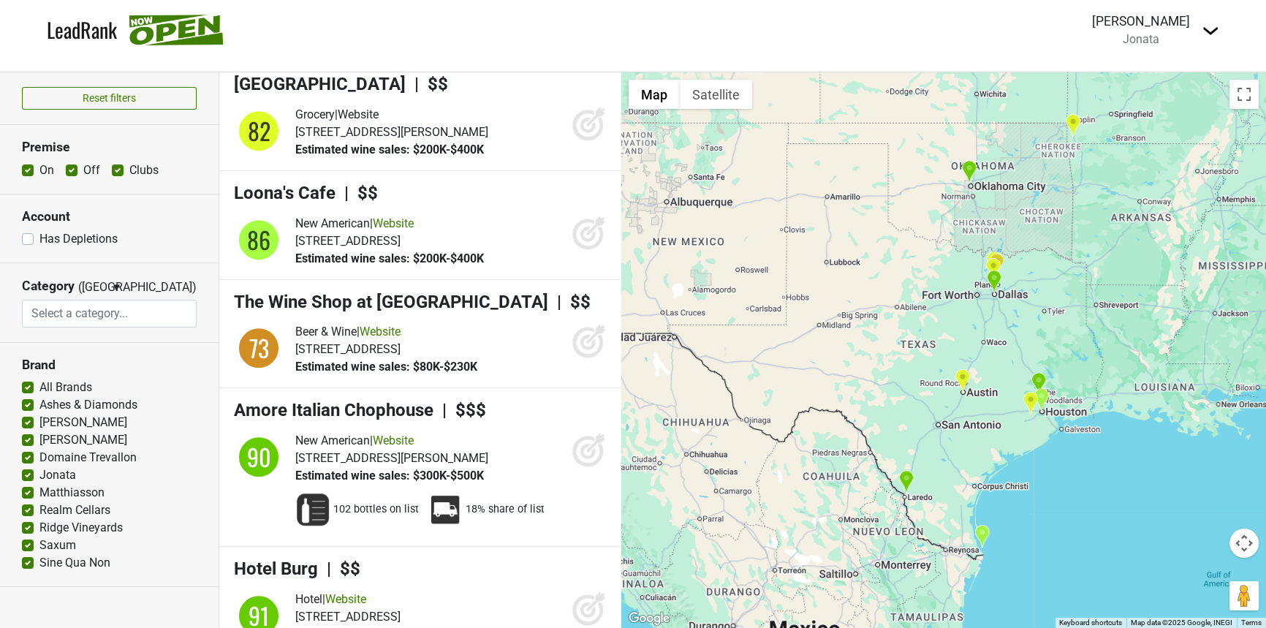
click at [973, 318] on div at bounding box center [943, 349] width 645 height 555
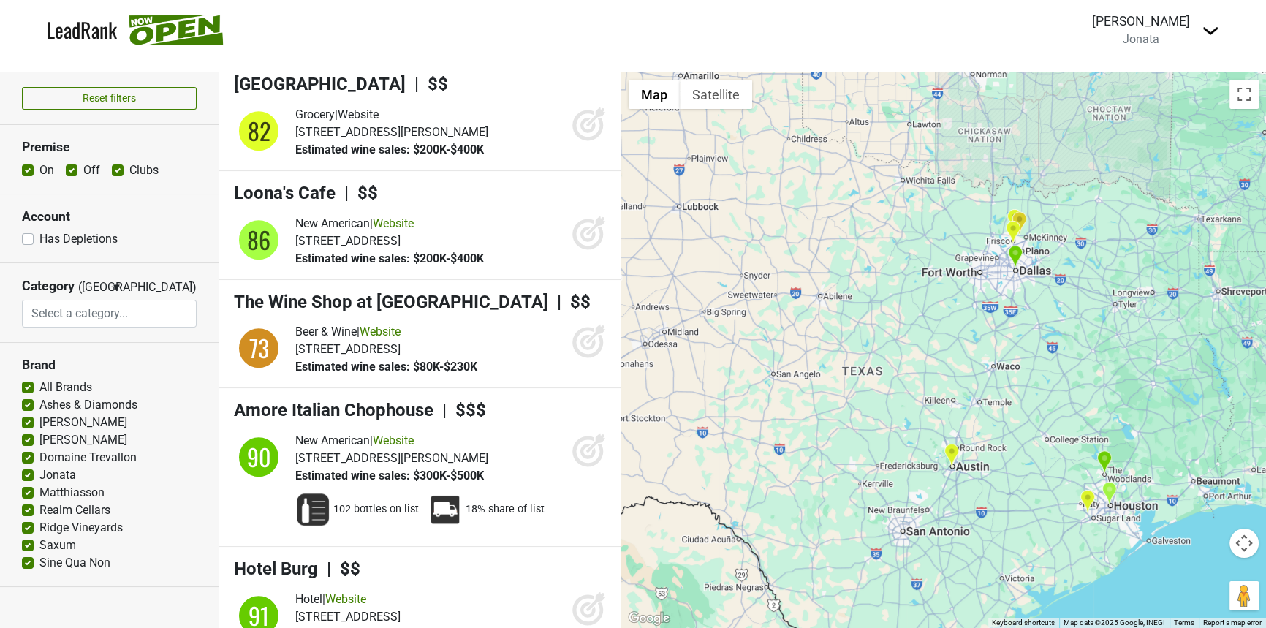
click at [973, 318] on div at bounding box center [943, 349] width 645 height 555
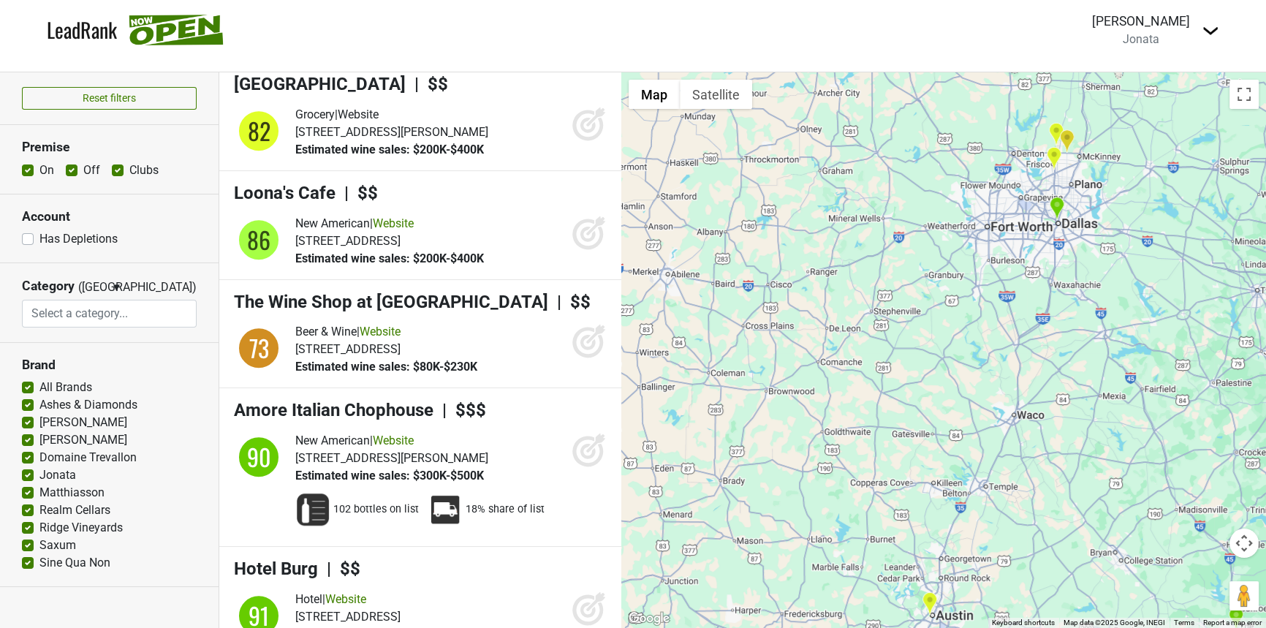
click at [1047, 160] on img "Musume at The Star" at bounding box center [1053, 158] width 15 height 24
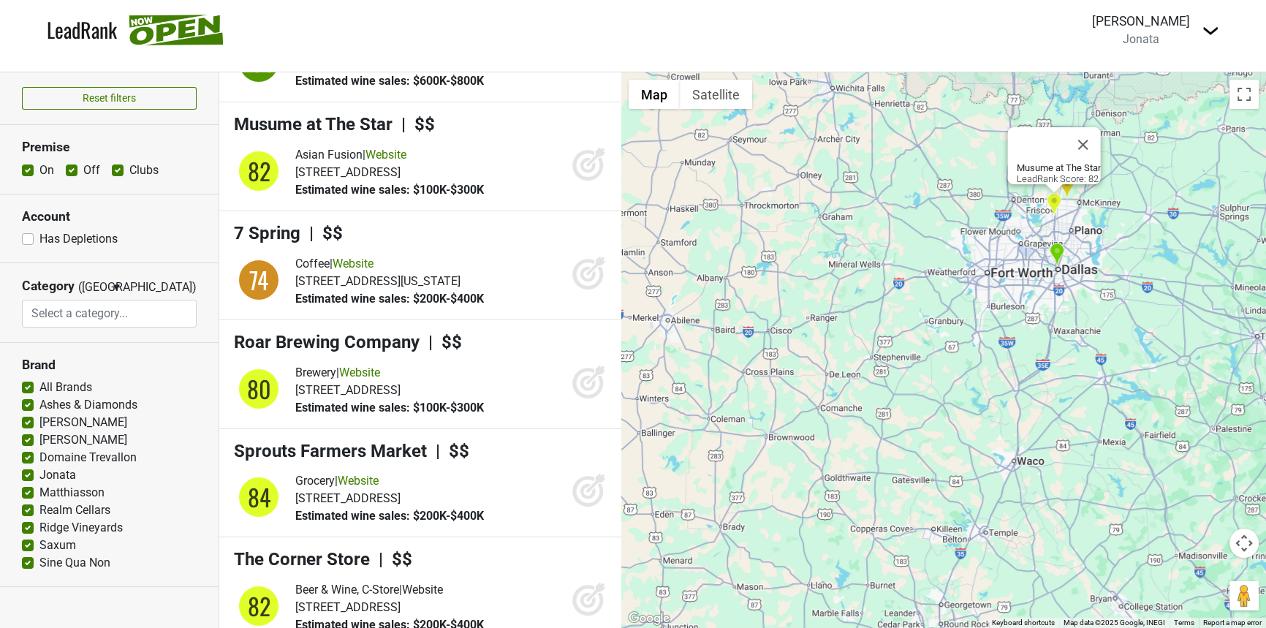
click at [81, 17] on link "LeadRank" at bounding box center [82, 30] width 70 height 31
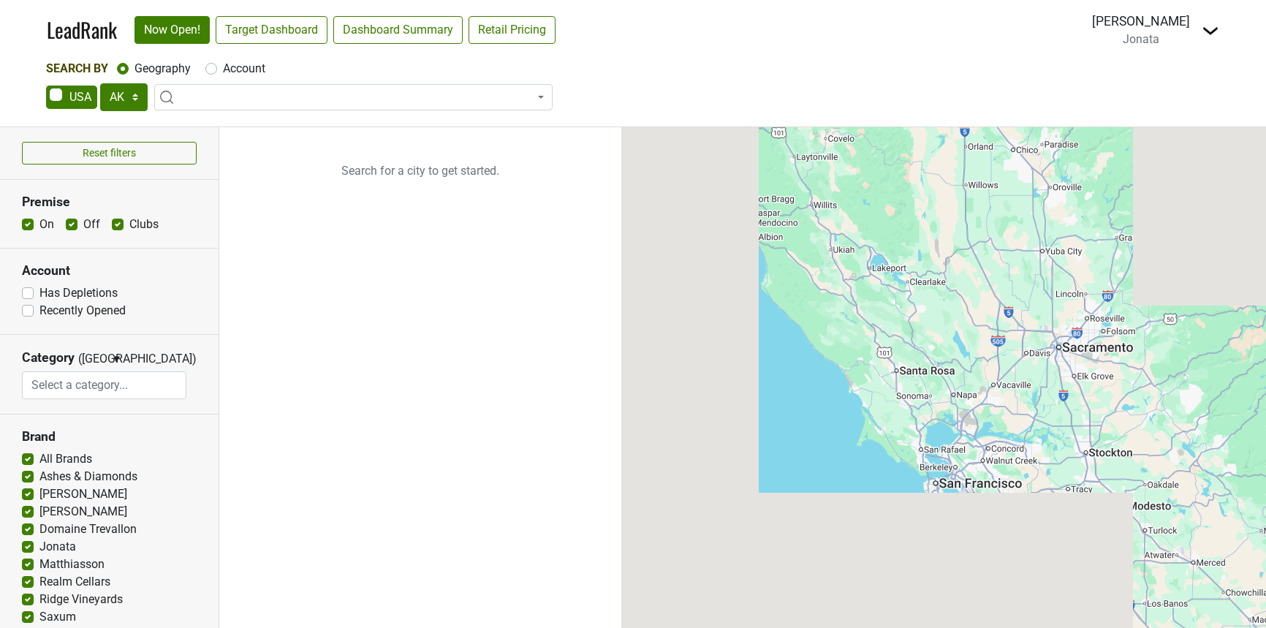
select select "[GEOGRAPHIC_DATA]"
select select
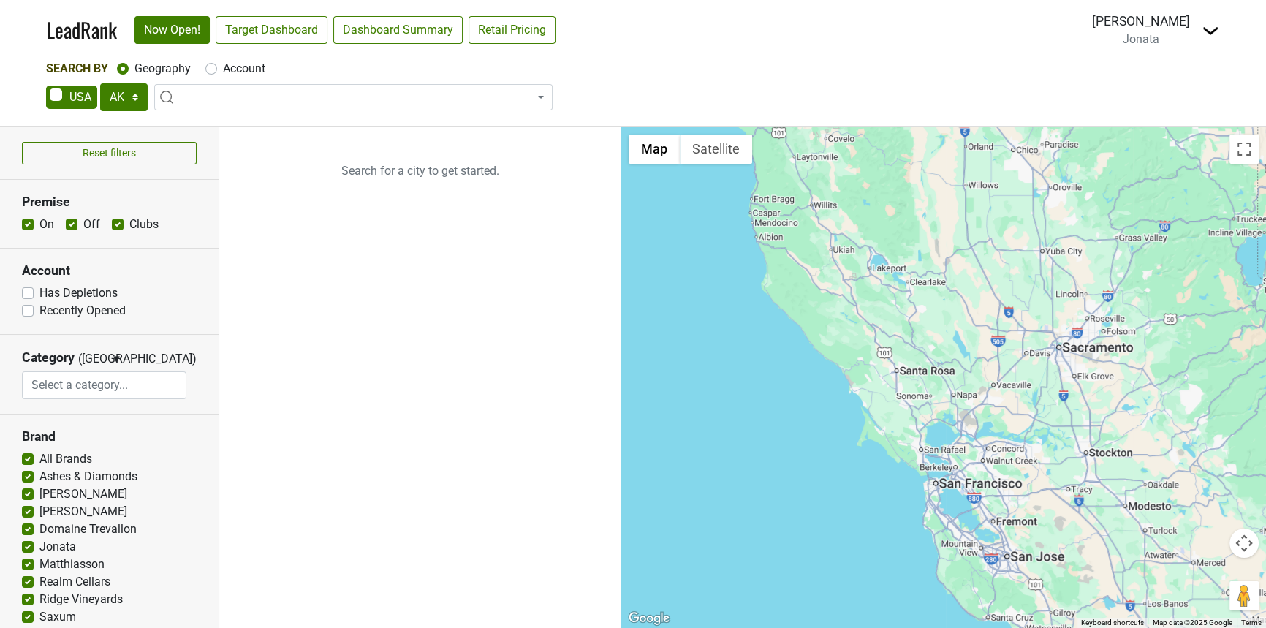
click at [1070, 362] on div at bounding box center [943, 377] width 645 height 501
click at [1098, 413] on div at bounding box center [943, 377] width 645 height 501
click at [289, 86] on span at bounding box center [353, 97] width 398 height 26
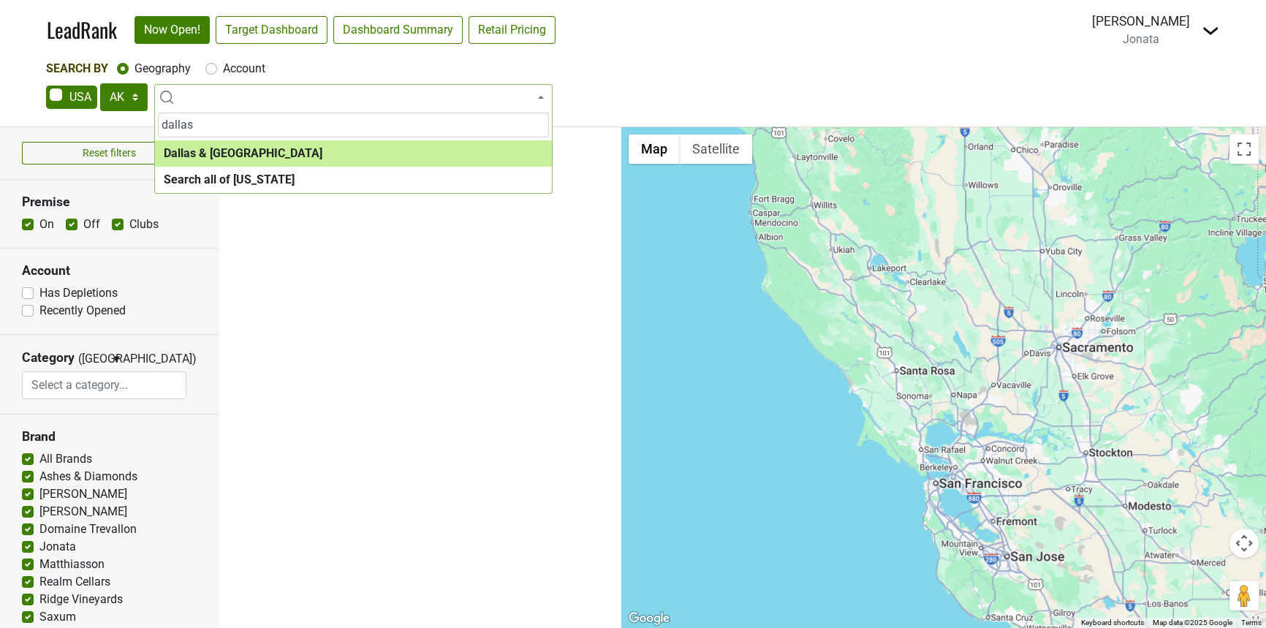
type input "dallas"
select select "1288"
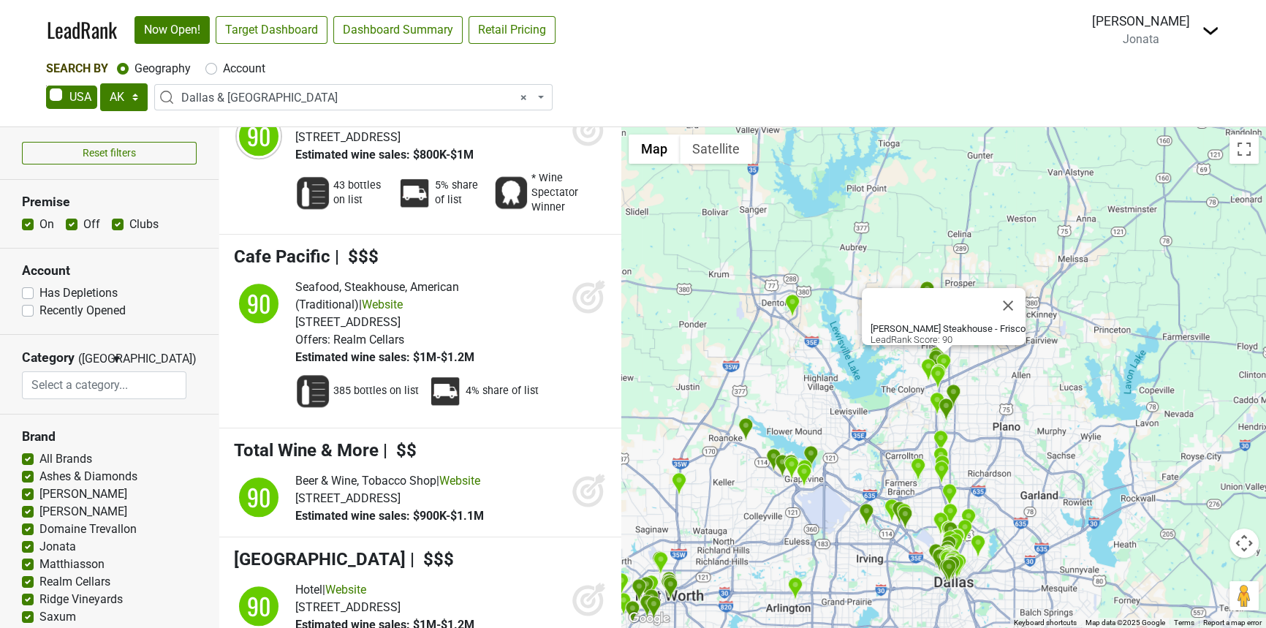
scroll to position [15903, 0]
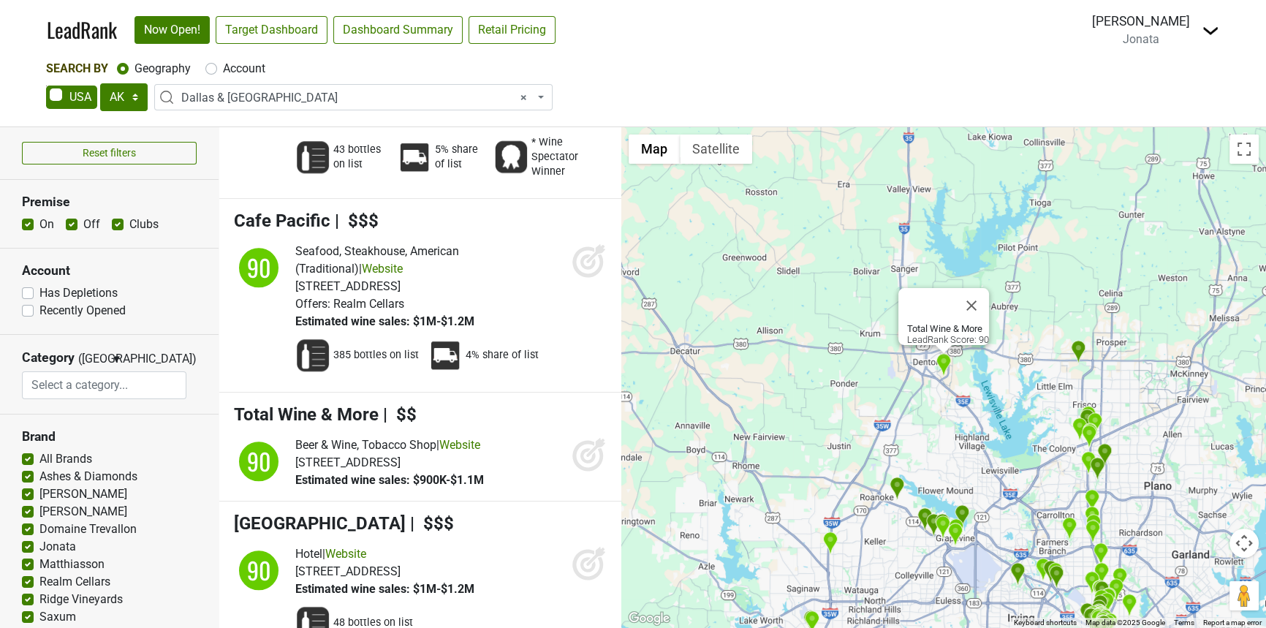
click at [1212, 37] on img at bounding box center [1210, 31] width 18 height 18
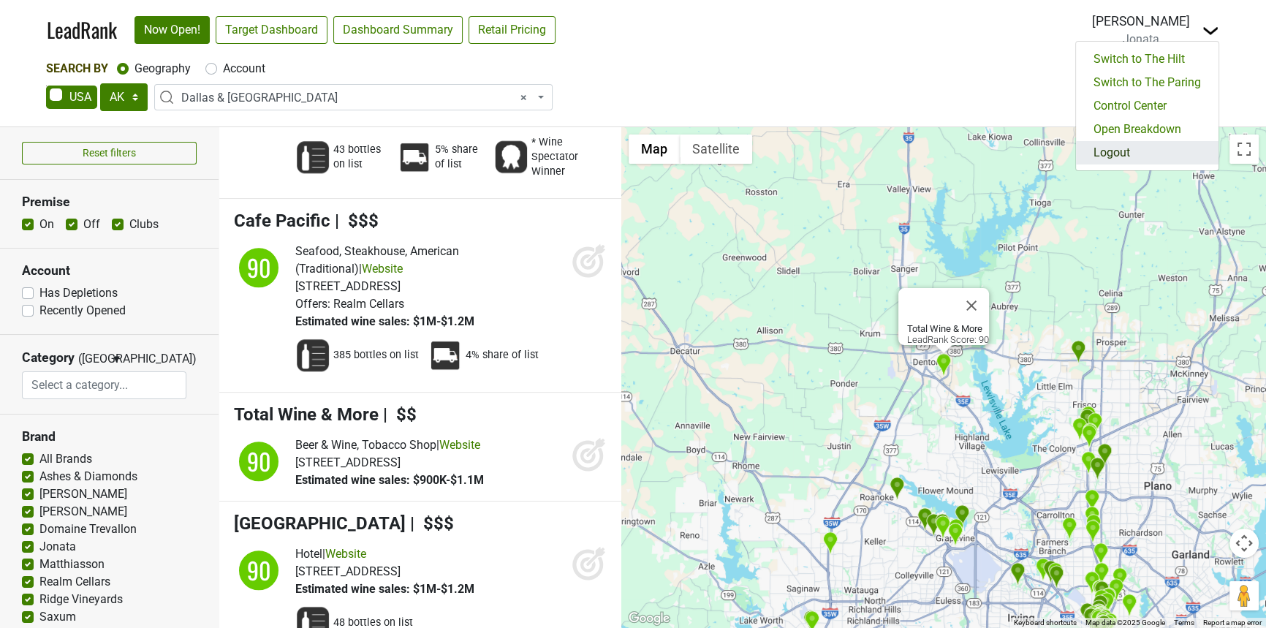
click at [1164, 153] on link "Logout" at bounding box center [1147, 152] width 143 height 23
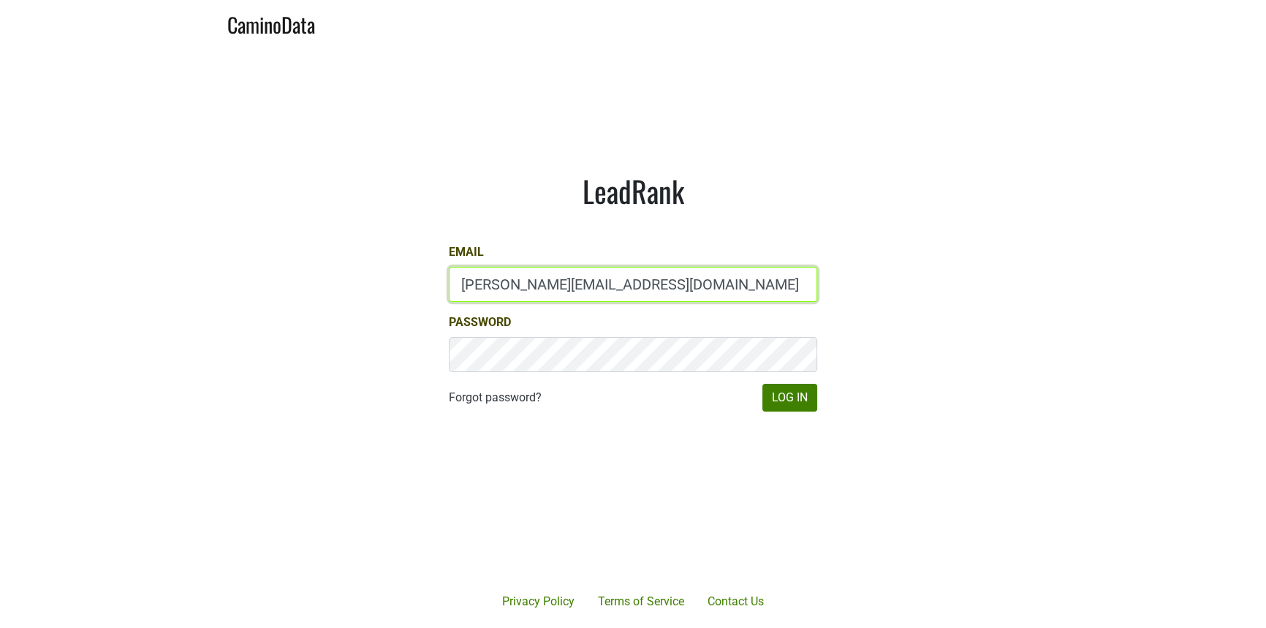
click at [614, 292] on input "[PERSON_NAME][EMAIL_ADDRESS][DOMAIN_NAME]" at bounding box center [633, 284] width 368 height 35
type input "[PERSON_NAME][EMAIL_ADDRESS][DOMAIN_NAME]"
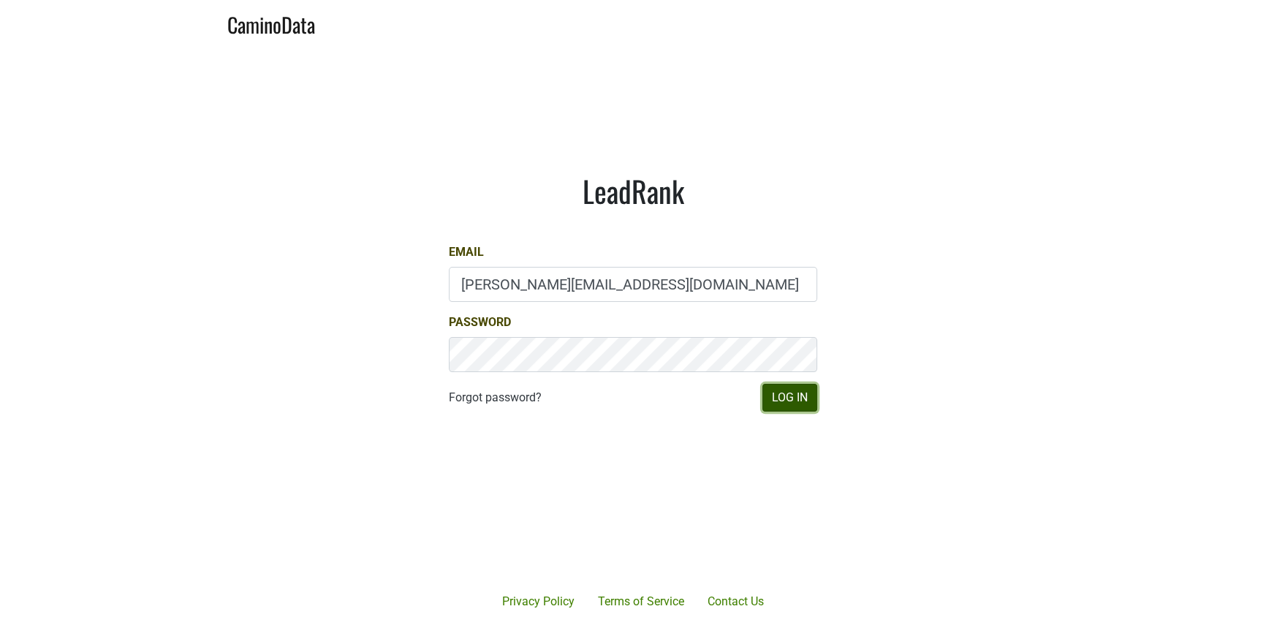
click at [801, 396] on button "Log In" at bounding box center [789, 398] width 55 height 28
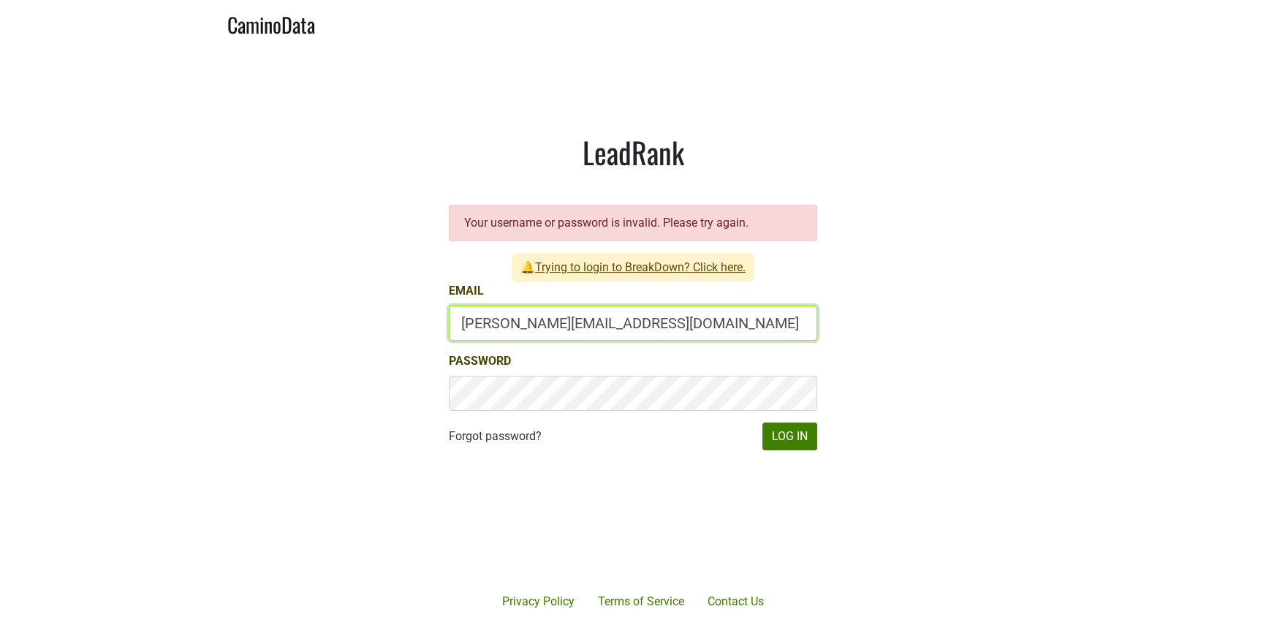
click at [553, 319] on input "[PERSON_NAME][EMAIL_ADDRESS][DOMAIN_NAME]" at bounding box center [633, 322] width 368 height 35
type input "[PERSON_NAME][EMAIL_ADDRESS][DOMAIN_NAME]"
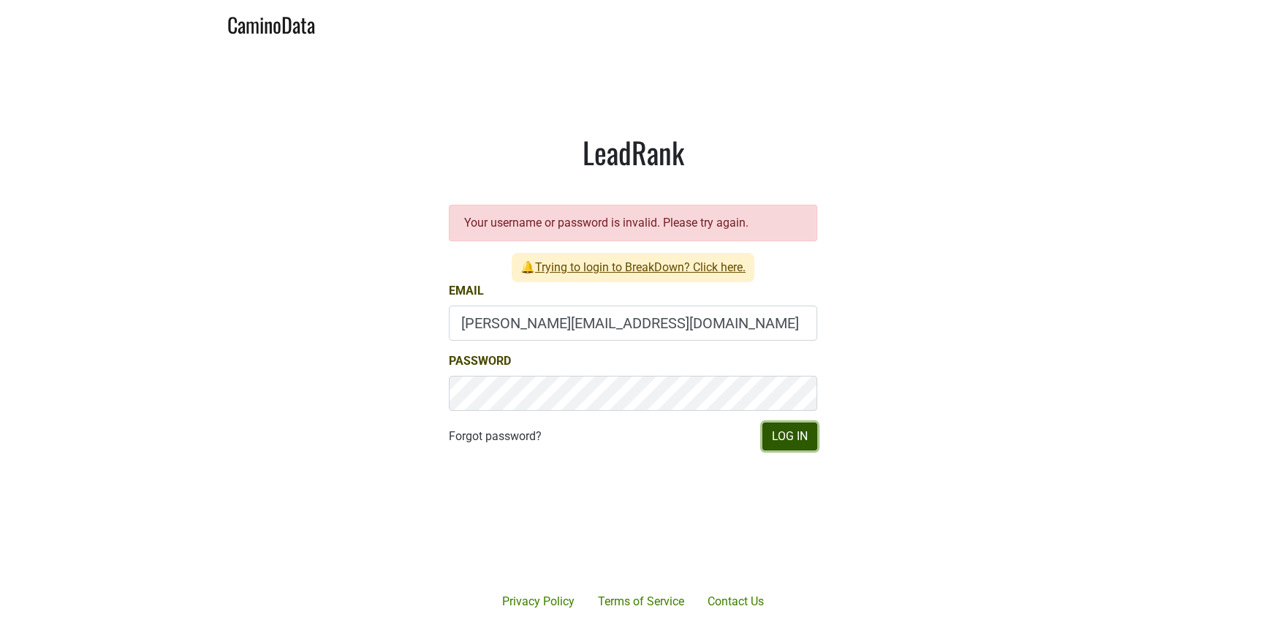
click at [794, 430] on button "Log In" at bounding box center [789, 436] width 55 height 28
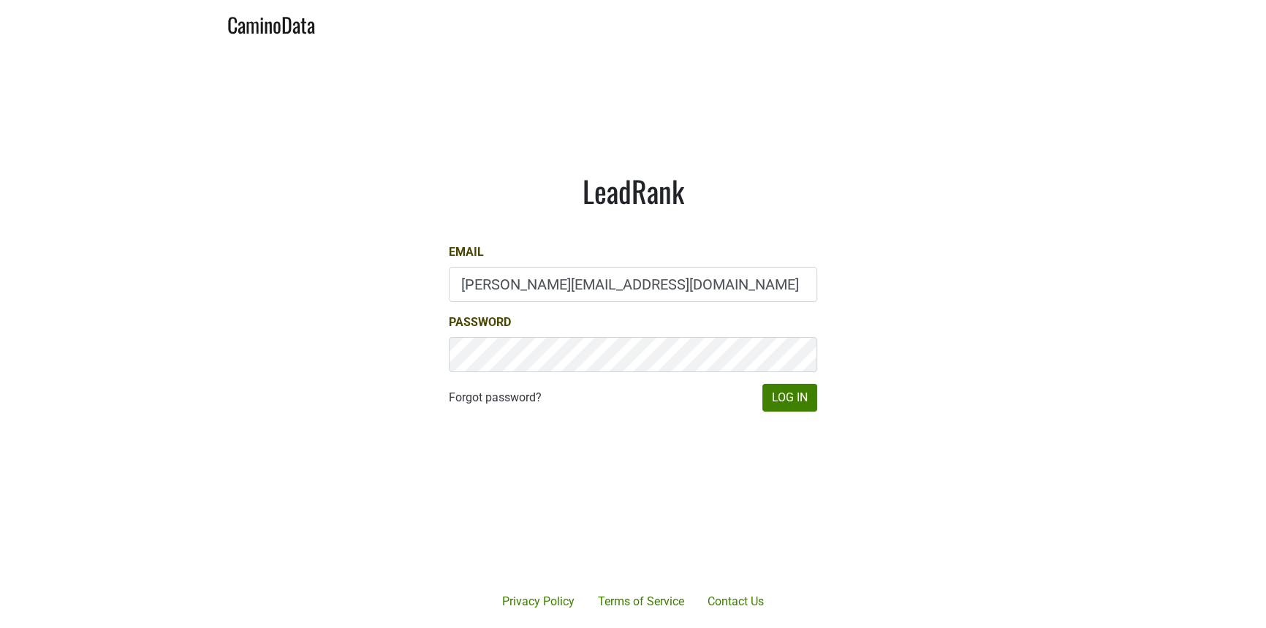
click at [580, 304] on form "Email [PERSON_NAME][EMAIL_ADDRESS][DOMAIN_NAME] Password Forgot password? Log In" at bounding box center [633, 327] width 368 height 168
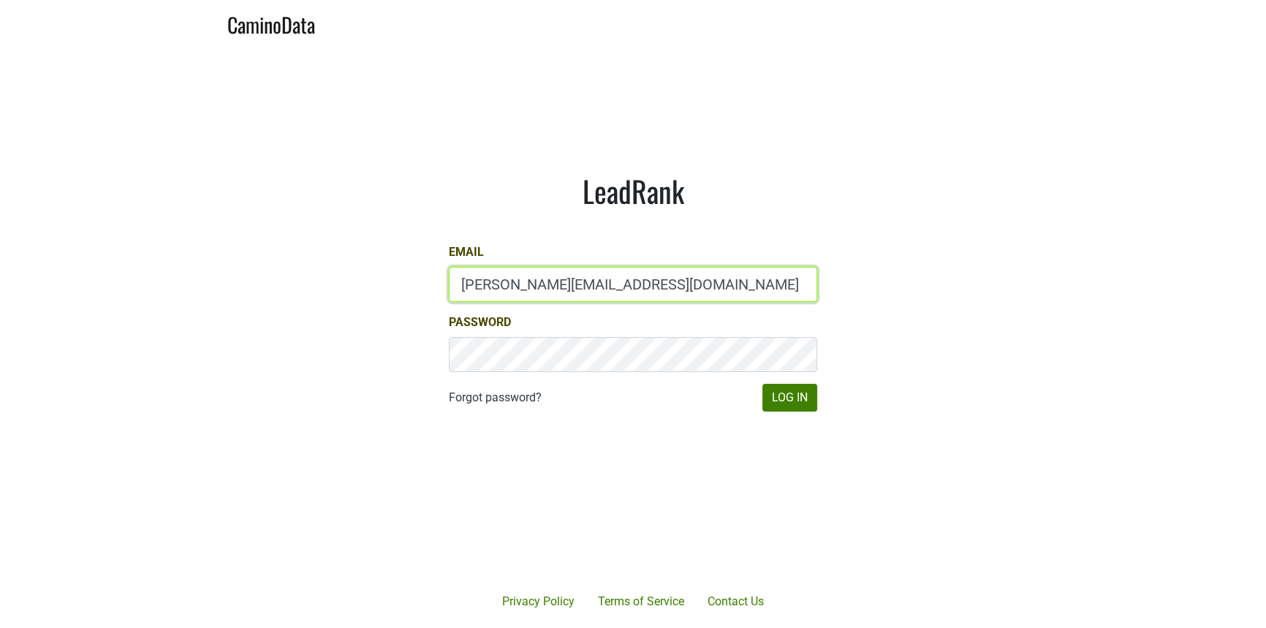
drag, startPoint x: 596, startPoint y: 286, endPoint x: 628, endPoint y: 279, distance: 32.8
click at [596, 286] on input "[PERSON_NAME][EMAIL_ADDRESS][DOMAIN_NAME]" at bounding box center [633, 284] width 368 height 35
type input "[PERSON_NAME][EMAIL_ADDRESS][DOMAIN_NAME]"
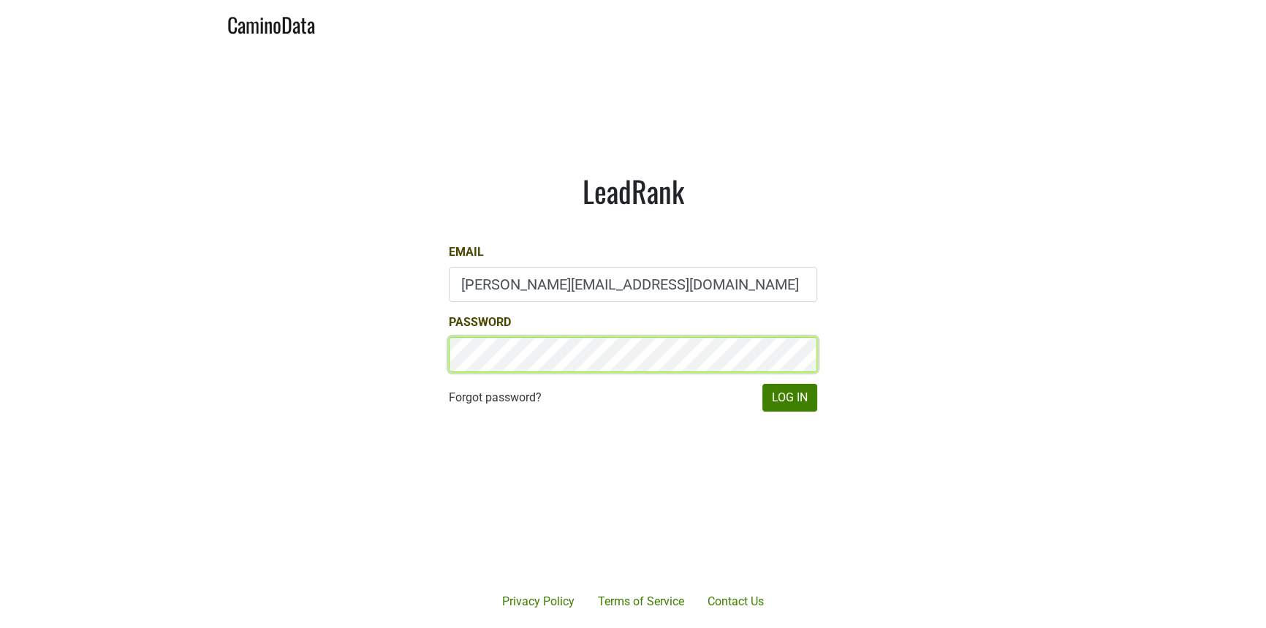
click at [252, 330] on main "LeadRank Email [PERSON_NAME][EMAIL_ADDRESS][DOMAIN_NAME] Password Forgot passwo…" at bounding box center [633, 292] width 1266 height 493
click at [762, 384] on button "Log In" at bounding box center [789, 398] width 55 height 28
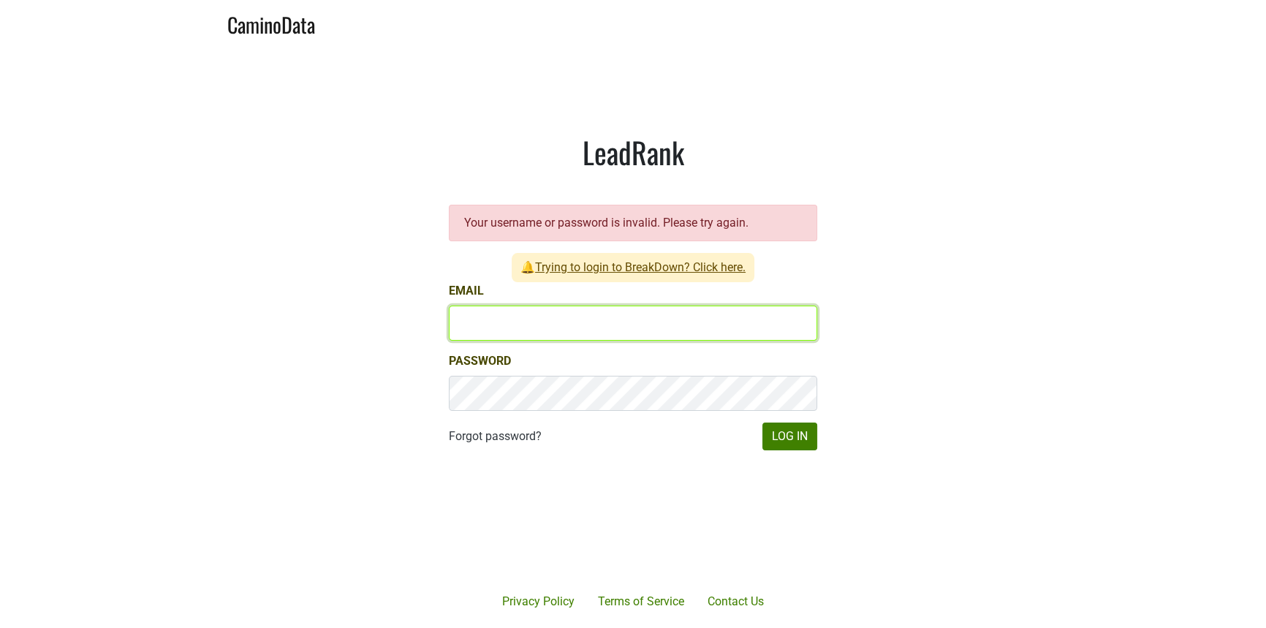
type input "[PERSON_NAME][EMAIL_ADDRESS][DOMAIN_NAME]"
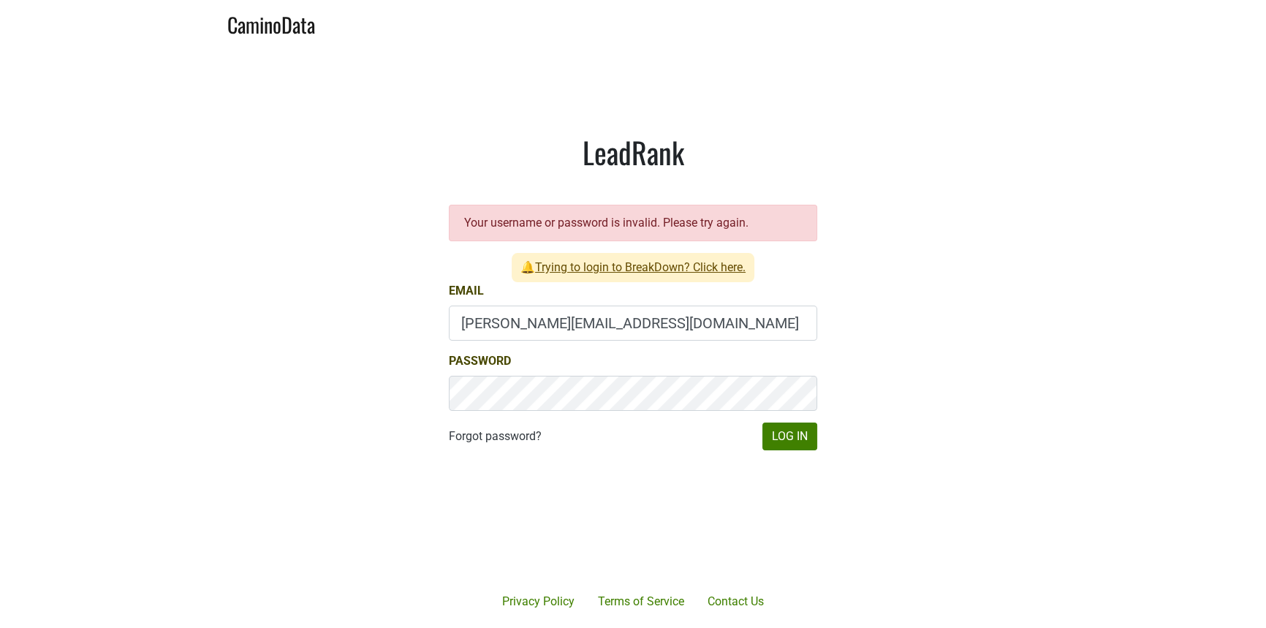
click at [605, 268] on link "Trying to login to BreakDown? Click here." at bounding box center [640, 267] width 210 height 14
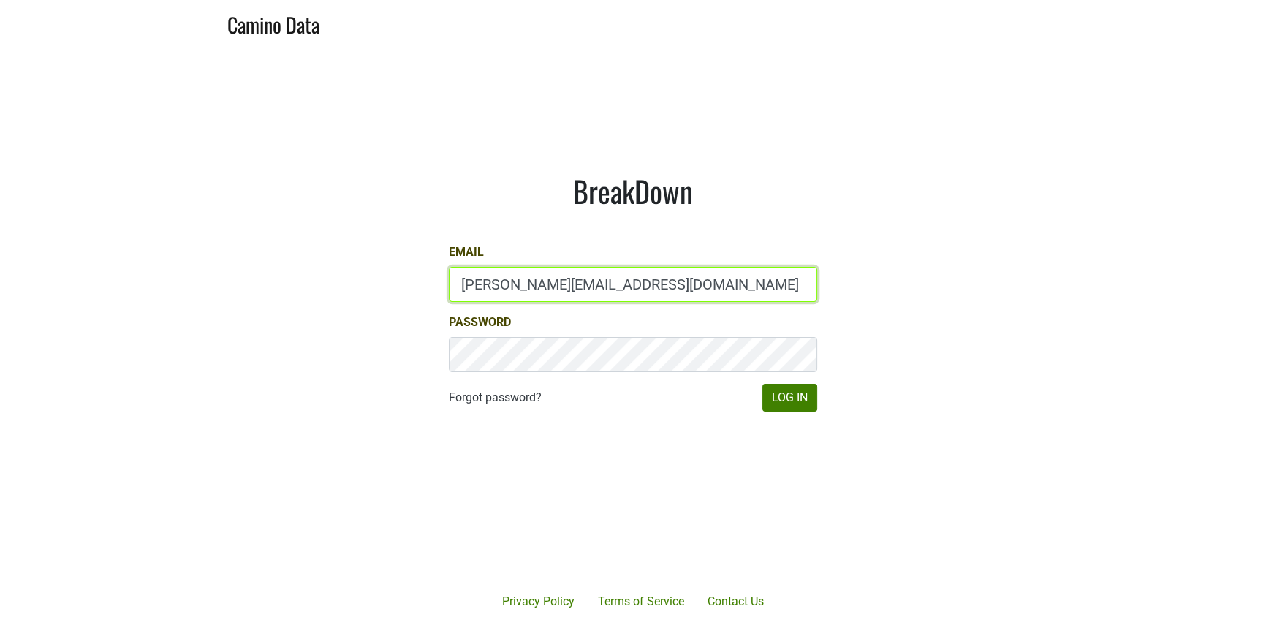
drag, startPoint x: 559, startPoint y: 291, endPoint x: 575, endPoint y: 287, distance: 16.5
click at [559, 291] on input "natalie@jonata.com" at bounding box center [633, 284] width 368 height 35
type input "natalie@poggiocosta.com"
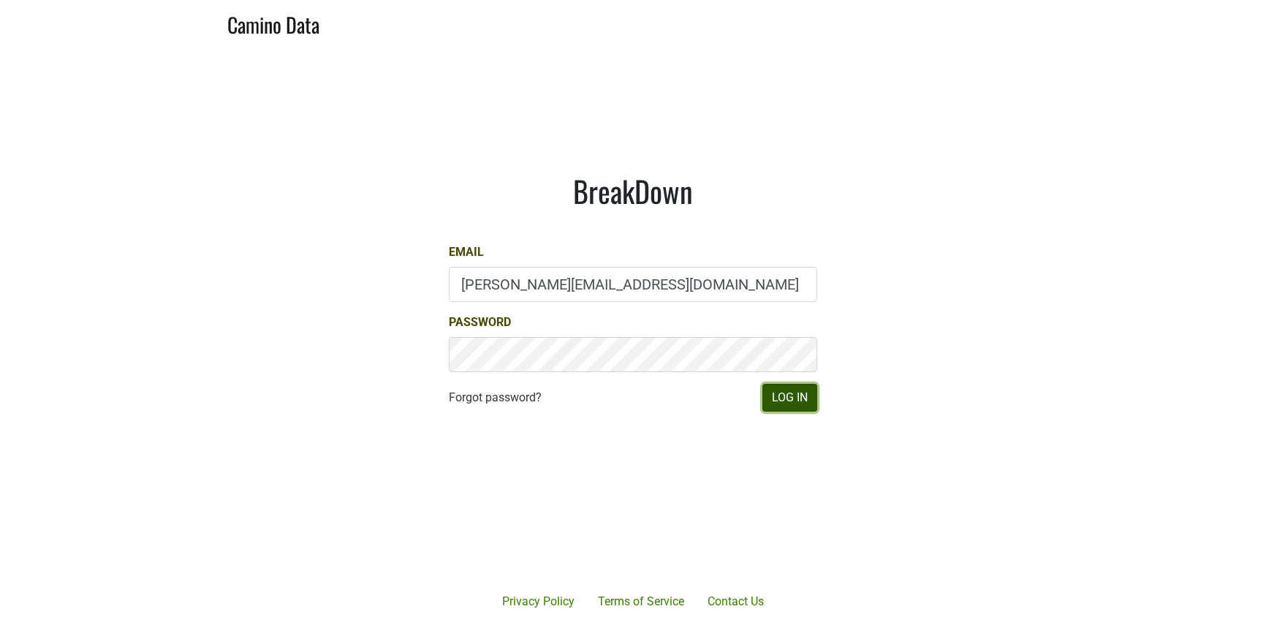
click at [791, 391] on button "Log In" at bounding box center [789, 398] width 55 height 28
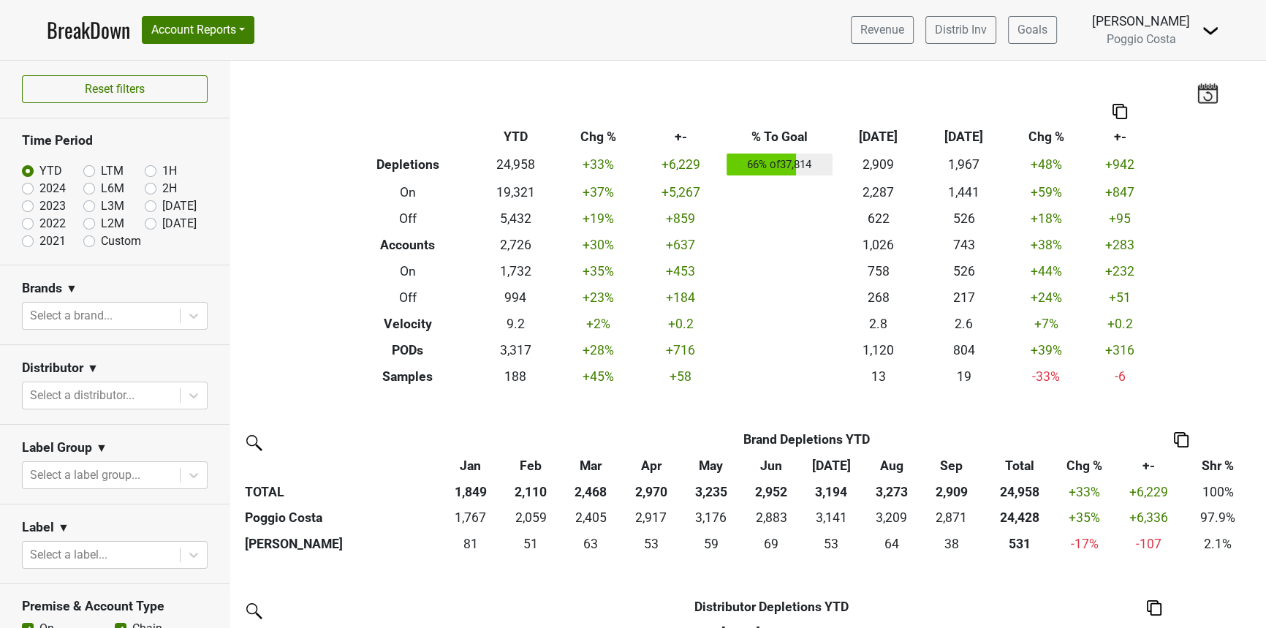
click at [101, 167] on label "LTM" at bounding box center [112, 171] width 23 height 18
click at [85, 167] on input "LTM" at bounding box center [112, 169] width 58 height 15
radio input "true"
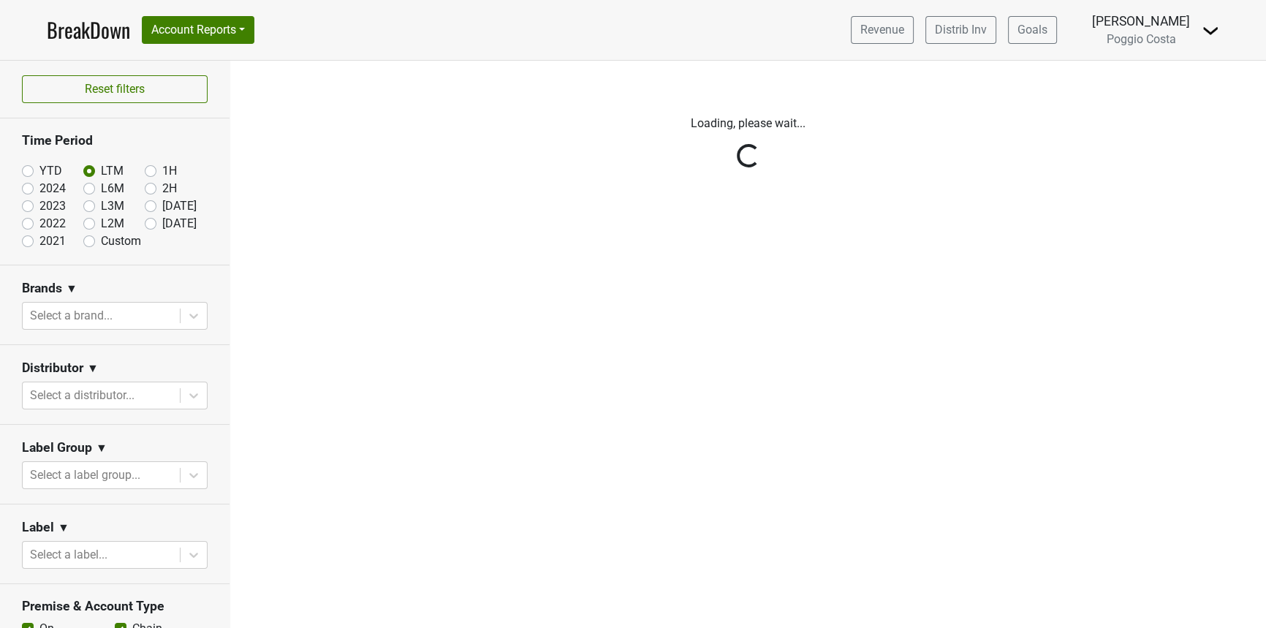
click at [75, 392] on div "Reset filters Time Period YTD LTM 1H 2024 L6M 2H 2023 L3M Sep '25 2022 L2M Oct …" at bounding box center [115, 344] width 230 height 567
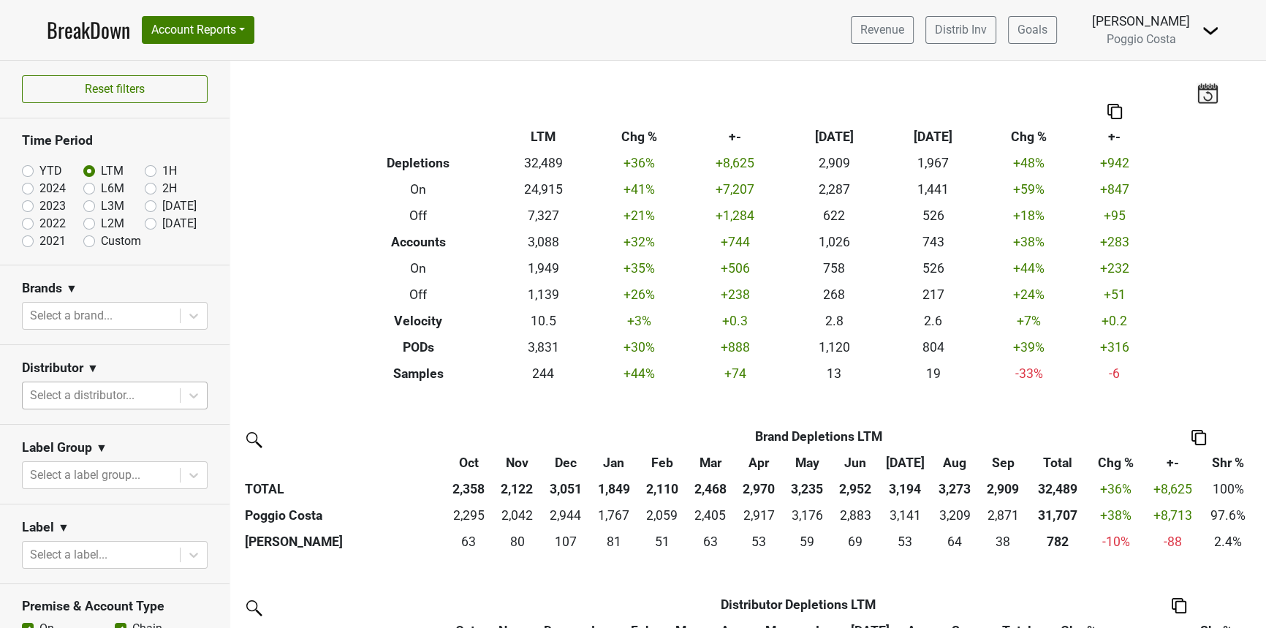
click at [77, 392] on div at bounding box center [101, 395] width 143 height 20
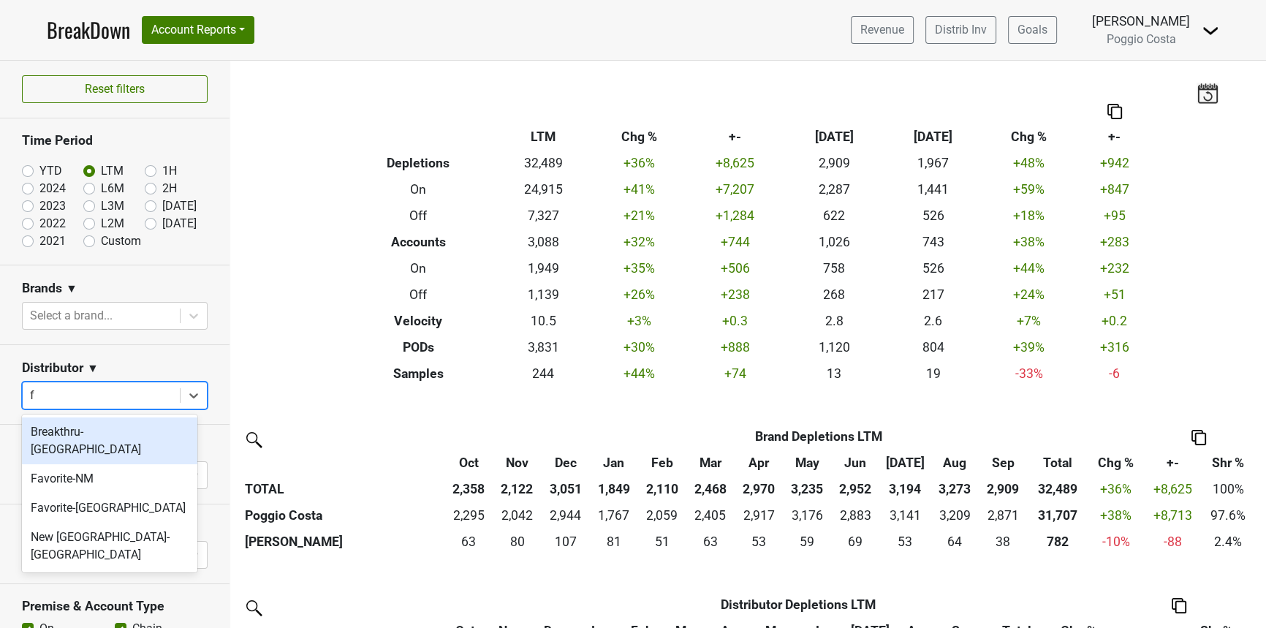
type input "fa"
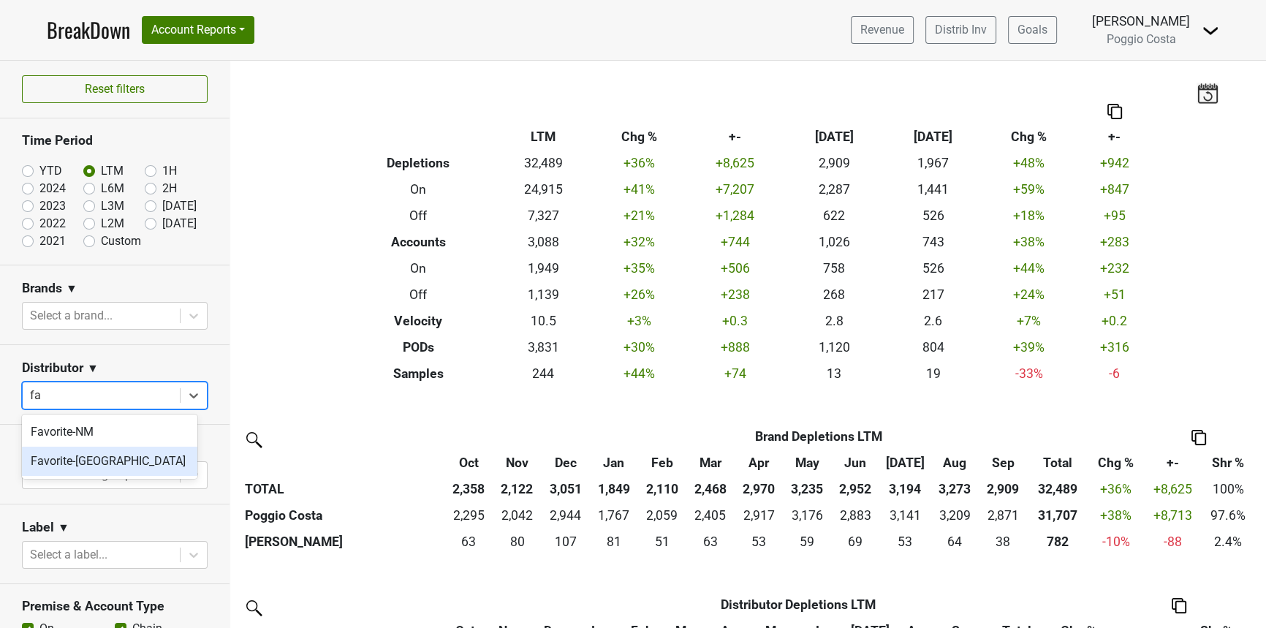
click at [73, 453] on div "Favorite-[GEOGRAPHIC_DATA]" at bounding box center [109, 461] width 175 height 29
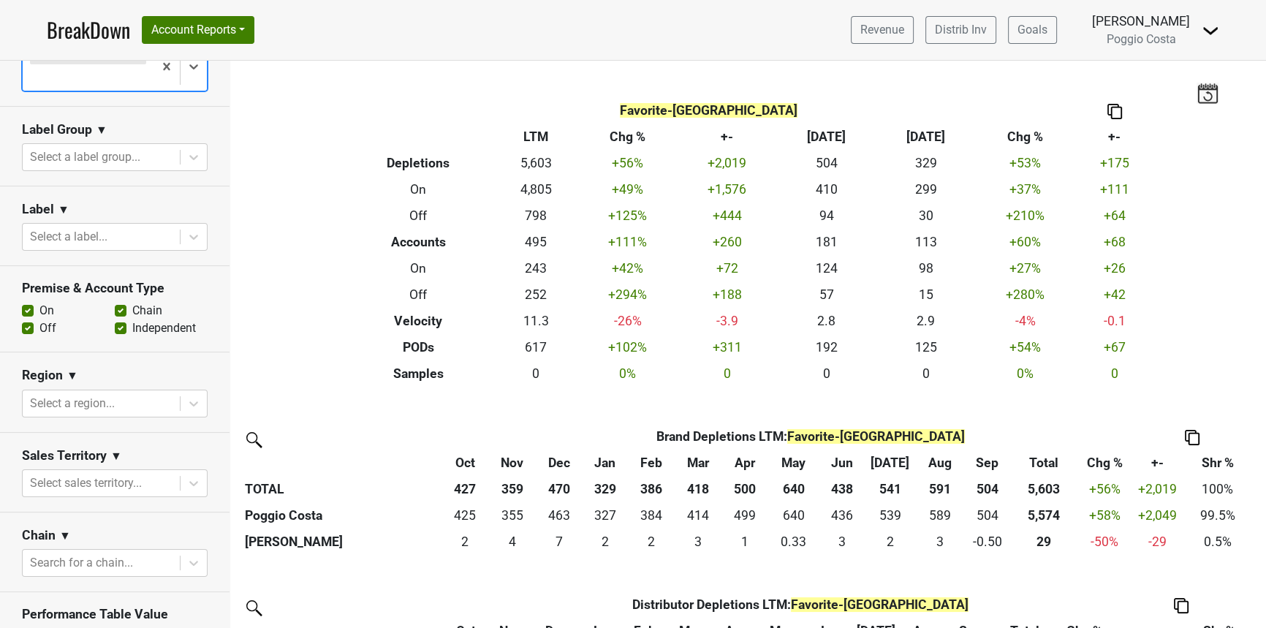
scroll to position [346, 0]
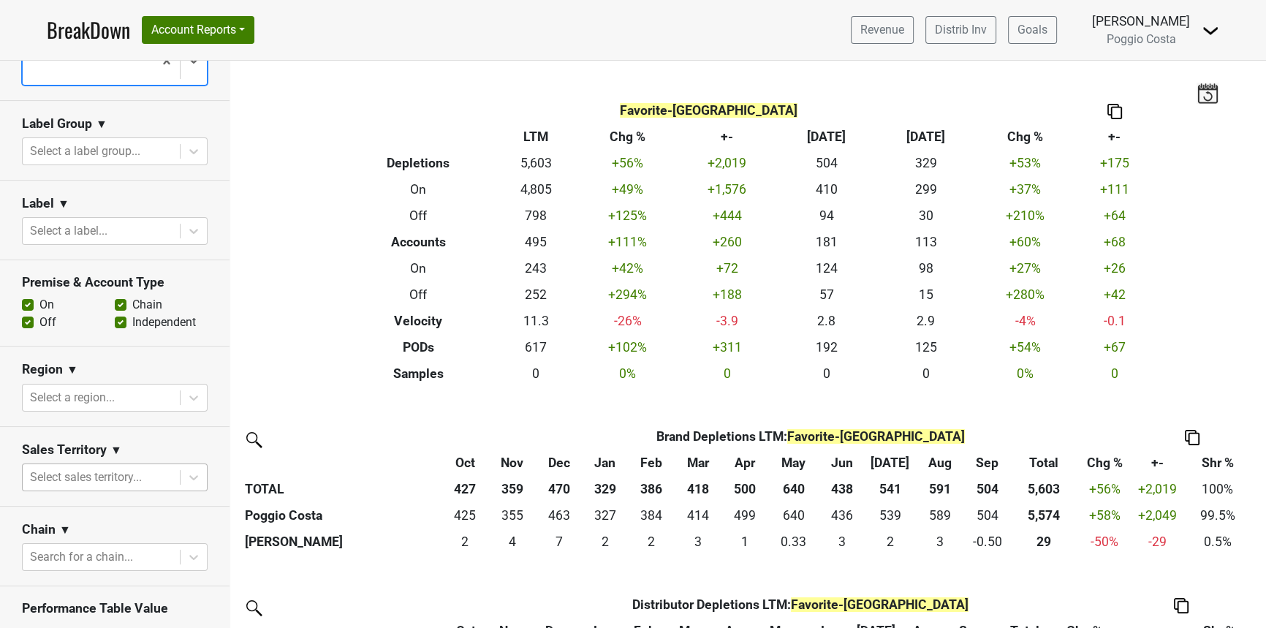
click at [79, 467] on div at bounding box center [101, 477] width 143 height 20
click at [80, 467] on div at bounding box center [101, 477] width 143 height 20
click at [75, 387] on div at bounding box center [101, 397] width 143 height 20
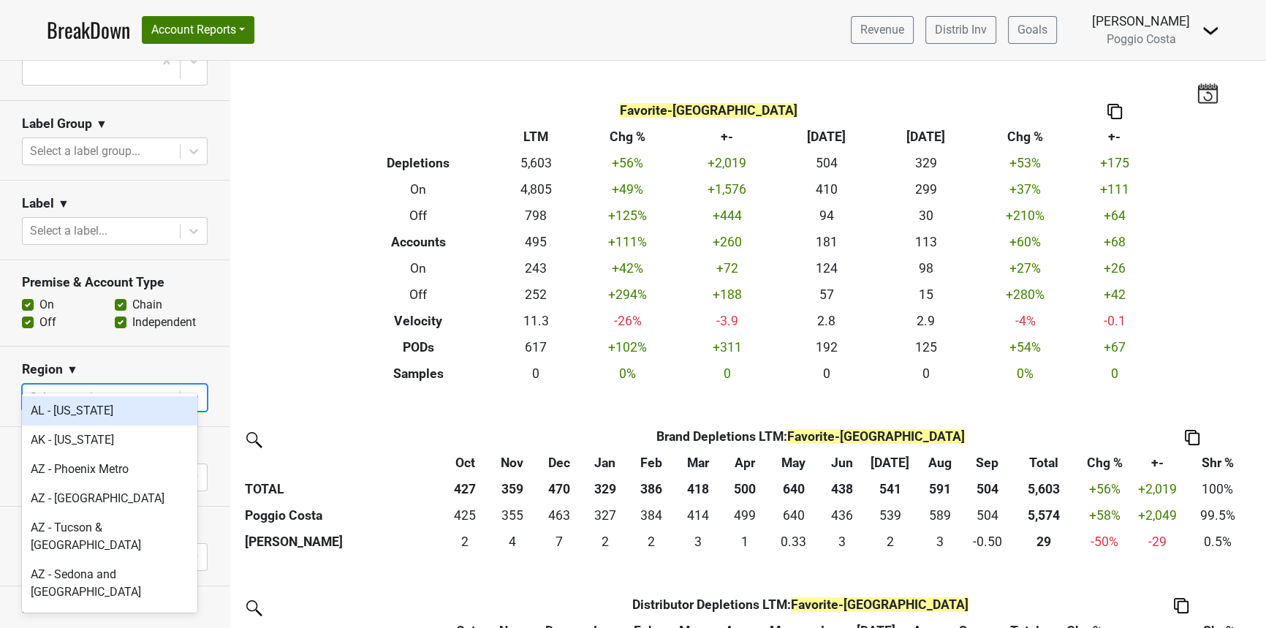
click at [75, 387] on div at bounding box center [101, 397] width 143 height 20
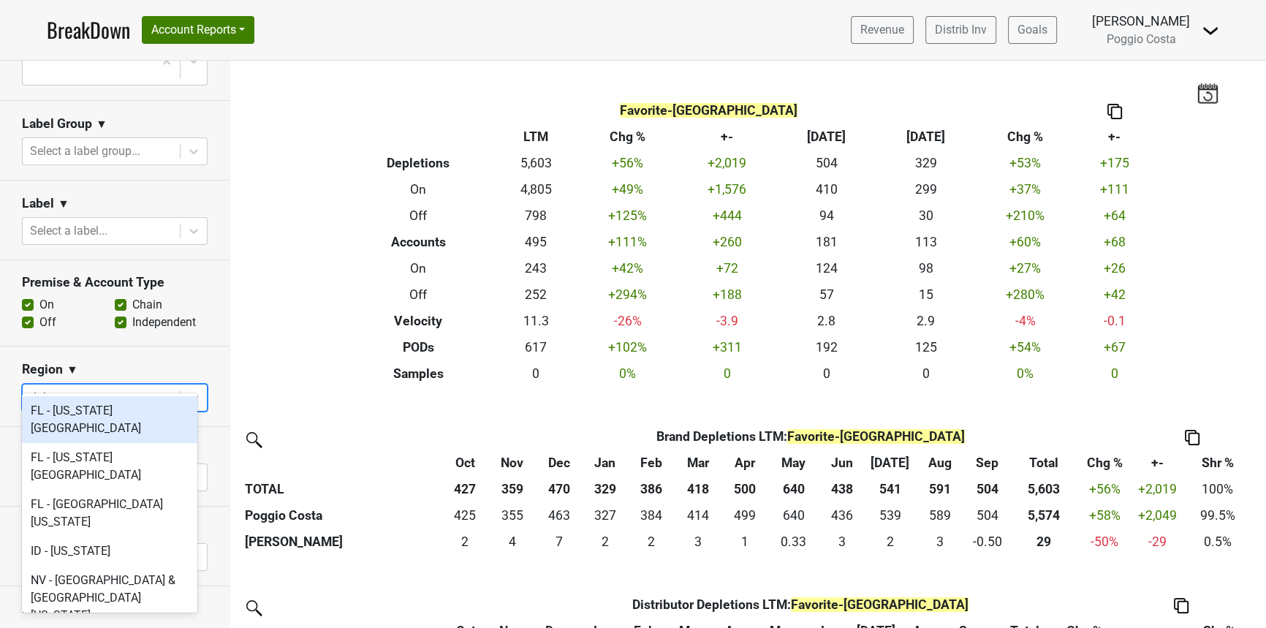
type input "dall"
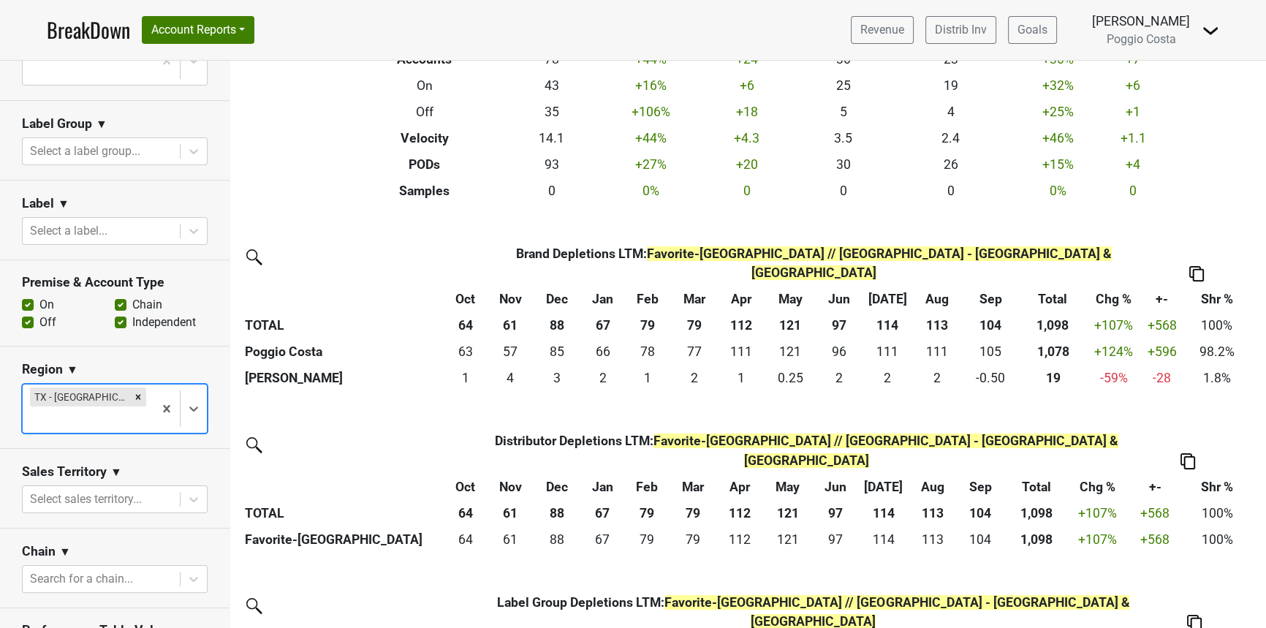
scroll to position [181, 0]
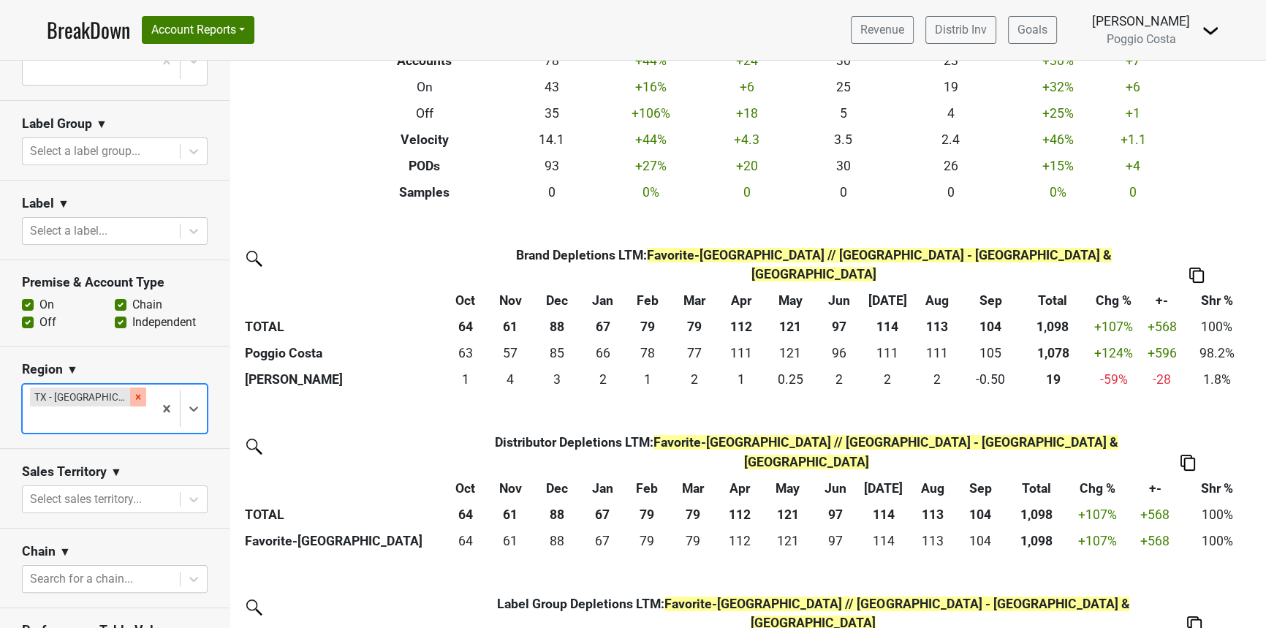
click at [133, 392] on icon "Remove TX - Dallas & Fort Worth" at bounding box center [138, 397] width 10 height 10
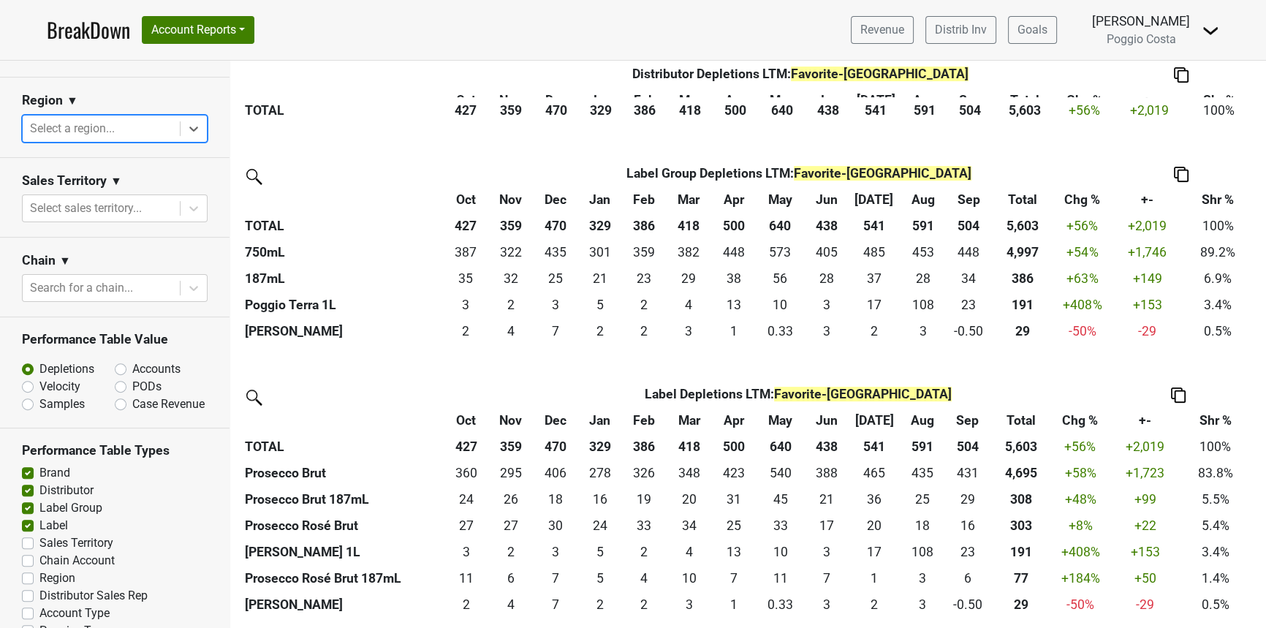
scroll to position [635, 0]
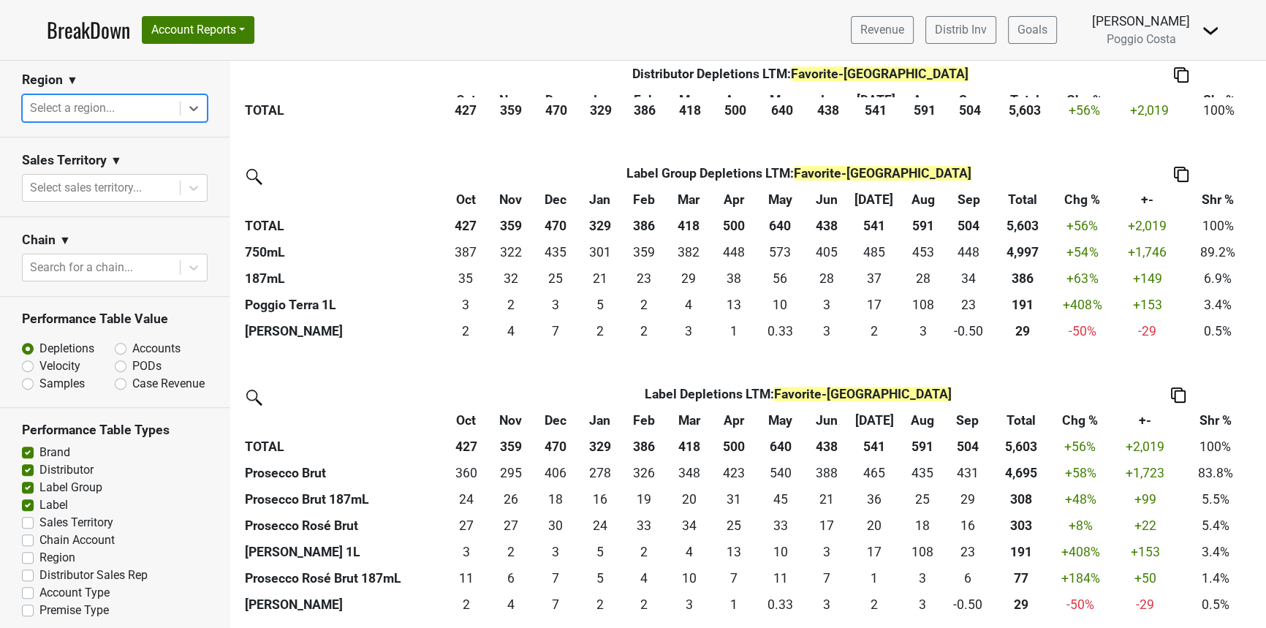
click at [132, 357] on label "PODs" at bounding box center [146, 366] width 29 height 18
click at [118, 357] on input "PODs" at bounding box center [159, 364] width 88 height 15
radio input "true"
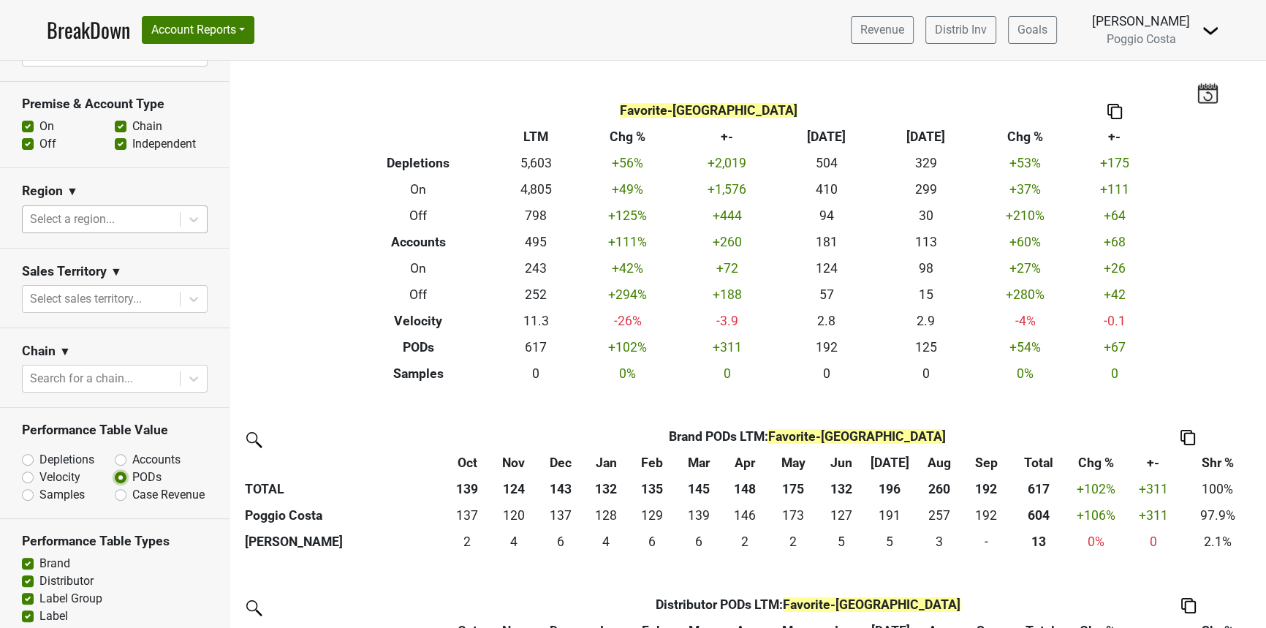
scroll to position [524, 0]
click at [54, 289] on div at bounding box center [101, 299] width 143 height 20
click at [53, 289] on div at bounding box center [101, 299] width 143 height 20
click at [64, 368] on div at bounding box center [101, 378] width 143 height 20
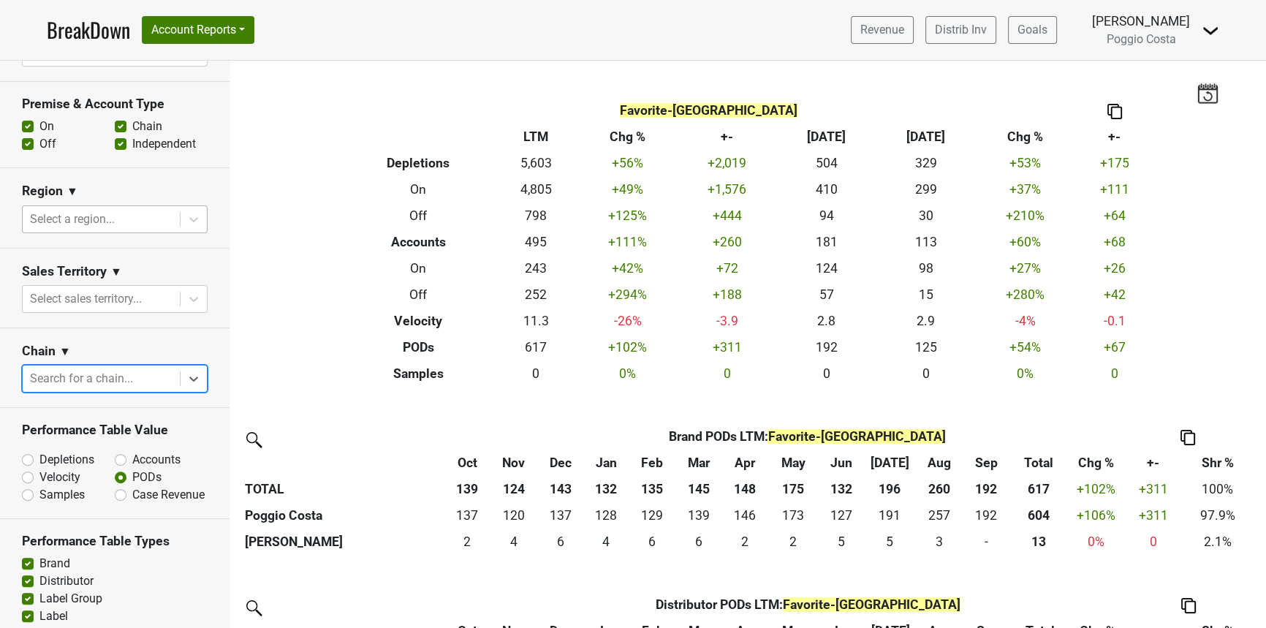
click at [80, 209] on div at bounding box center [101, 219] width 143 height 20
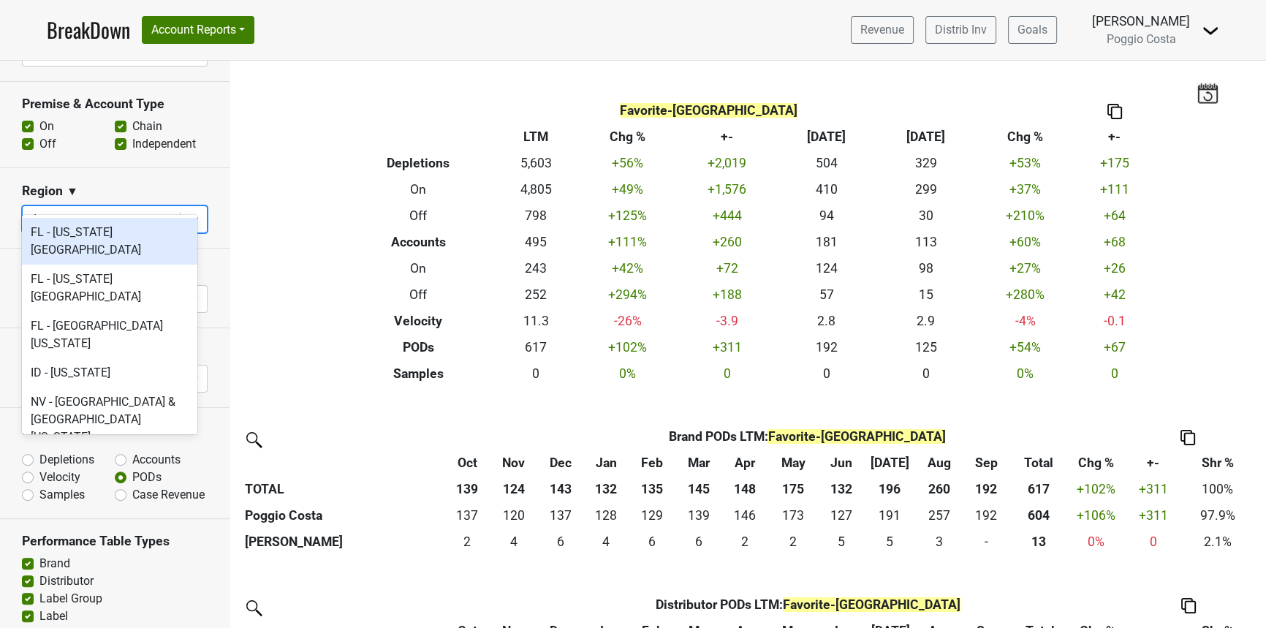
type input "dal"
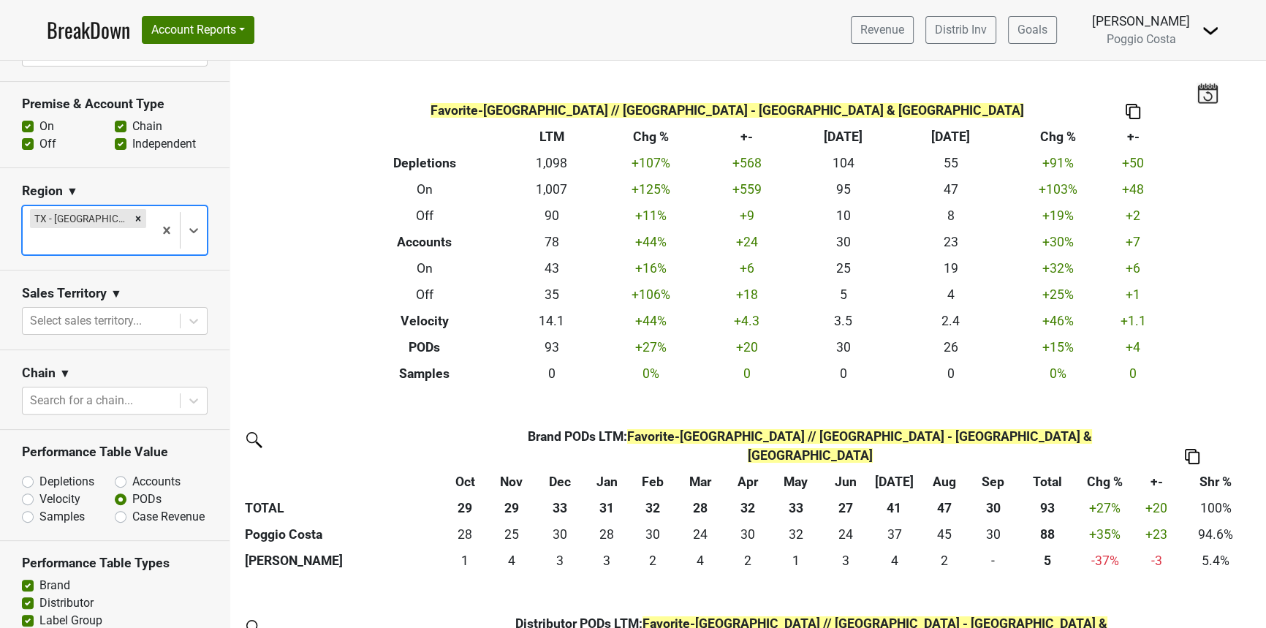
scroll to position [534, 0]
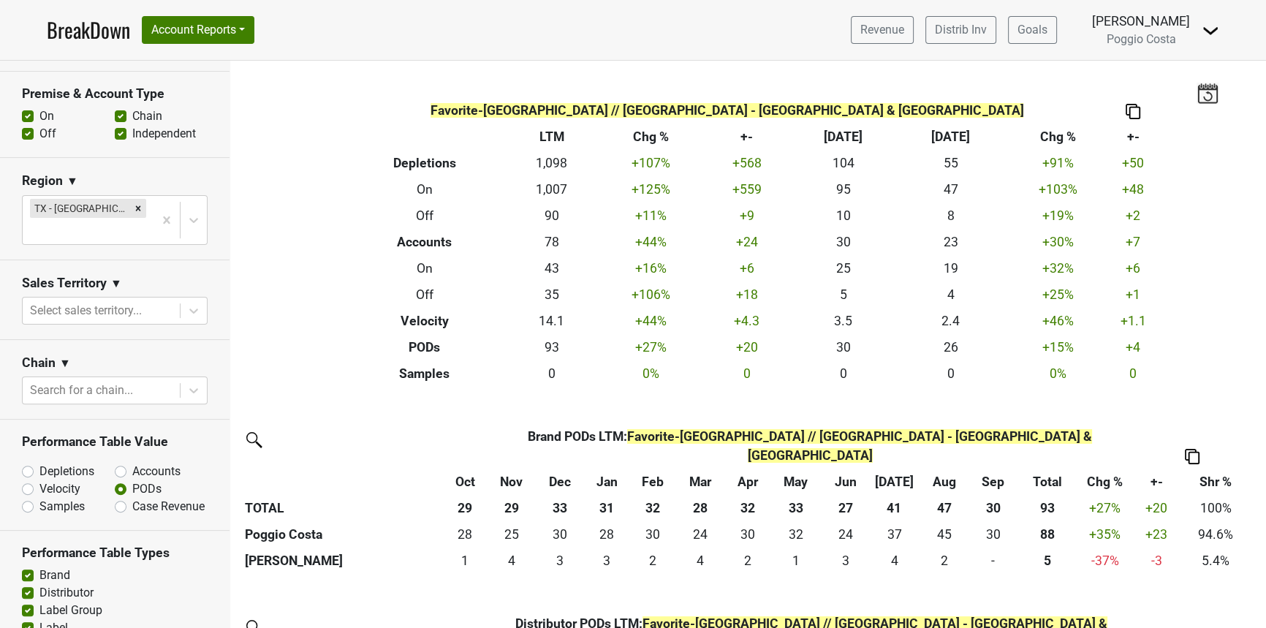
click at [39, 125] on label "Off" at bounding box center [47, 134] width 17 height 18
click at [25, 125] on input "Off" at bounding box center [28, 132] width 12 height 15
checkbox input "false"
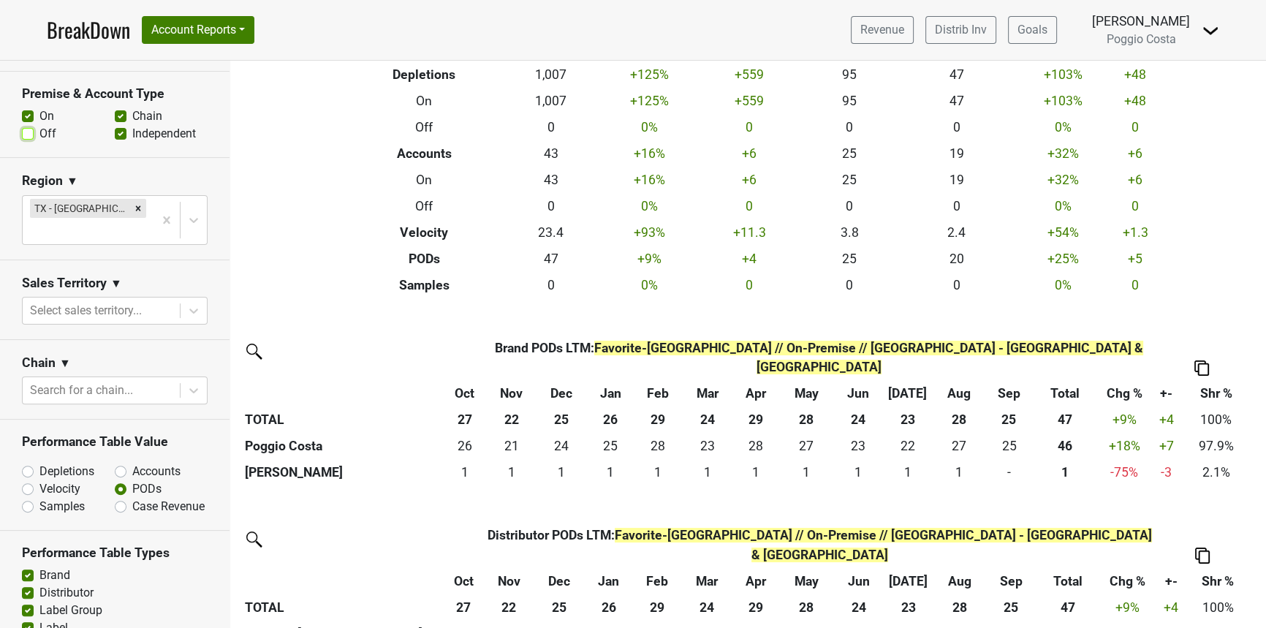
scroll to position [97, 0]
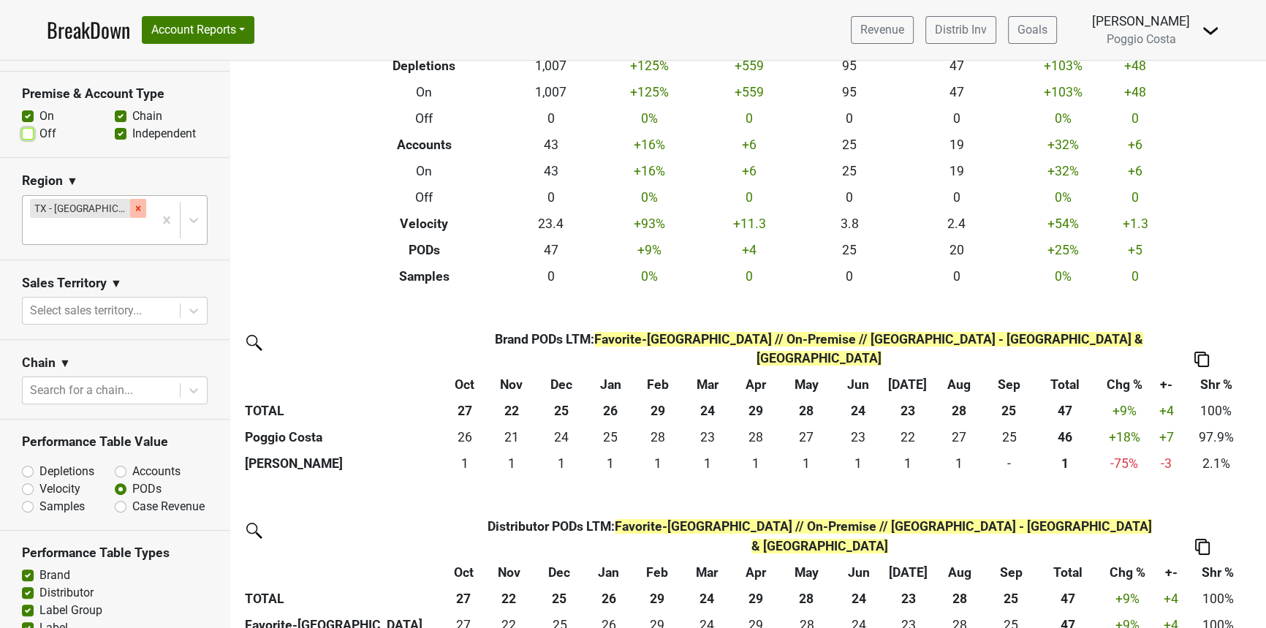
click at [133, 203] on icon "Remove TX - Dallas & Fort Worth" at bounding box center [138, 208] width 10 height 10
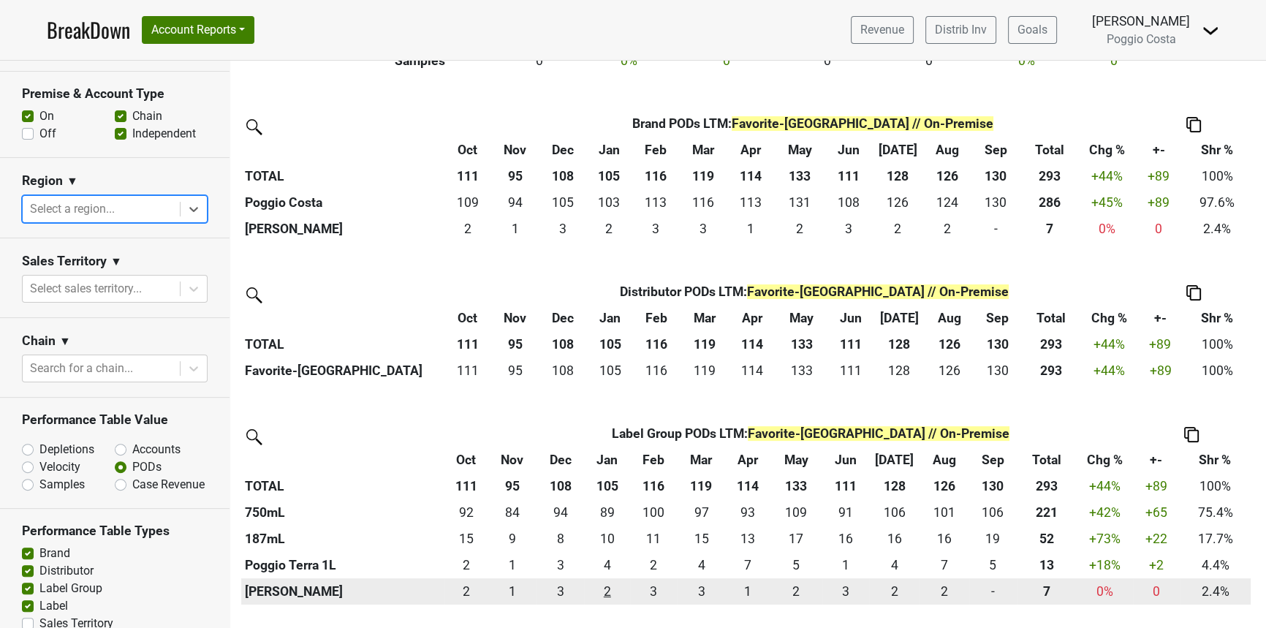
scroll to position [0, 0]
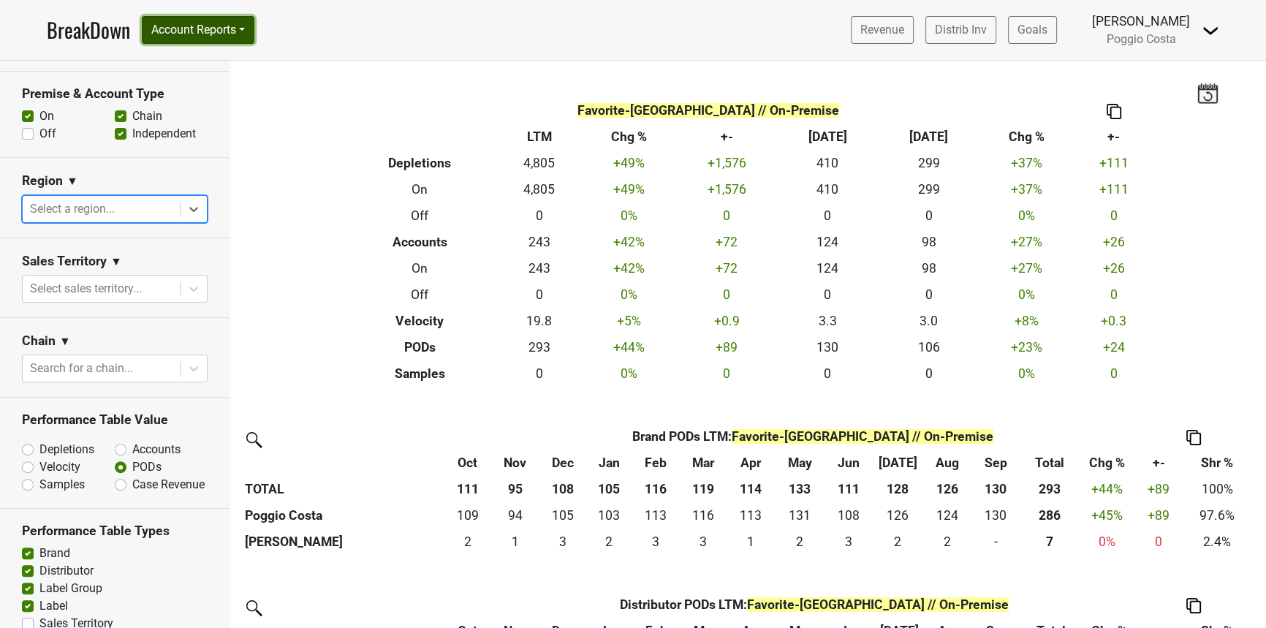
click at [215, 19] on button "Account Reports" at bounding box center [198, 30] width 113 height 28
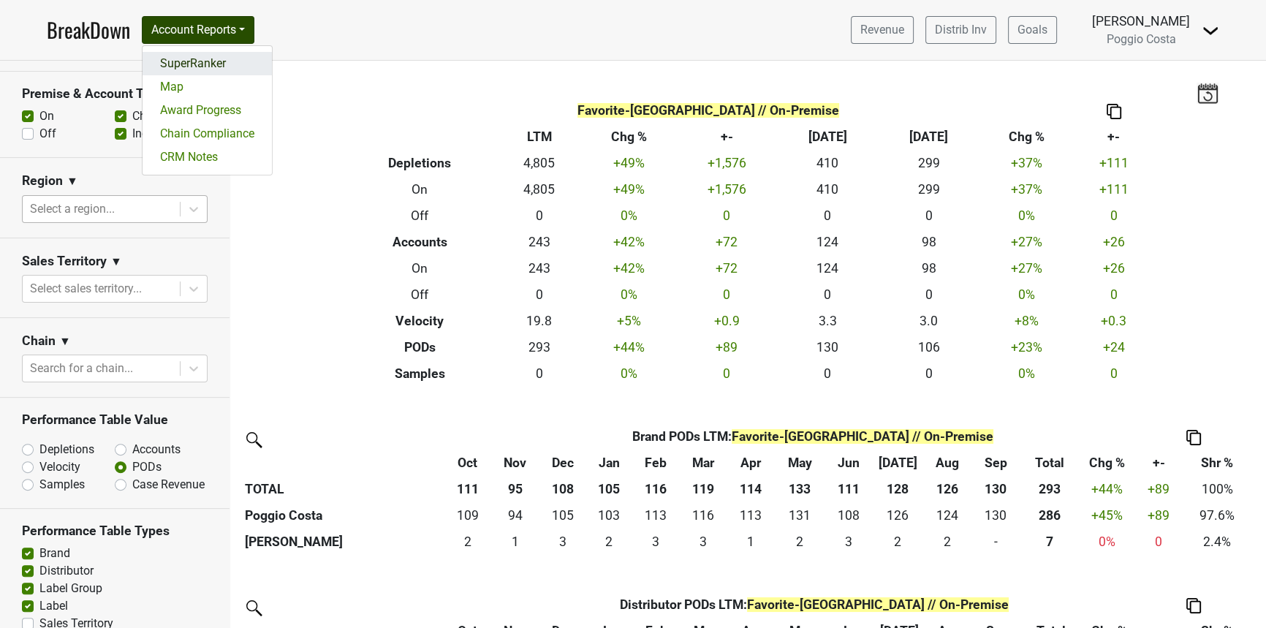
click at [205, 52] on link "SuperRanker" at bounding box center [207, 63] width 129 height 23
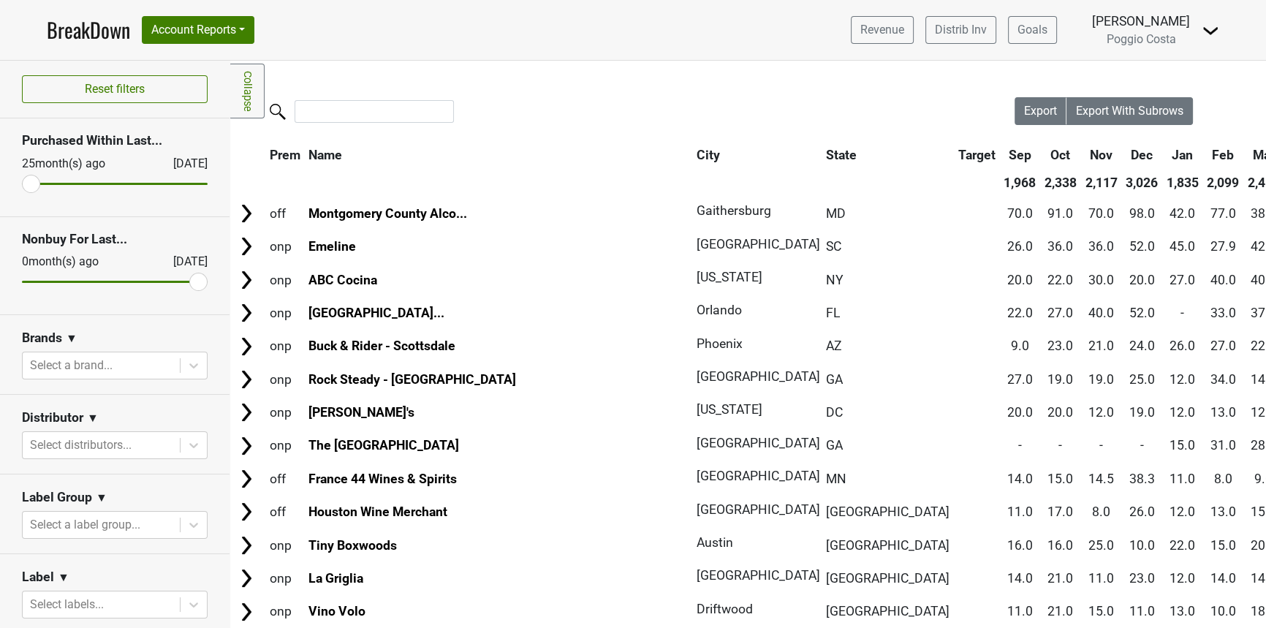
click at [337, 124] on div at bounding box center [622, 112] width 784 height 31
click at [341, 105] on input "search" at bounding box center [374, 111] width 159 height 23
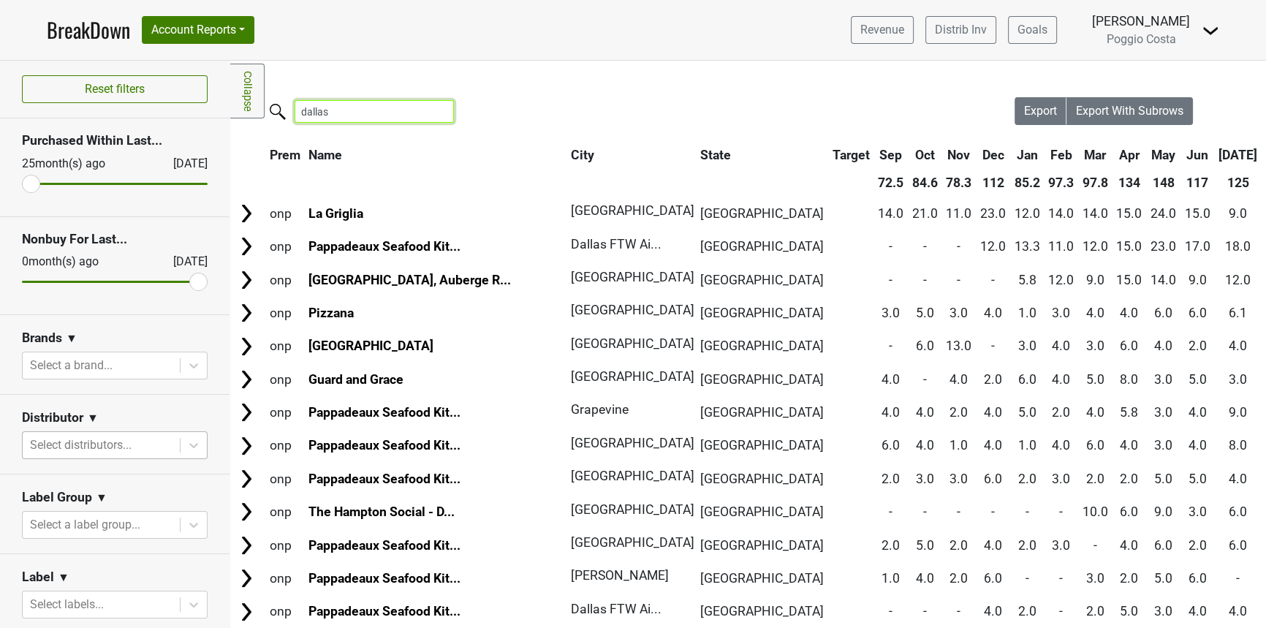
type input "dallas"
click at [122, 444] on div "Select distributors..." at bounding box center [101, 445] width 157 height 26
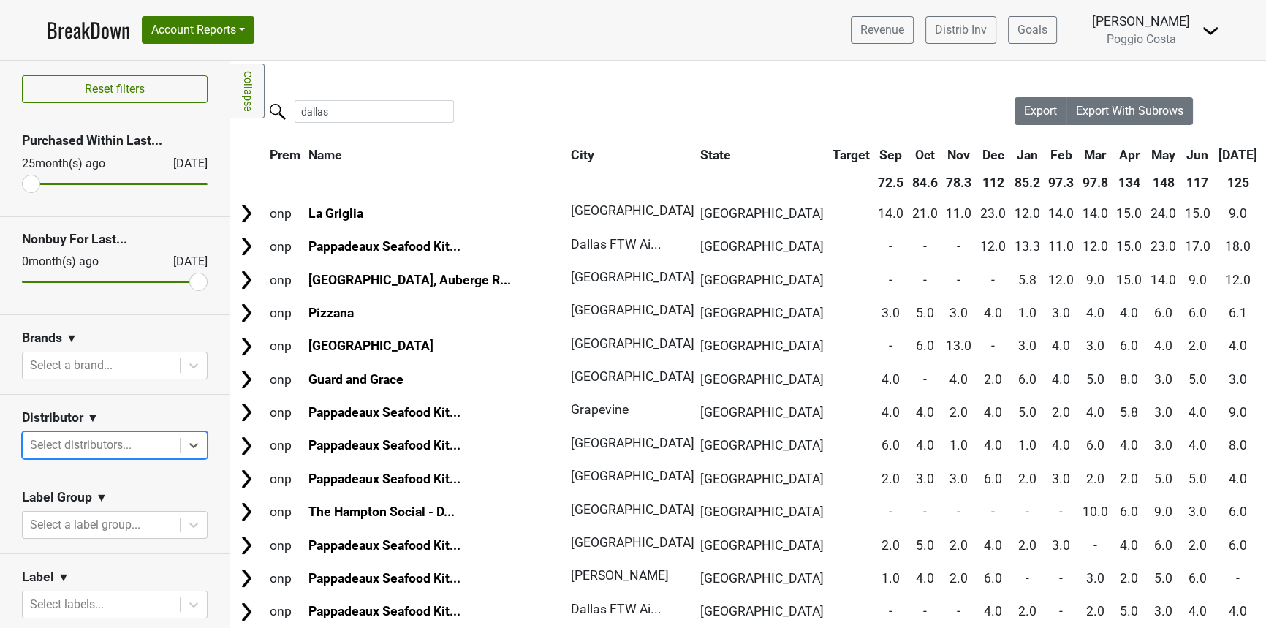
click at [121, 436] on div at bounding box center [101, 445] width 143 height 20
click at [138, 409] on div "Distributor ▼" at bounding box center [115, 420] width 186 height 22
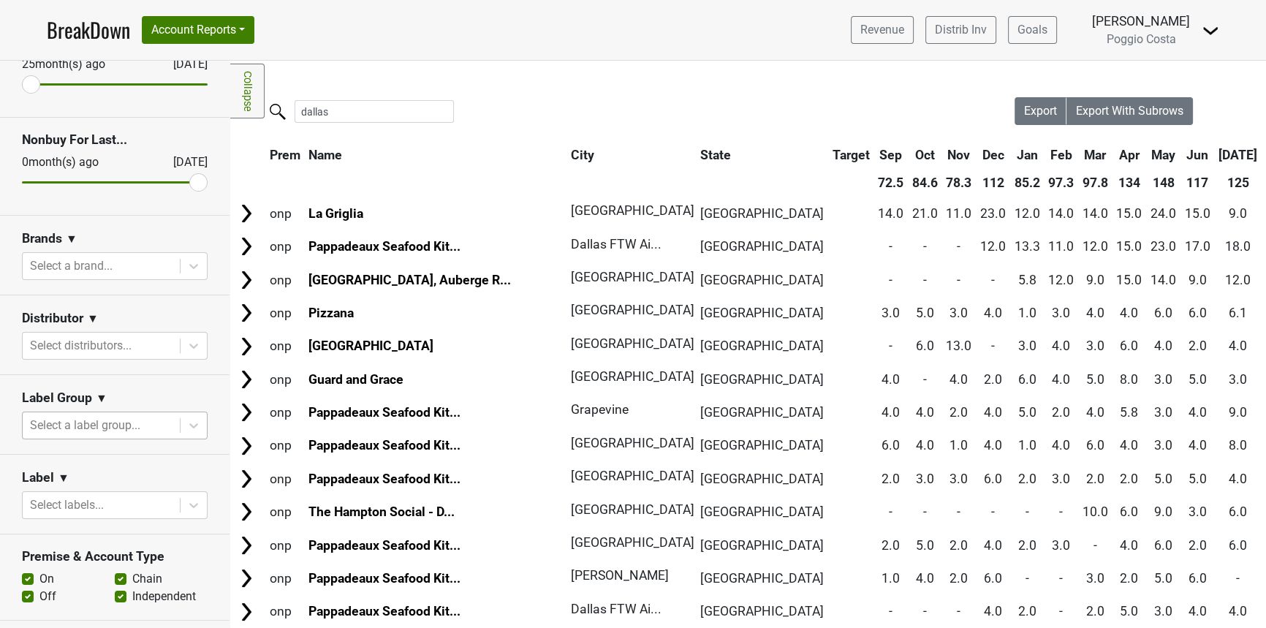
scroll to position [125, 0]
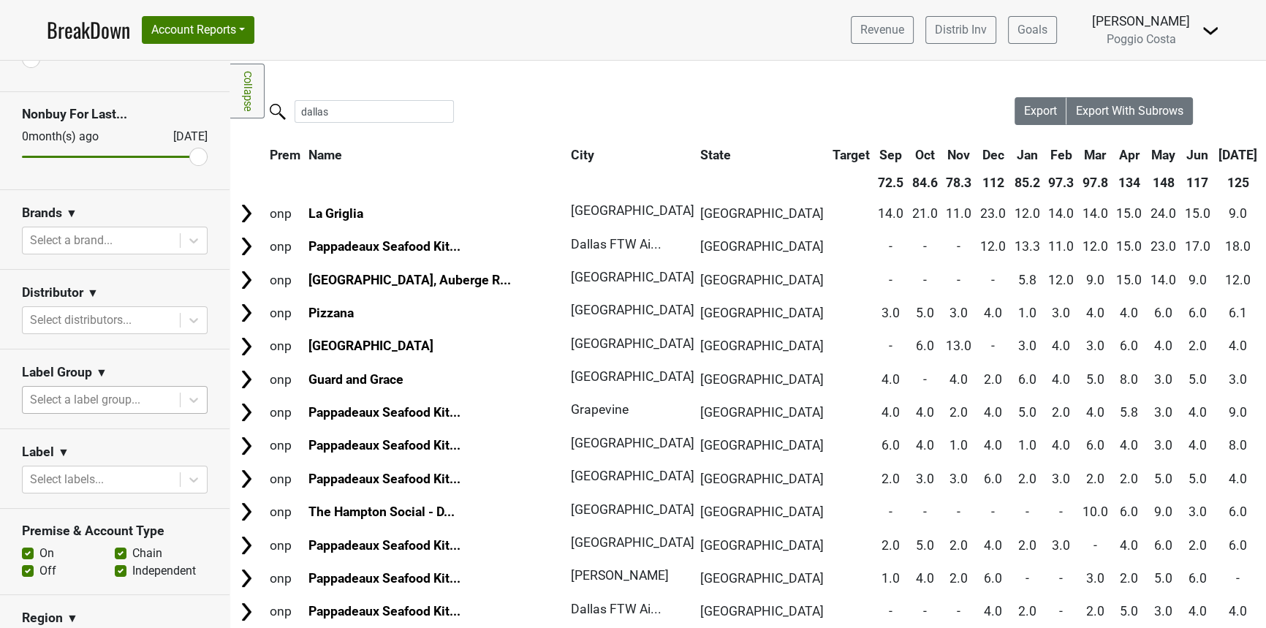
click at [62, 390] on div at bounding box center [101, 400] width 143 height 20
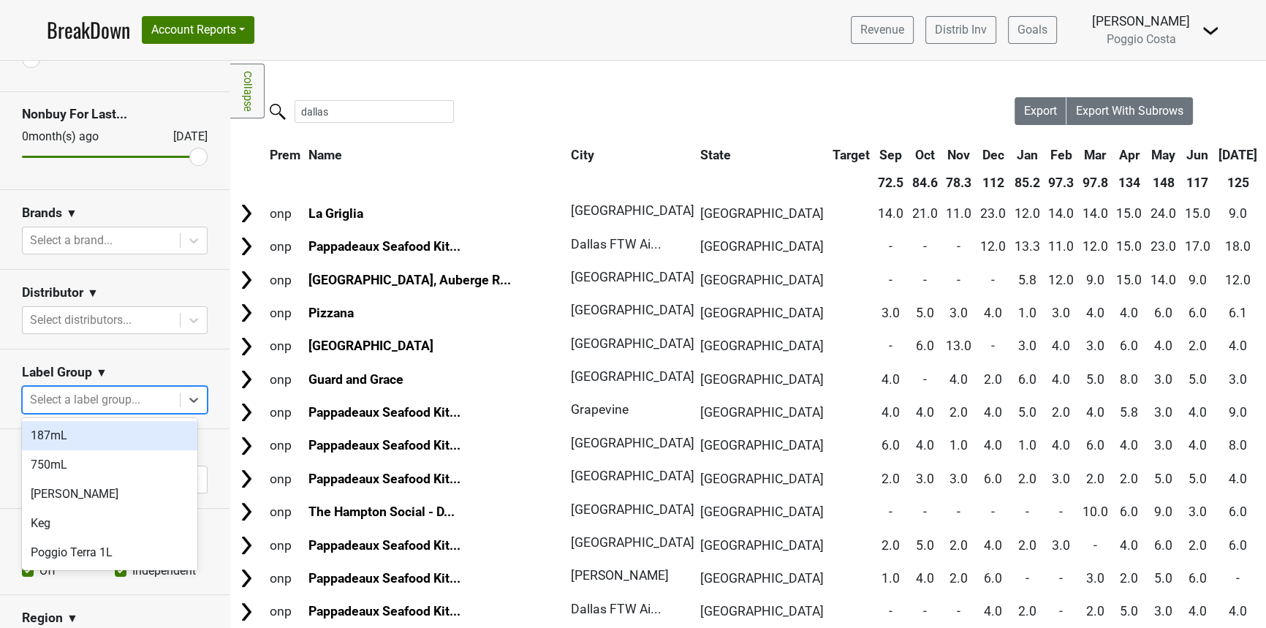
click at [68, 390] on div at bounding box center [101, 400] width 143 height 20
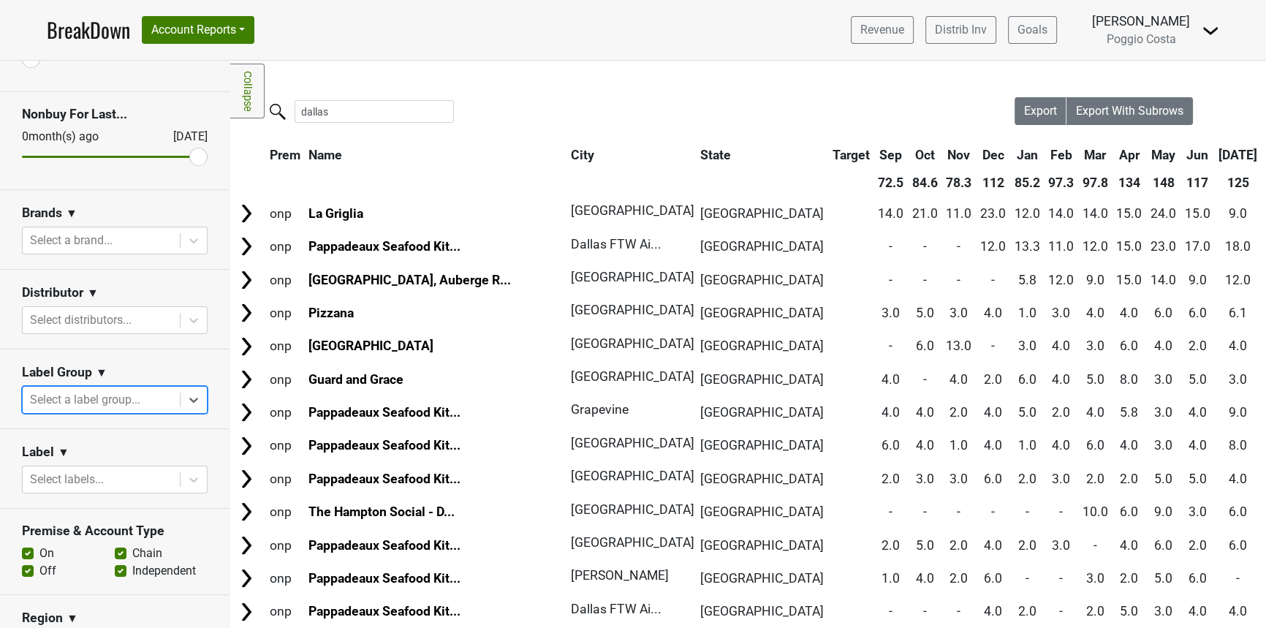
click at [72, 479] on section "Label ▼ Select labels..." at bounding box center [114, 469] width 229 height 80
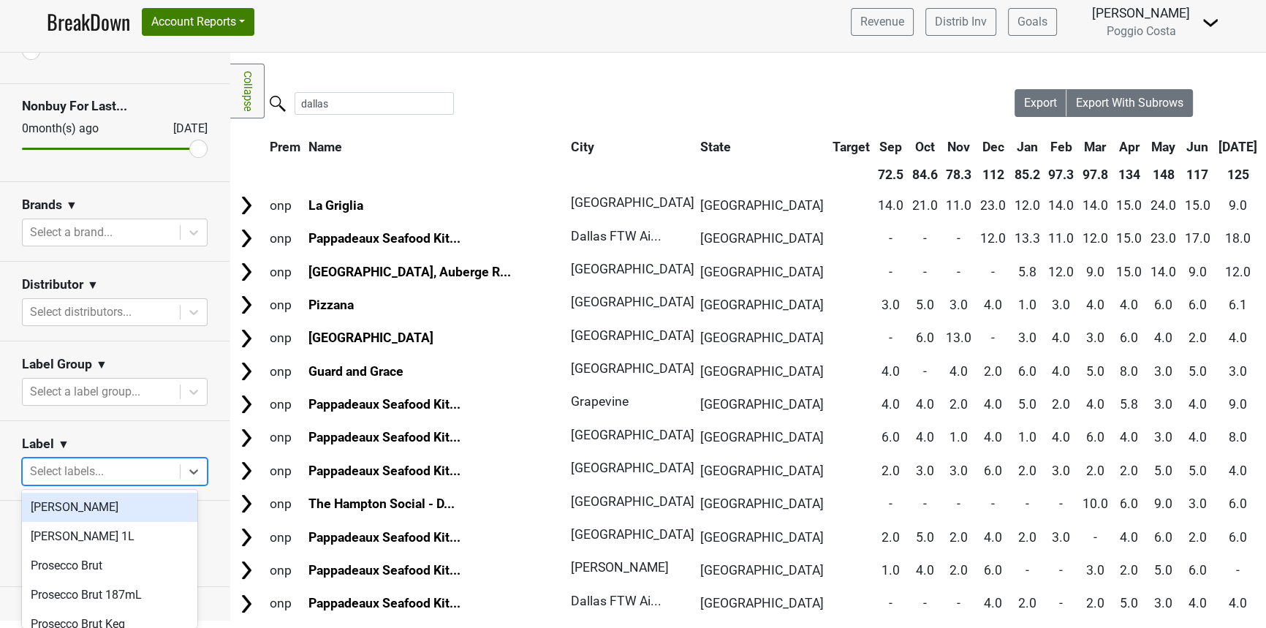
click at [77, 468] on div at bounding box center [101, 471] width 143 height 20
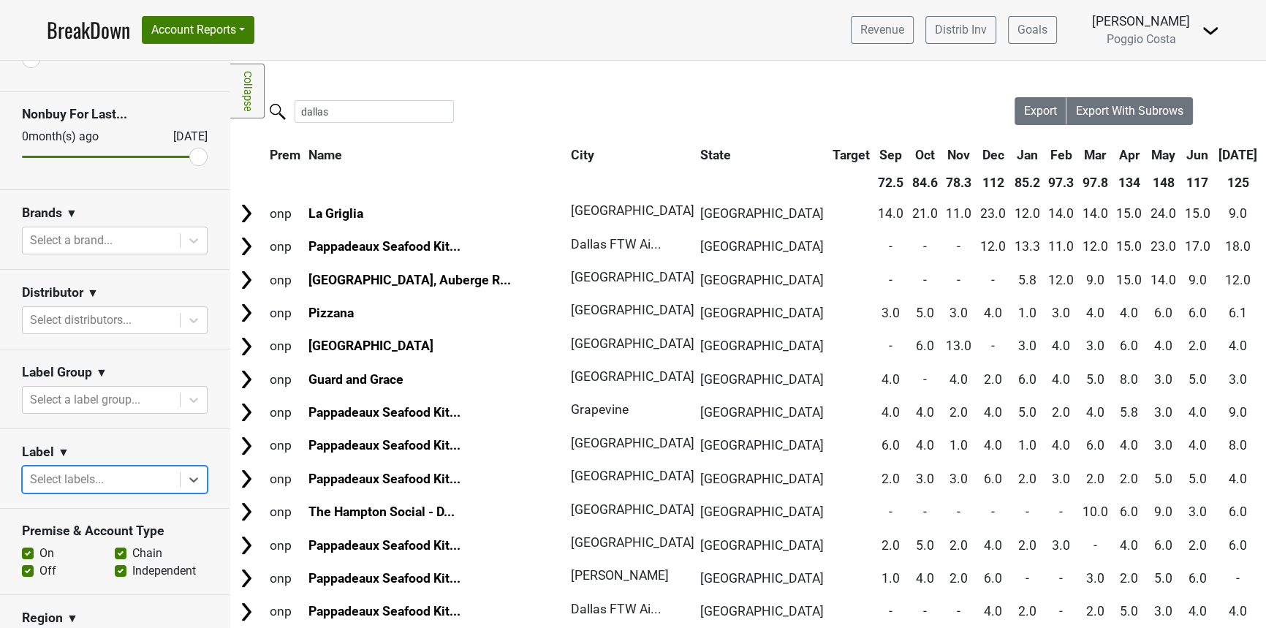
click at [77, 469] on div at bounding box center [101, 479] width 143 height 20
drag, startPoint x: 100, startPoint y: 295, endPoint x: 86, endPoint y: 296, distance: 13.9
click at [100, 310] on div at bounding box center [101, 320] width 143 height 20
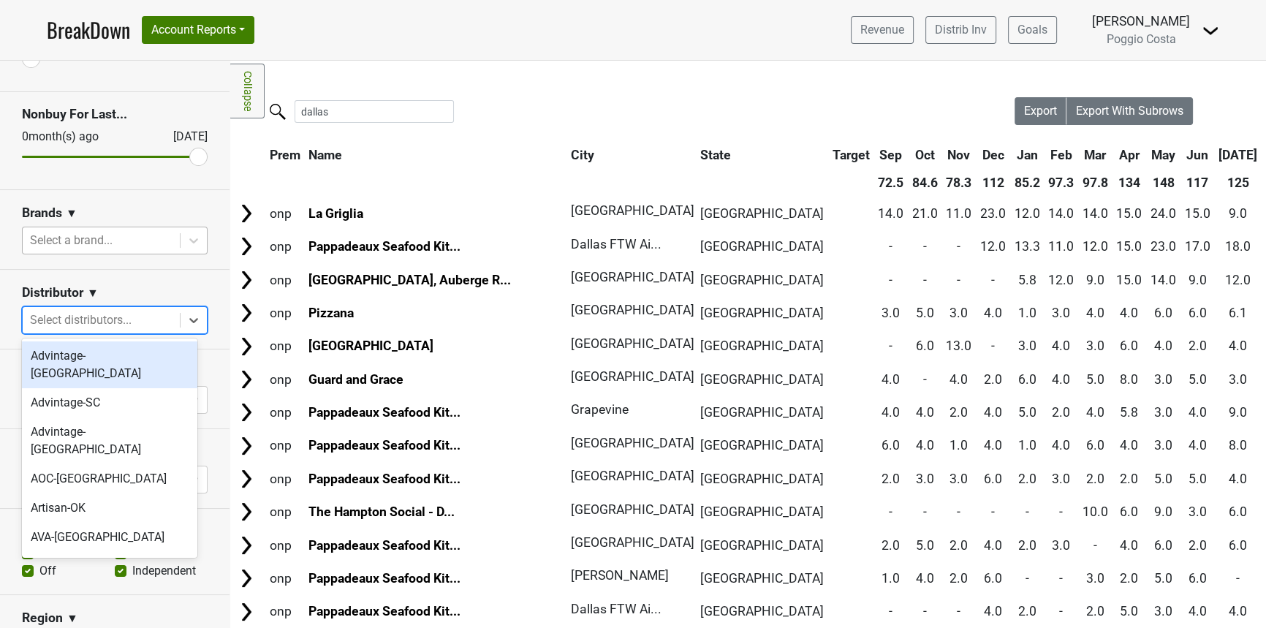
click at [83, 227] on div "Select a brand..." at bounding box center [101, 240] width 157 height 26
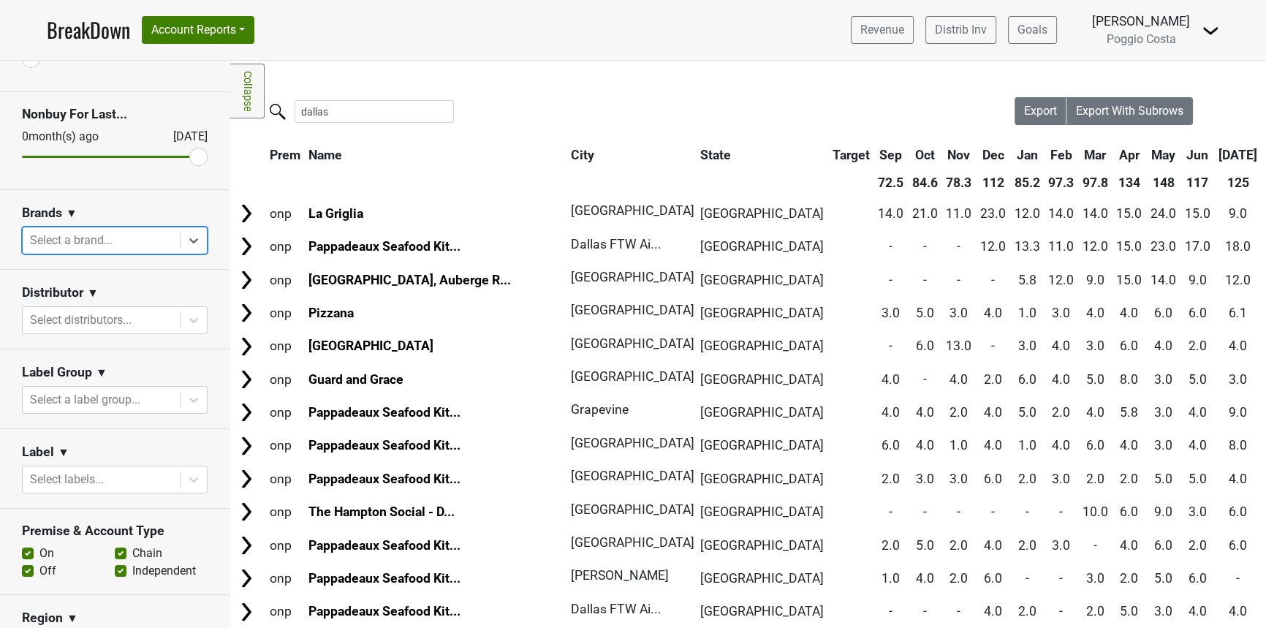
click at [83, 230] on div at bounding box center [101, 240] width 143 height 20
click at [118, 311] on div at bounding box center [101, 320] width 143 height 20
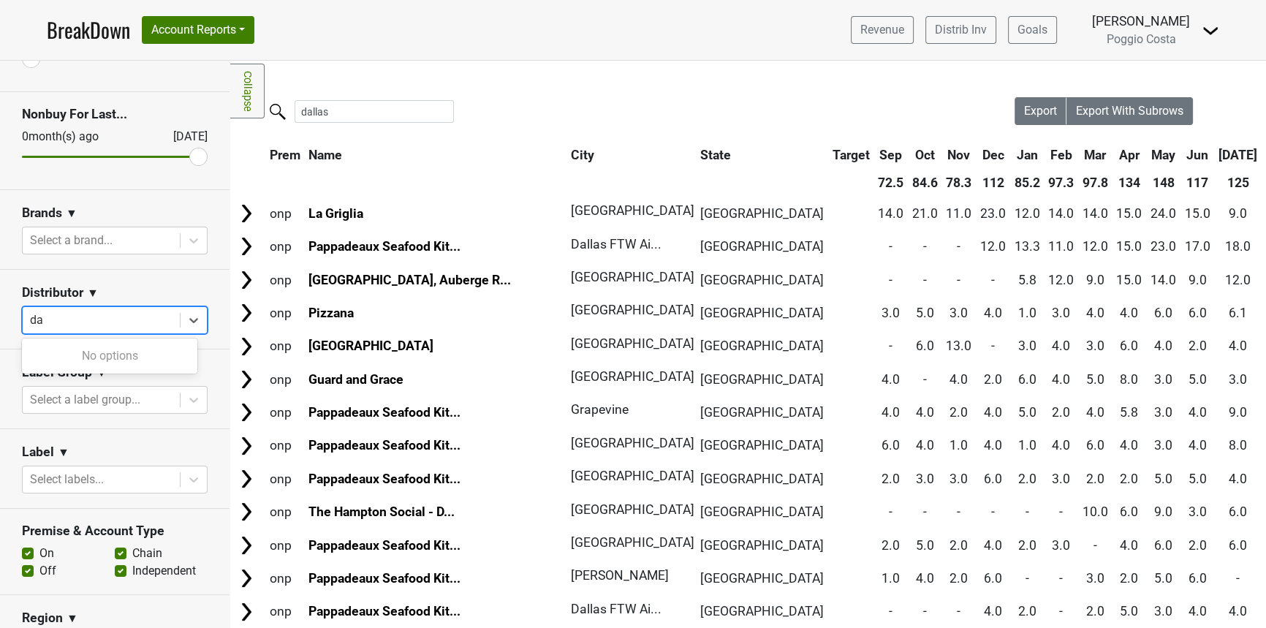
type input "d"
type input "fav"
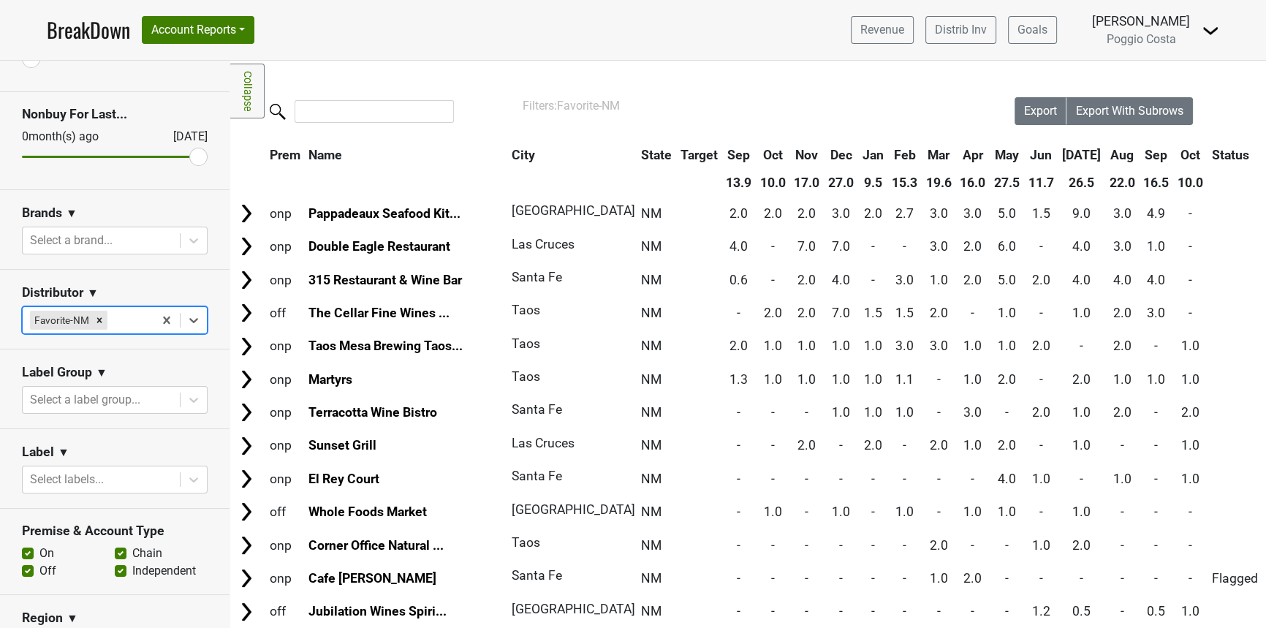
click at [106, 311] on div "Remove Favorite-NM" at bounding box center [99, 320] width 16 height 19
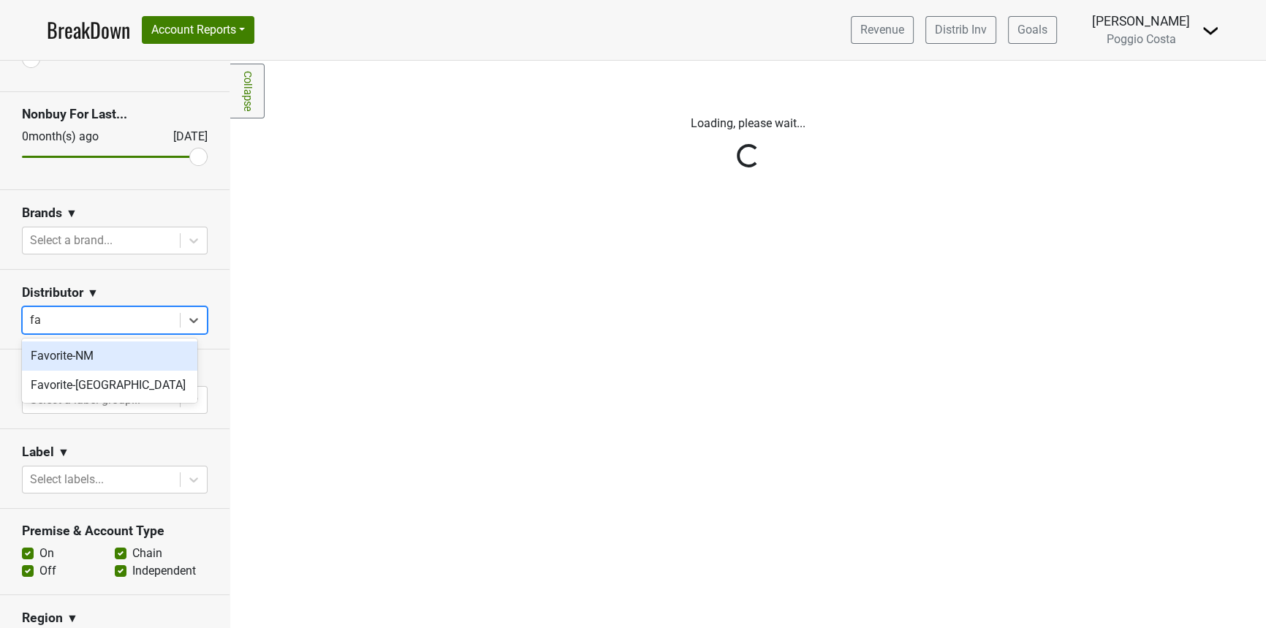
type input "fav"
click at [71, 382] on div "Favorite-[GEOGRAPHIC_DATA]" at bounding box center [109, 385] width 175 height 29
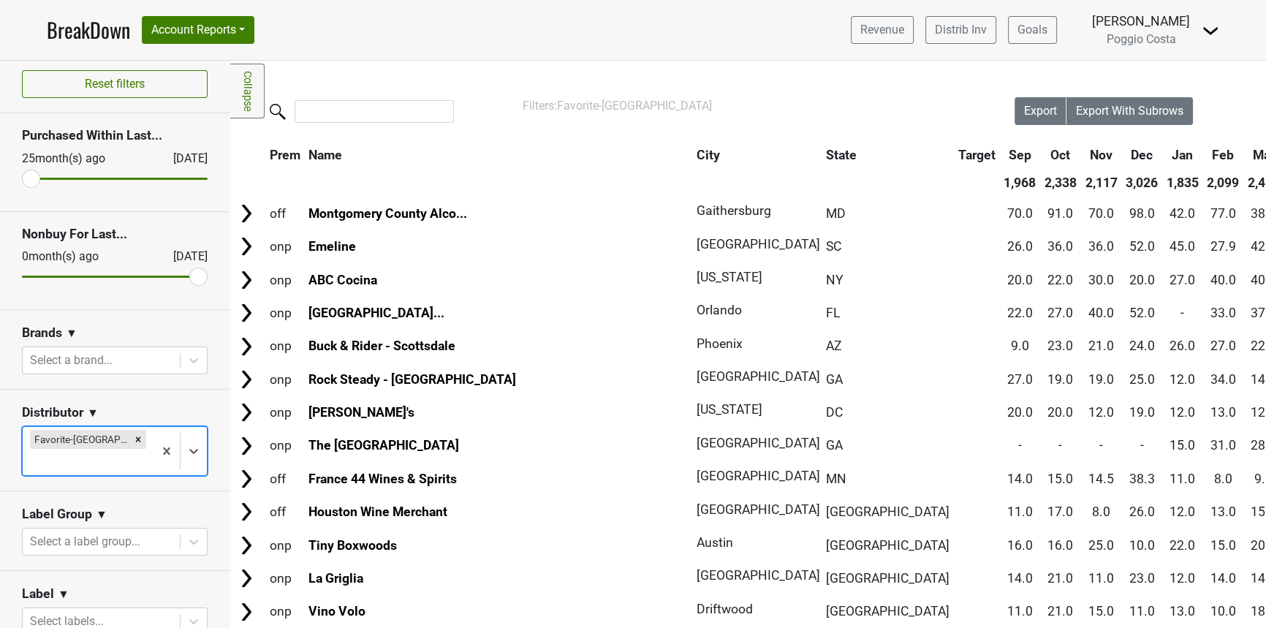
scroll to position [0, 0]
click at [359, 110] on input "search" at bounding box center [374, 111] width 159 height 23
